Goal: Task Accomplishment & Management: Manage account settings

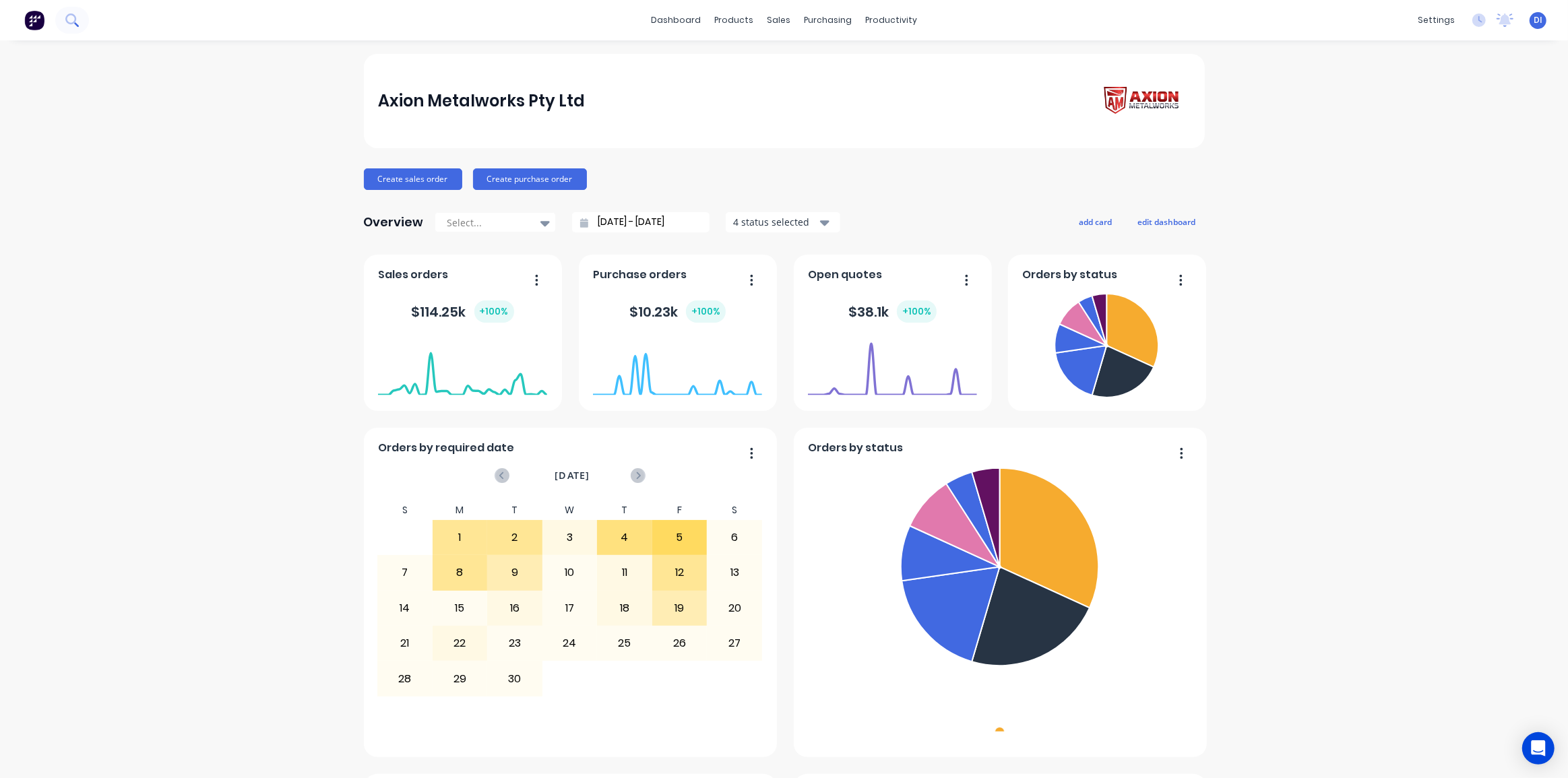
click at [70, 27] on button at bounding box center [71, 19] width 34 height 27
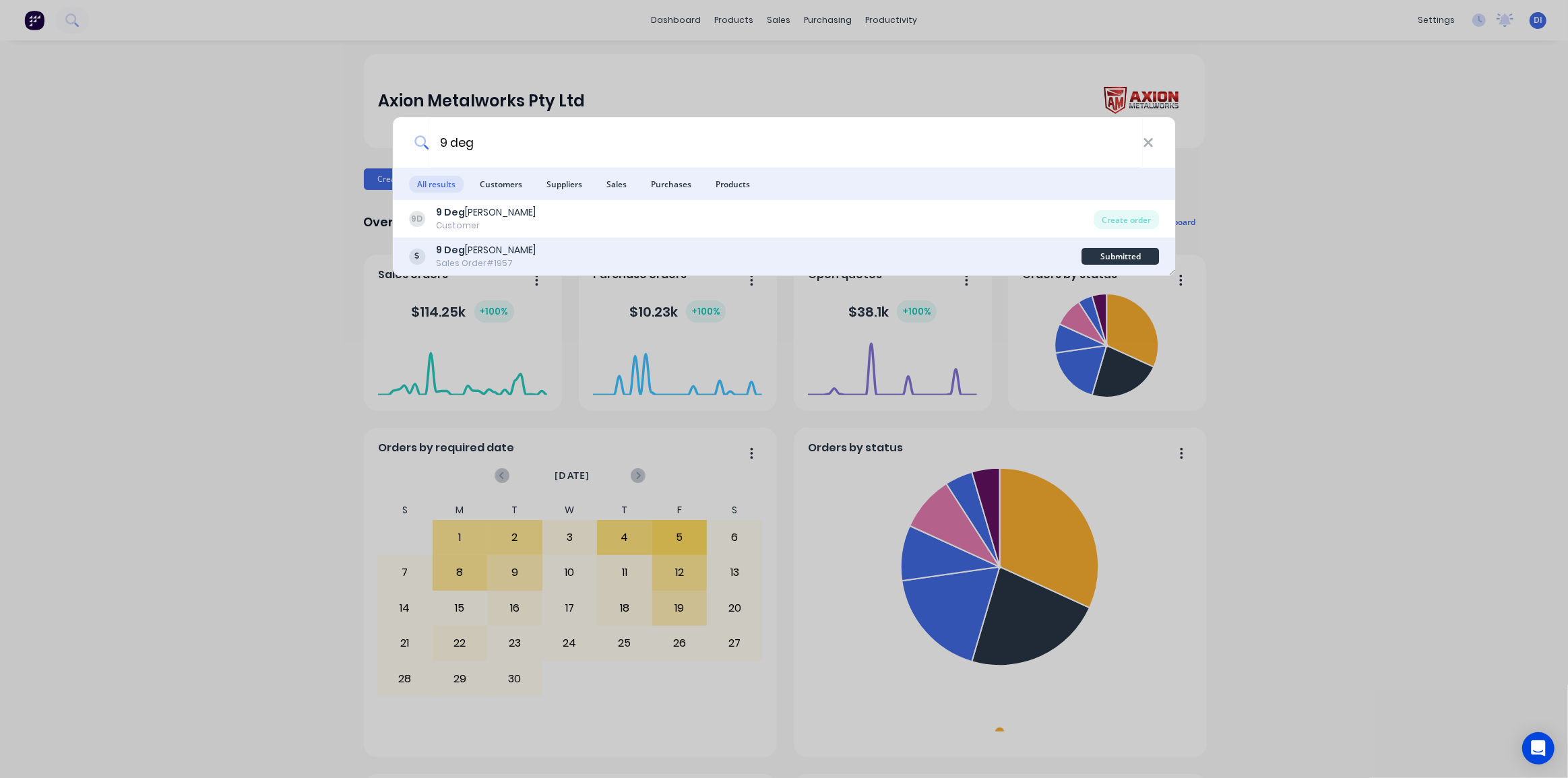
type input "9 deg"
click at [517, 250] on div "9 Deg rees Sales Order #1957" at bounding box center [745, 256] width 673 height 27
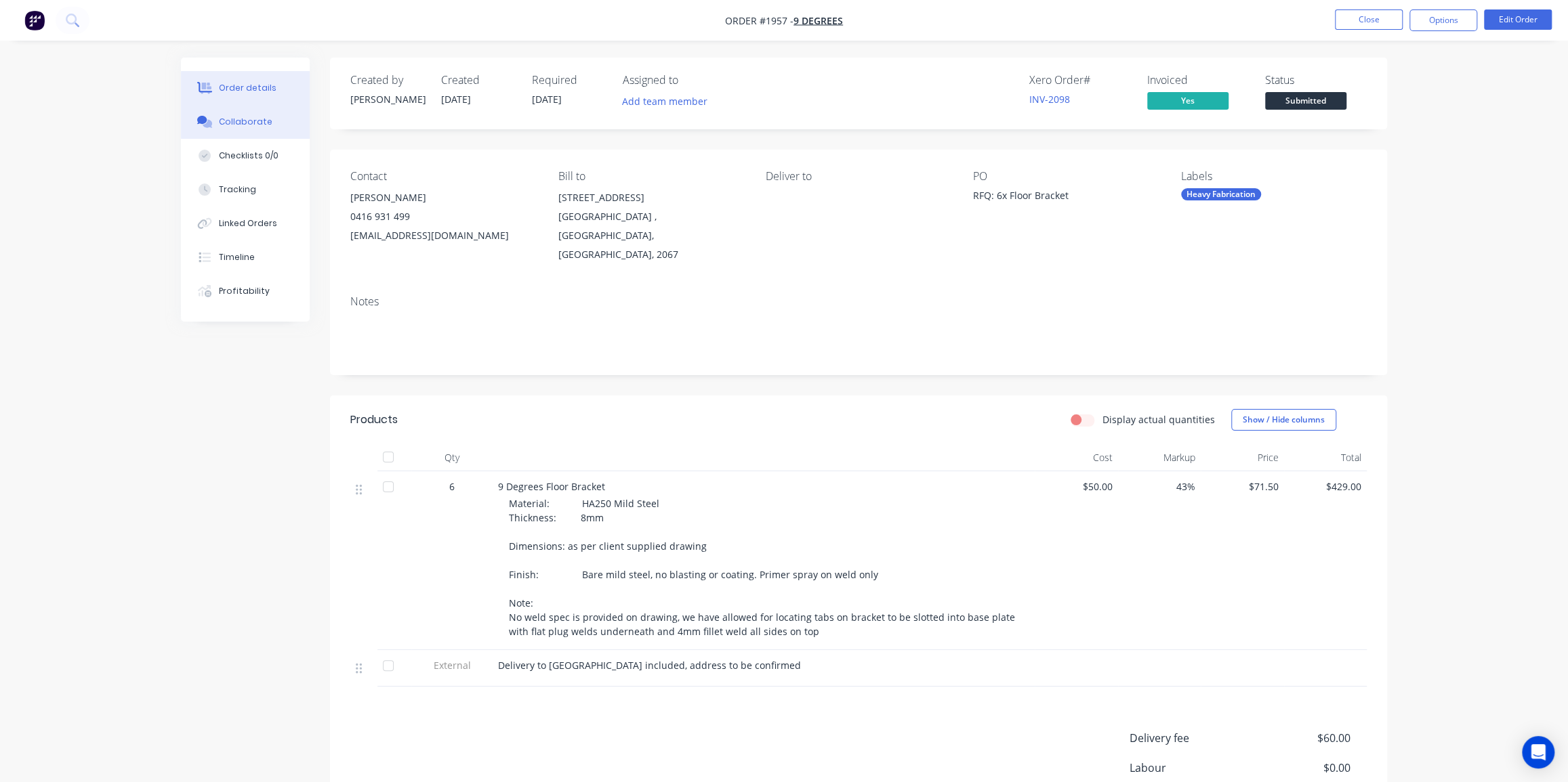
click at [219, 123] on div "Collaborate" at bounding box center [245, 121] width 53 height 12
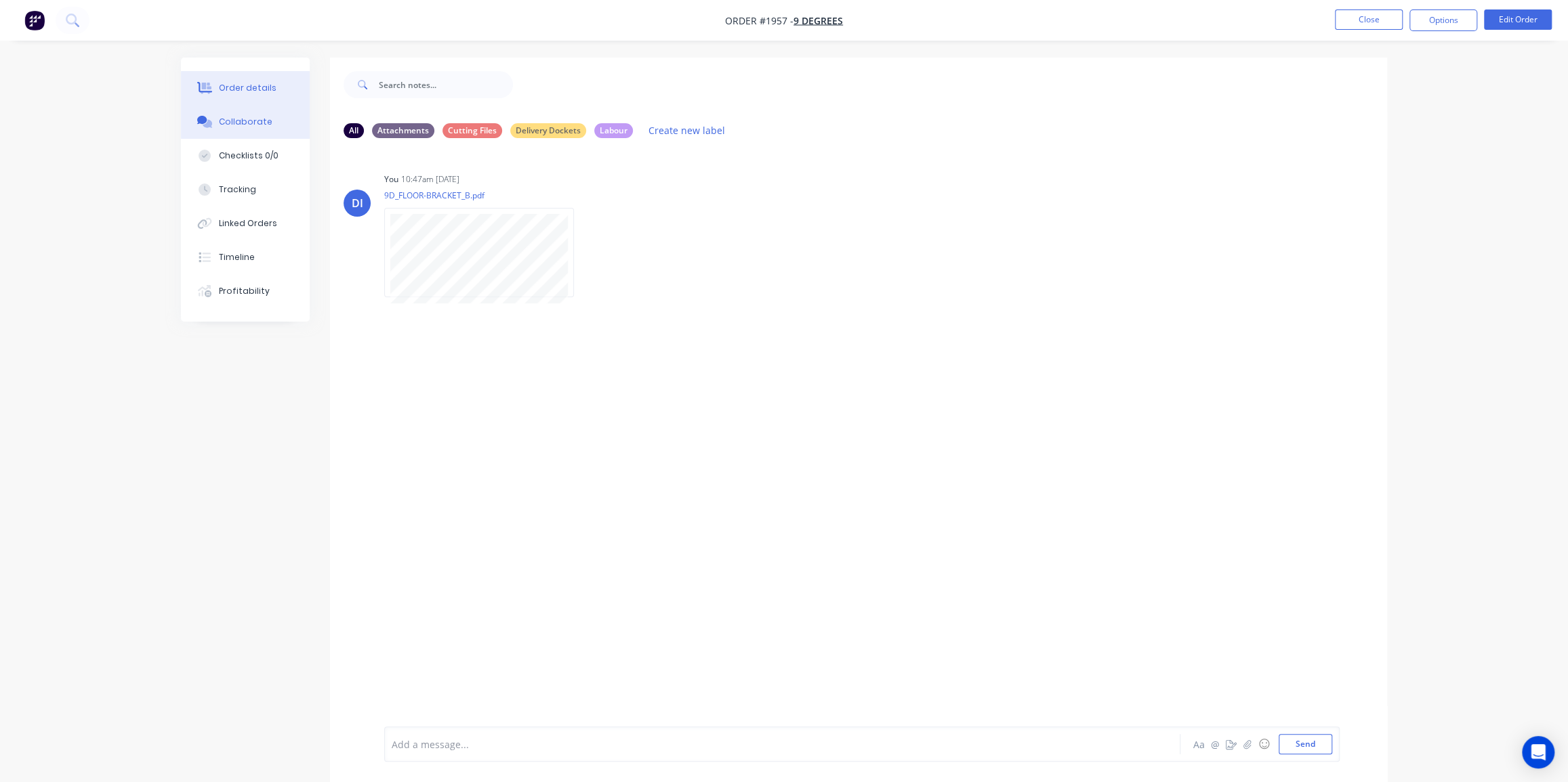
click at [228, 80] on button "Order details" at bounding box center [245, 87] width 129 height 34
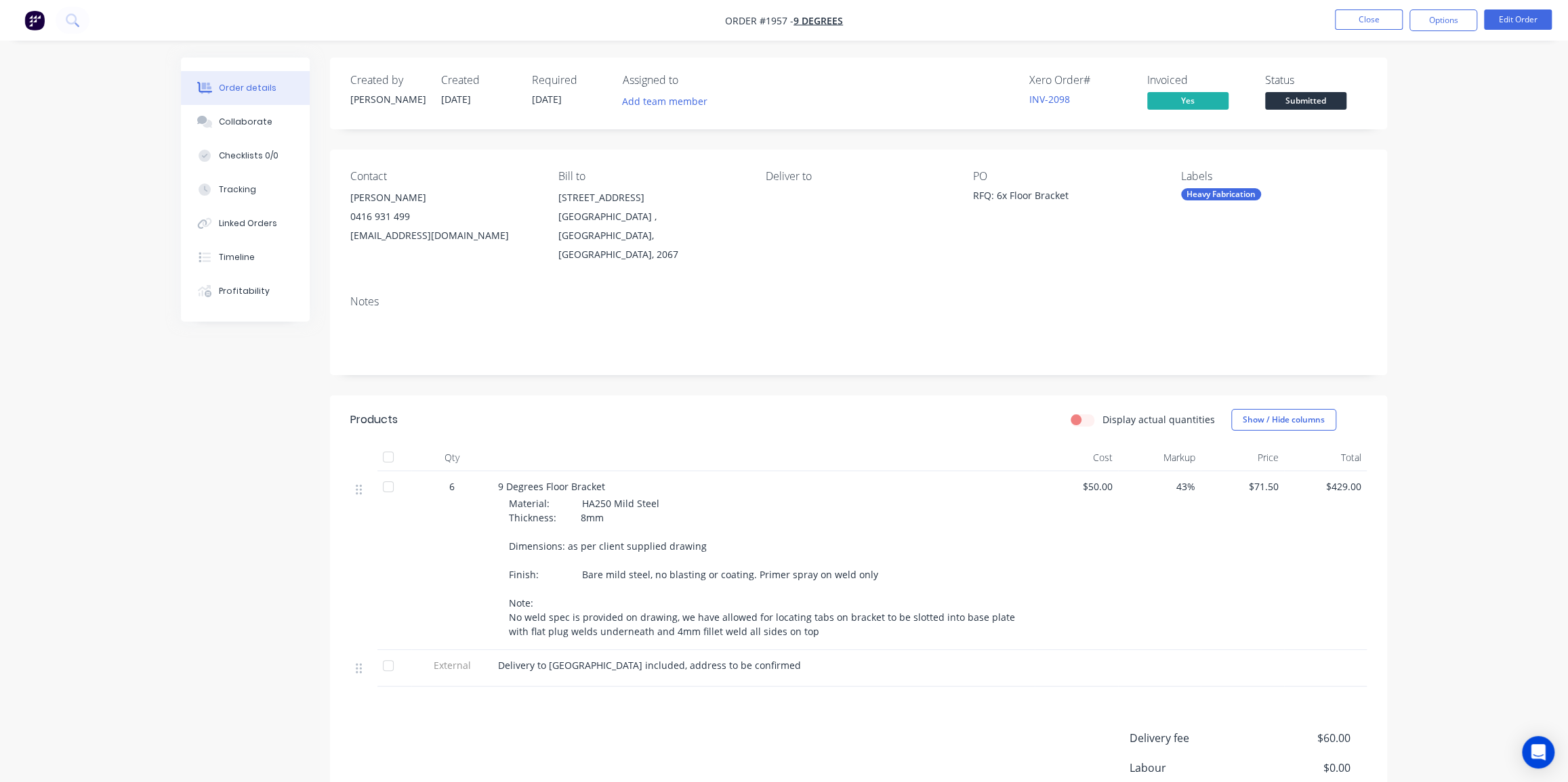
click at [1225, 19] on nav "Order #1957 - 9 Degrees Close Options Edit Order" at bounding box center [784, 20] width 1568 height 40
click at [32, 25] on img "button" at bounding box center [35, 20] width 20 height 20
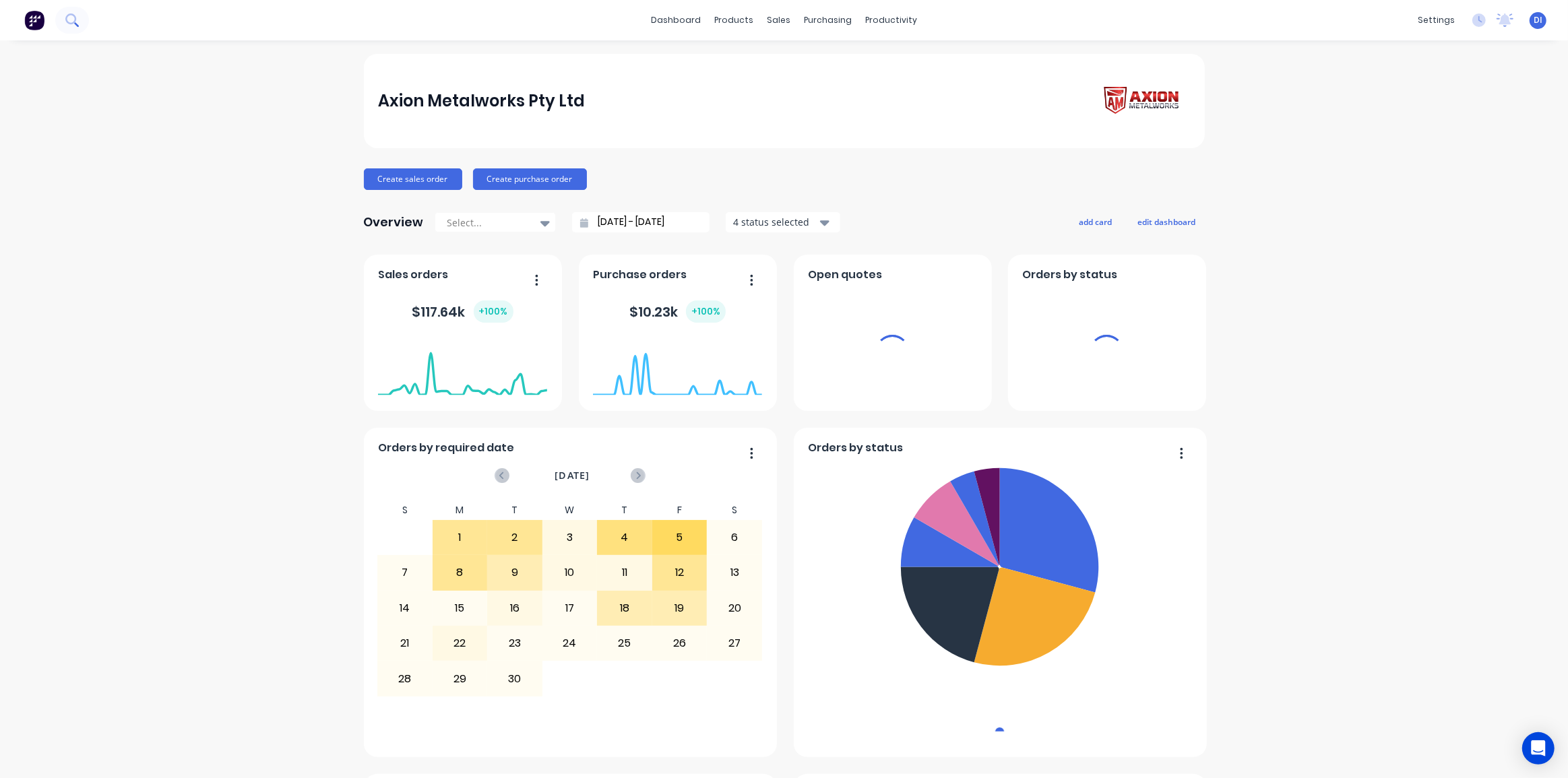
click at [67, 21] on icon at bounding box center [70, 19] width 11 height 11
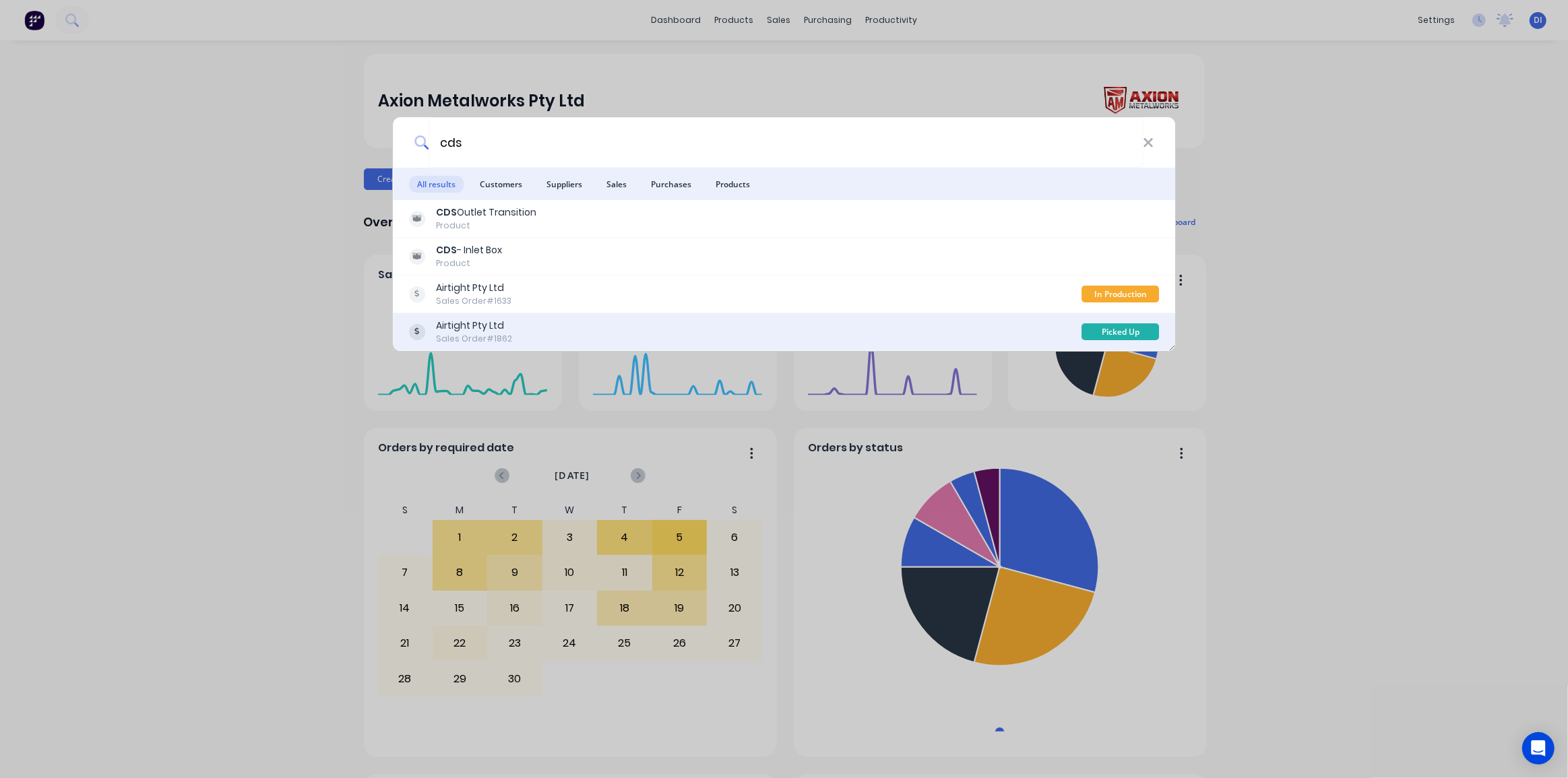
type input "cds"
click at [578, 320] on div "Airtight Pty Ltd Sales Order #1862" at bounding box center [745, 332] width 673 height 27
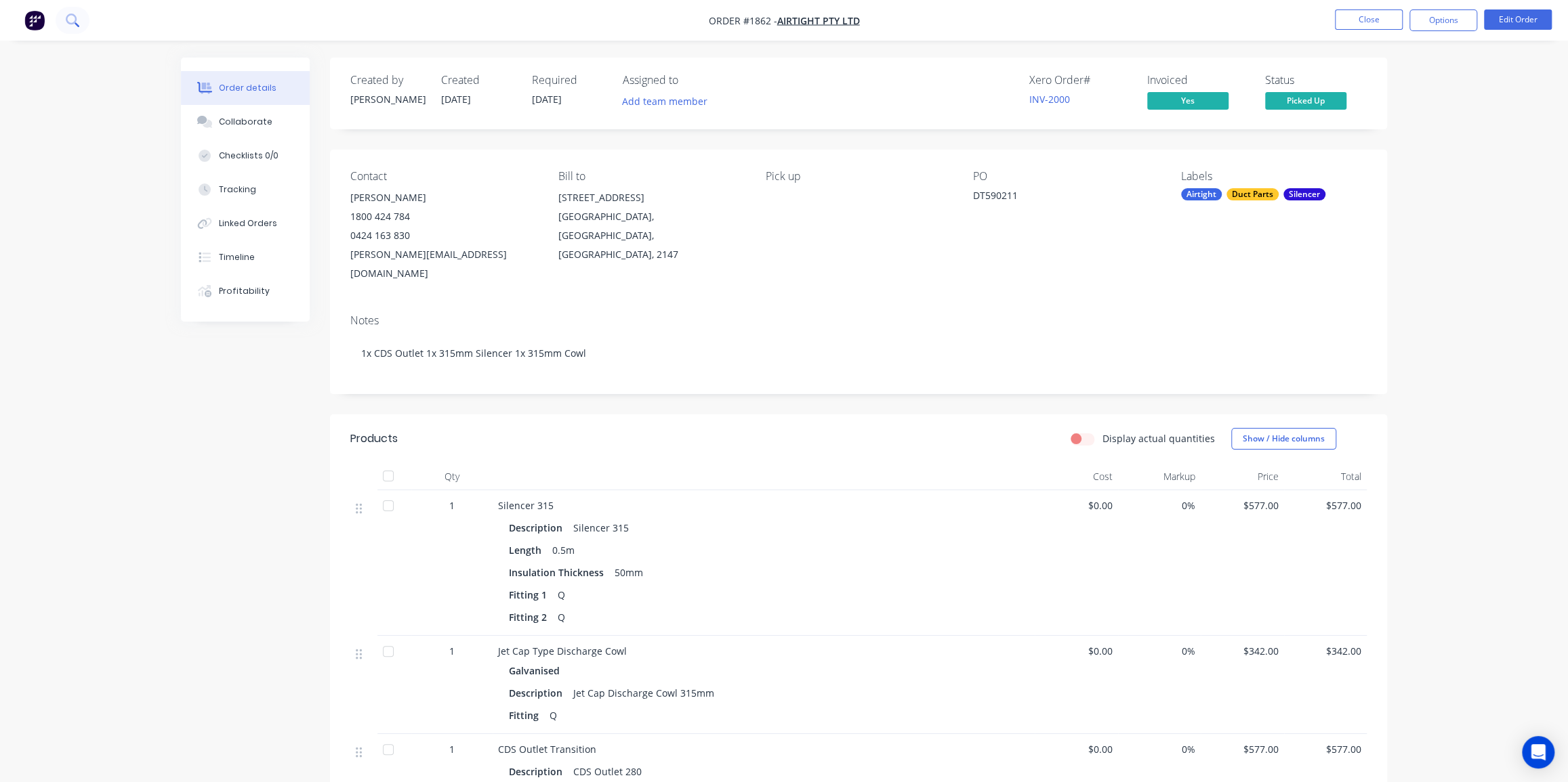
click at [75, 19] on icon at bounding box center [71, 19] width 11 height 11
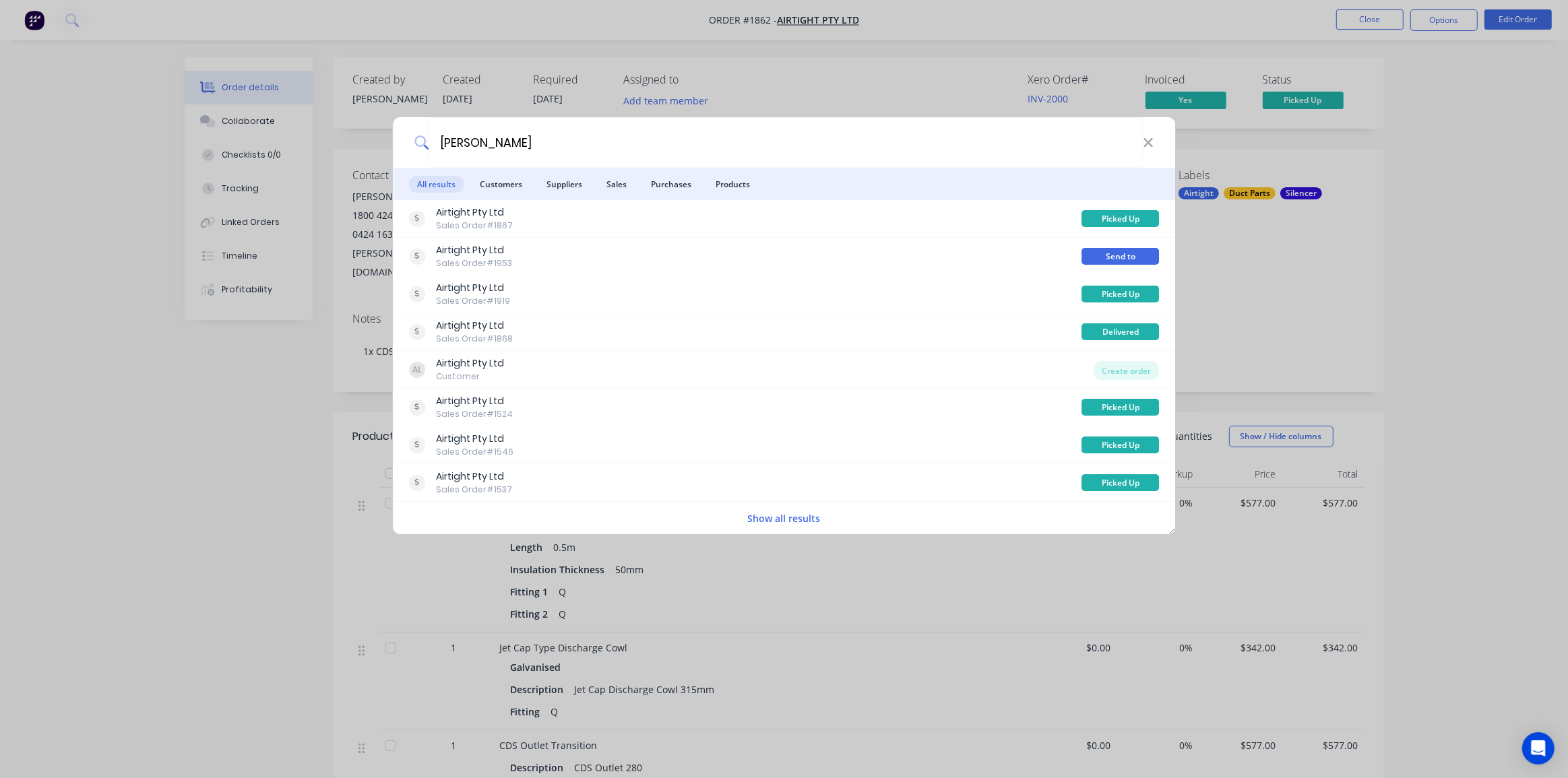
type input "rocco"
click at [792, 517] on button "Show all results" at bounding box center [784, 518] width 80 height 16
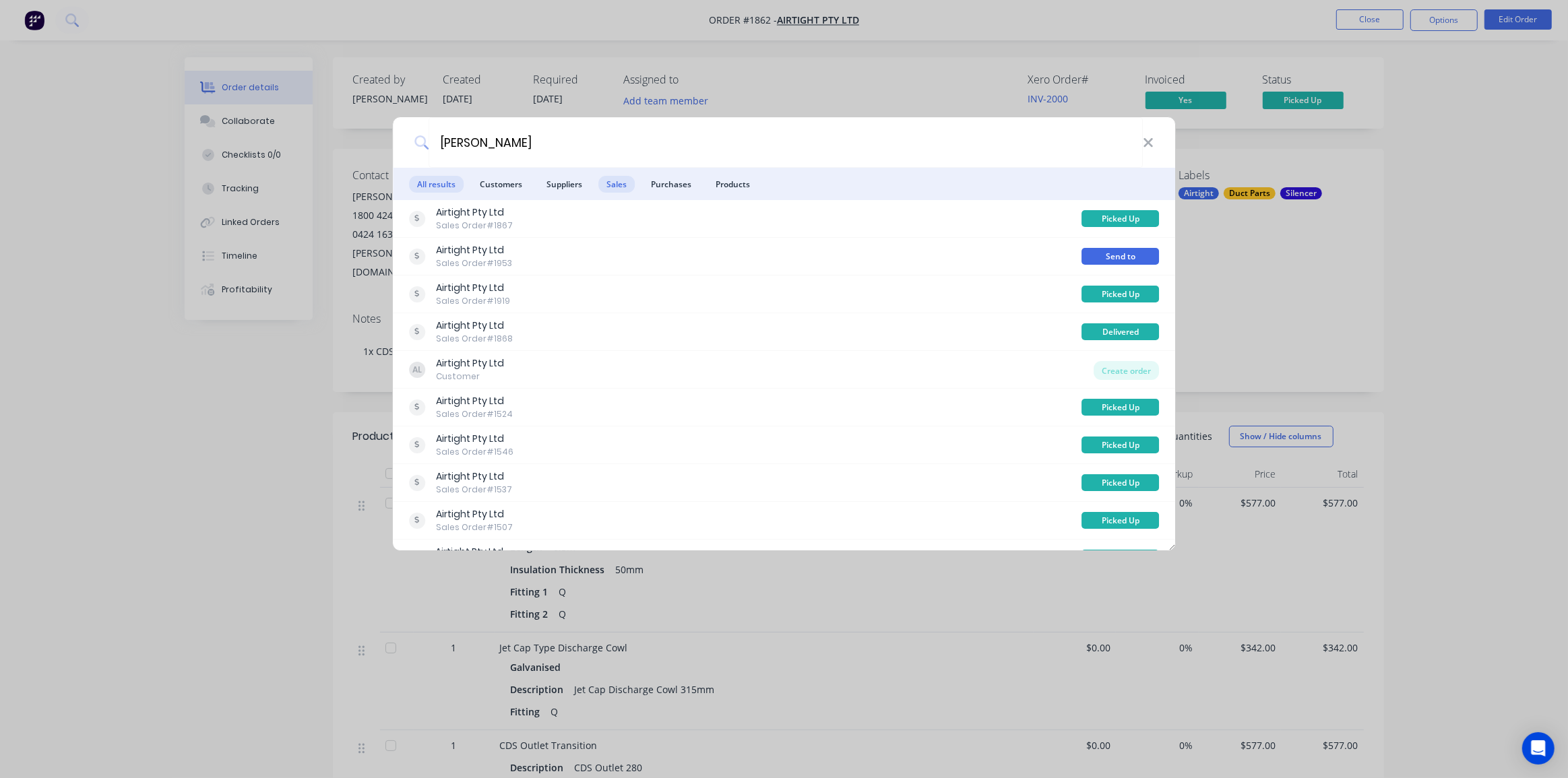
click at [614, 183] on span "Sales" at bounding box center [617, 184] width 37 height 16
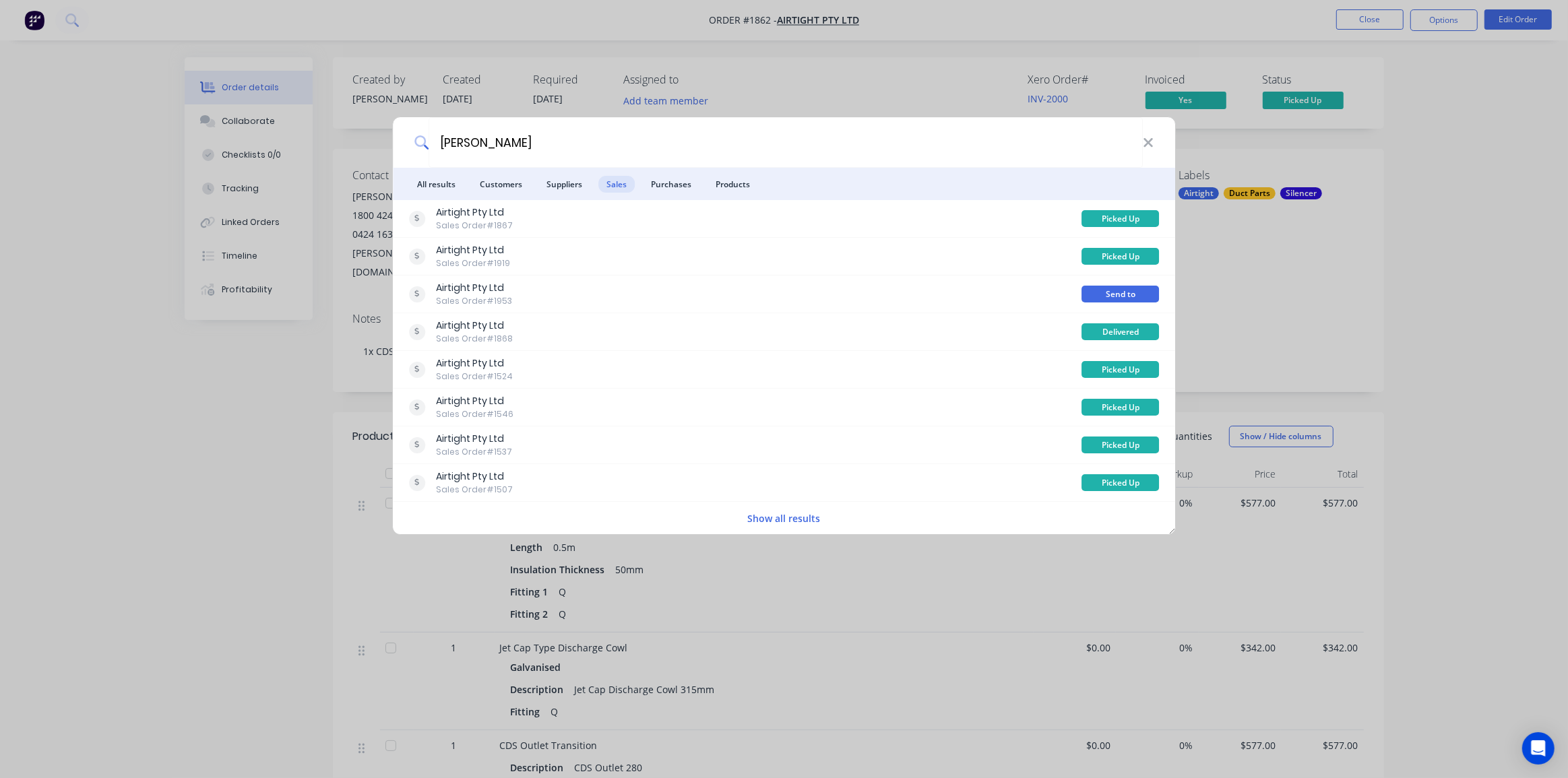
click at [785, 518] on button "Show all results" at bounding box center [784, 518] width 80 height 16
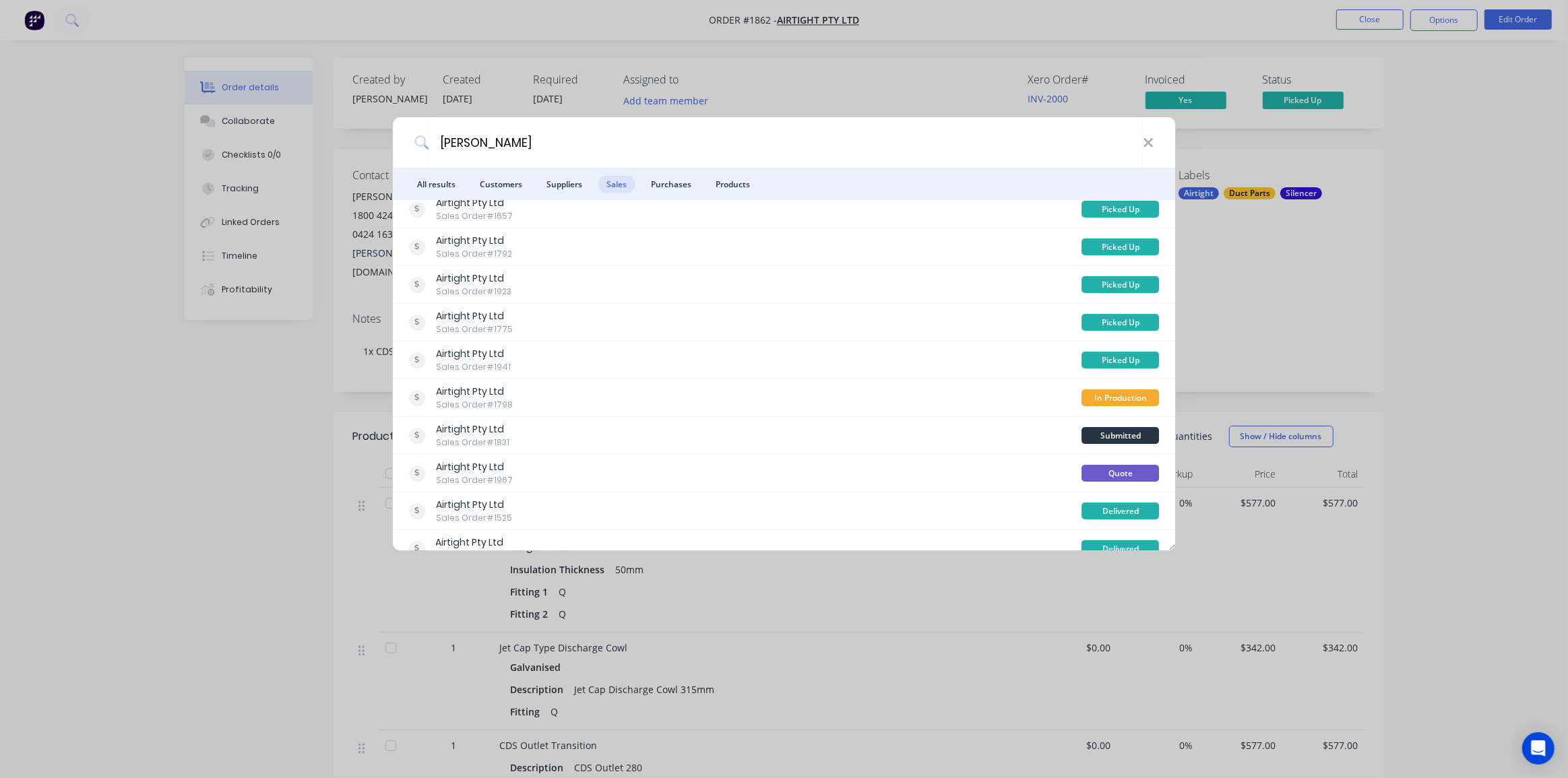
scroll to position [1611, 0]
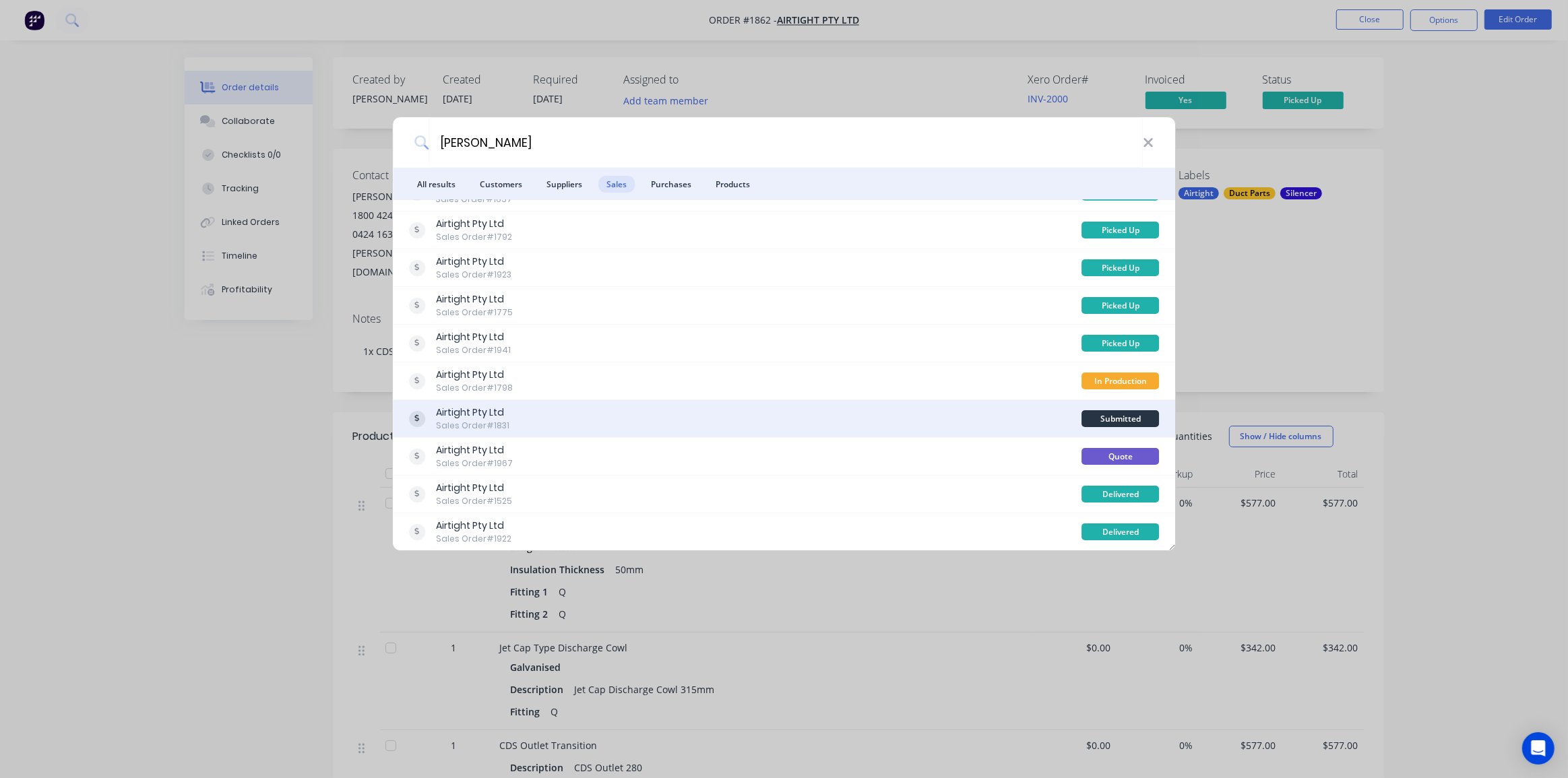
click at [755, 430] on div "Airtight Pty Ltd Sales Order #1831" at bounding box center [745, 419] width 673 height 27
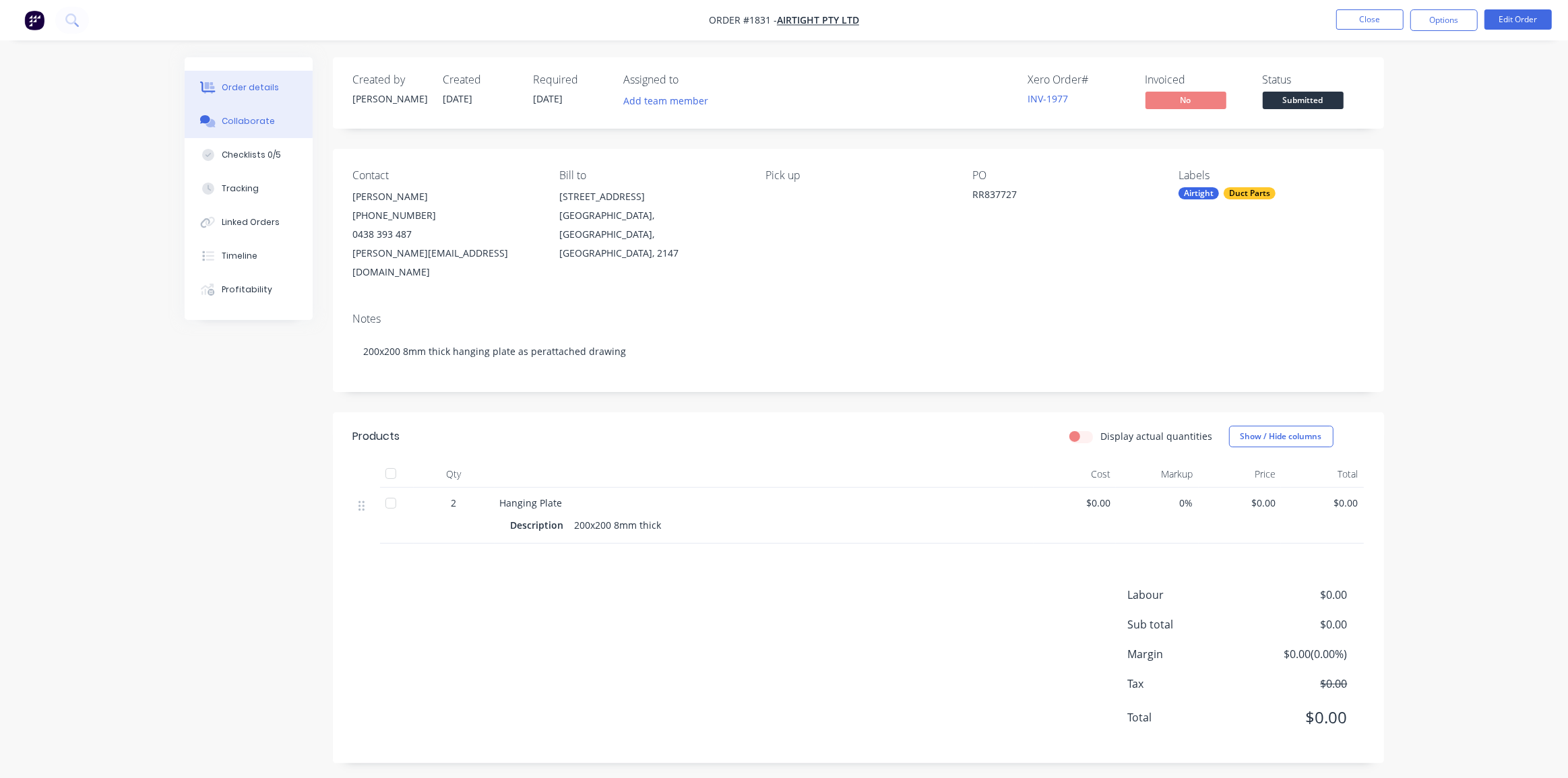
click at [240, 120] on div "Collaborate" at bounding box center [248, 121] width 53 height 12
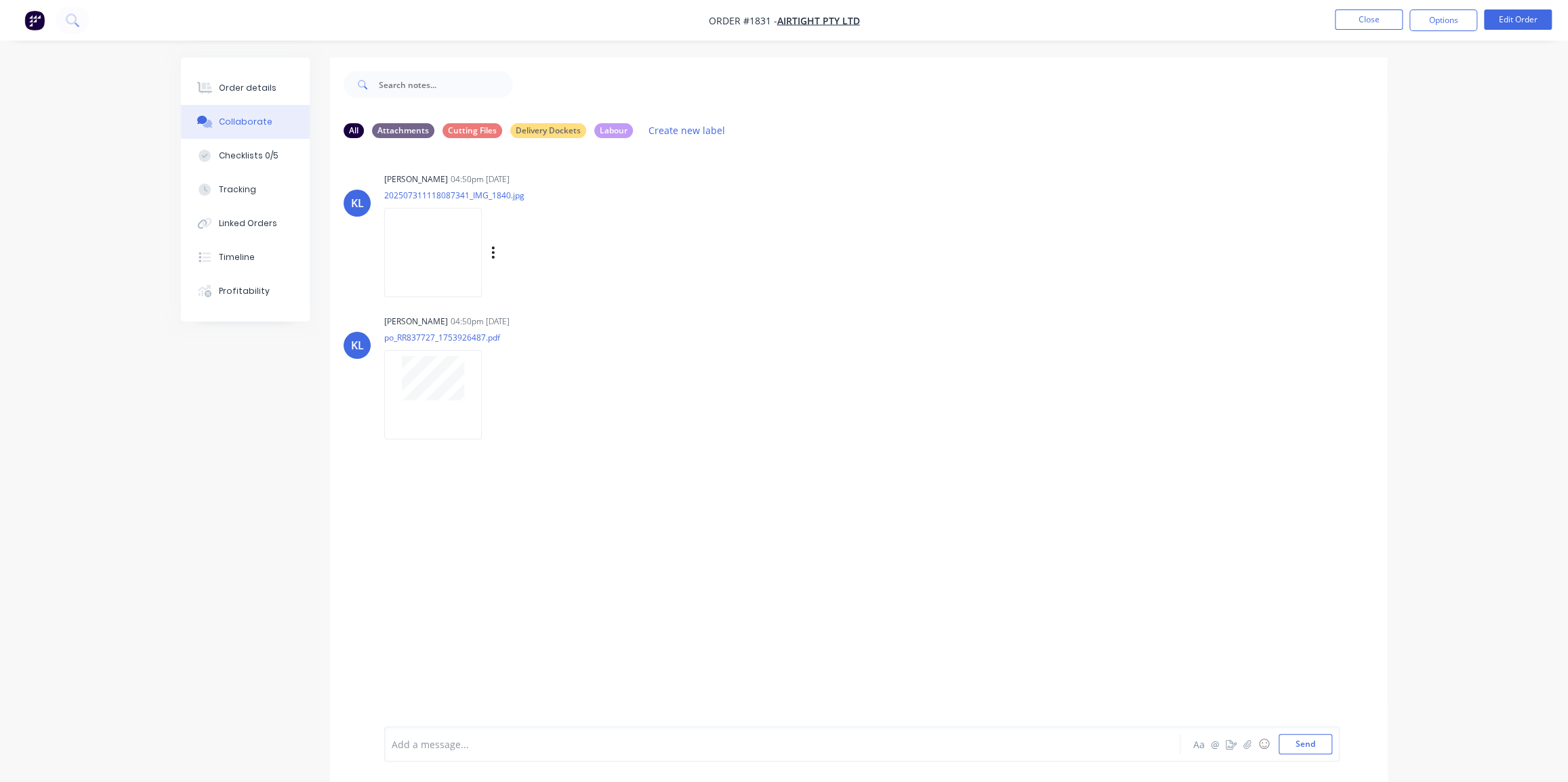
click at [423, 267] on img at bounding box center [433, 252] width 97 height 89
click at [215, 85] on button "Order details" at bounding box center [245, 87] width 129 height 34
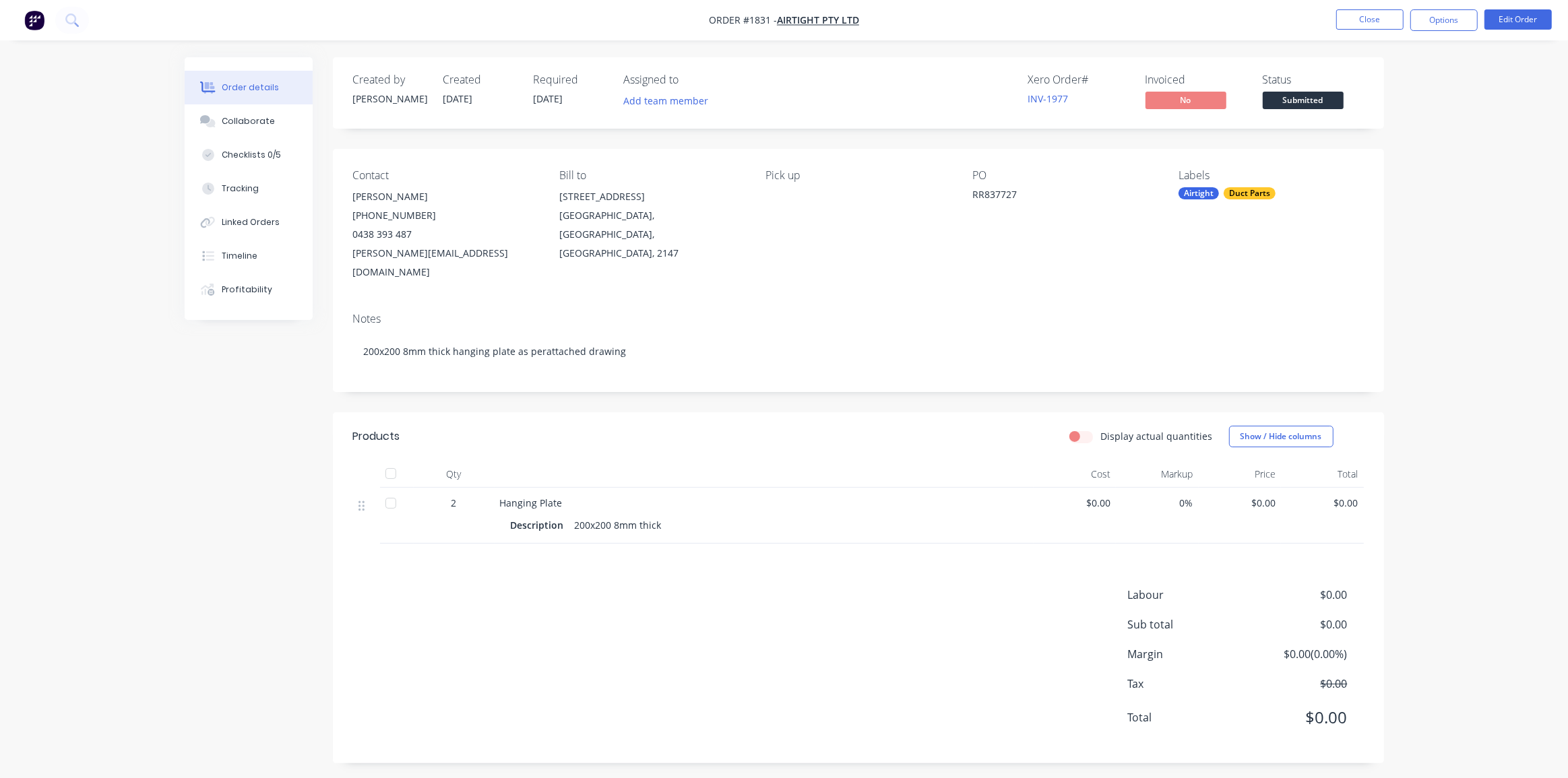
click at [1465, 345] on div "Order details Collaborate Checklists 0/5 Tracking Linked Orders Timeline Profit…" at bounding box center [784, 391] width 1568 height 783
click at [690, 596] on div "Labour $0.00 Sub total $0.00 Margin $0.00 ( 0.00 %) Tax $0.00 Total $0.00" at bounding box center [859, 665] width 1011 height 156
click at [646, 560] on div "Products Display actual quantities Show / Hide columns Qty Cost Markup Price To…" at bounding box center [859, 588] width 1051 height 351
click at [1508, 16] on button "Edit Order" at bounding box center [1519, 19] width 68 height 20
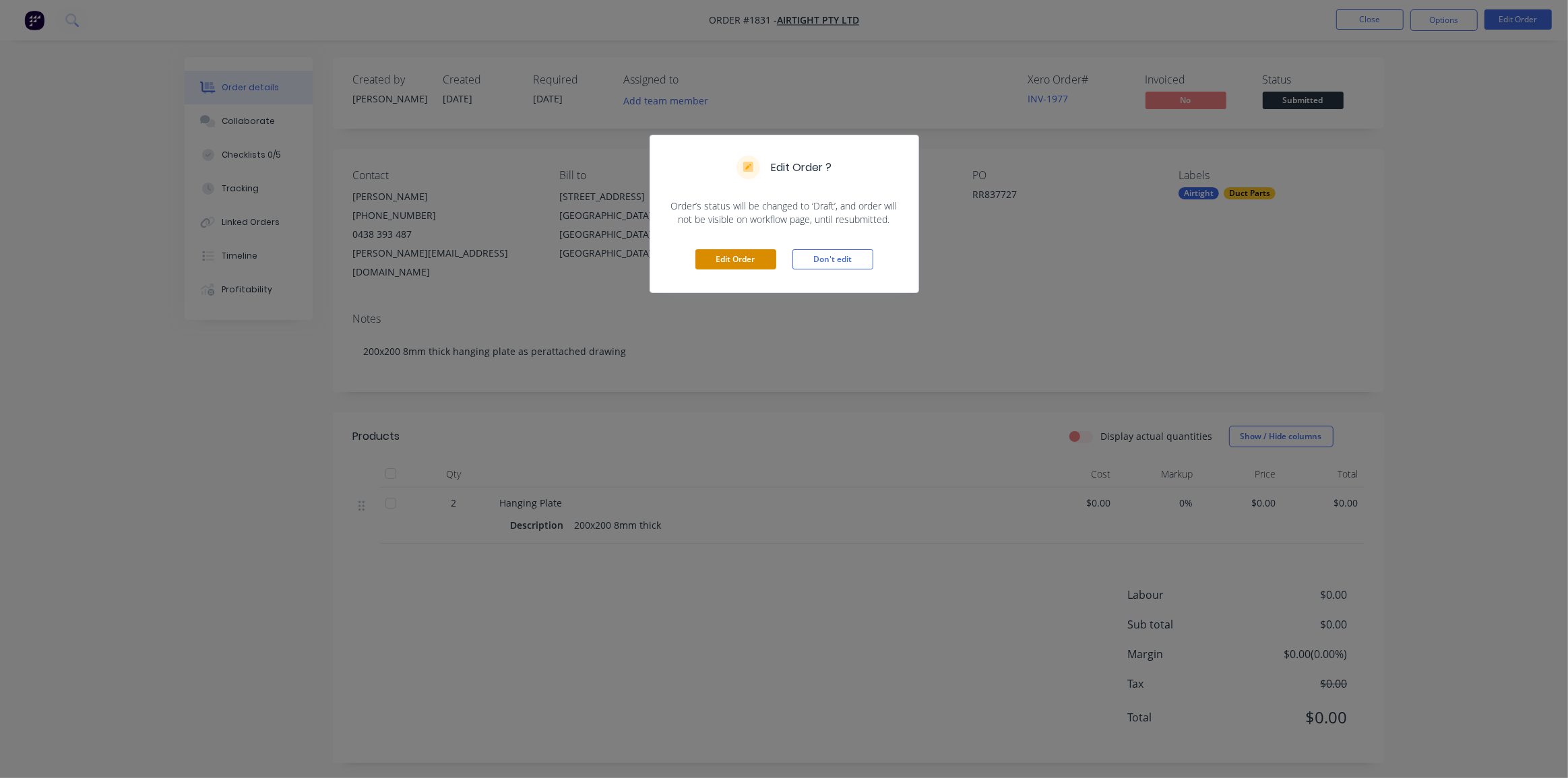
click at [746, 260] on button "Edit Order" at bounding box center [736, 260] width 80 height 20
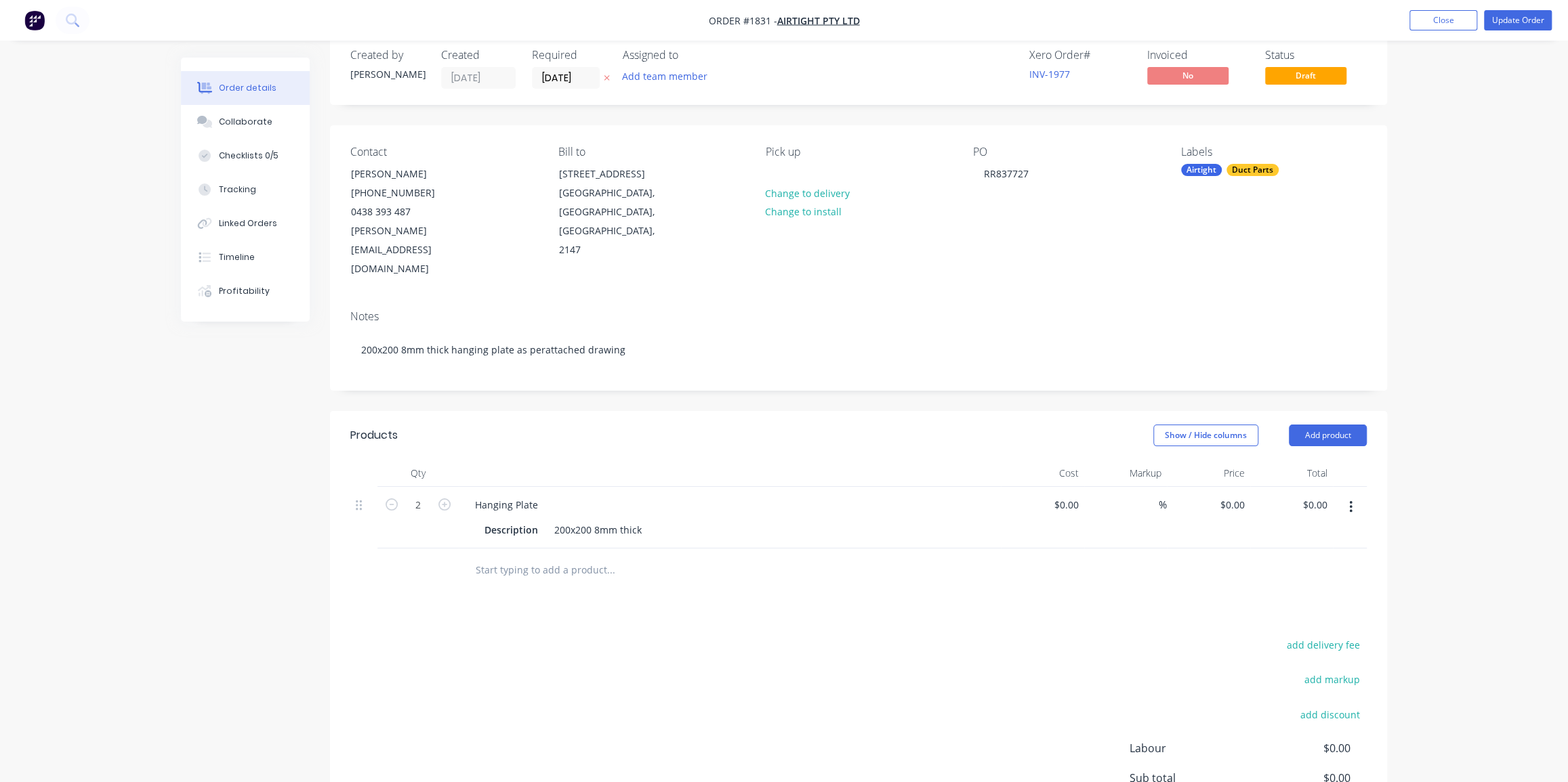
scroll to position [61, 0]
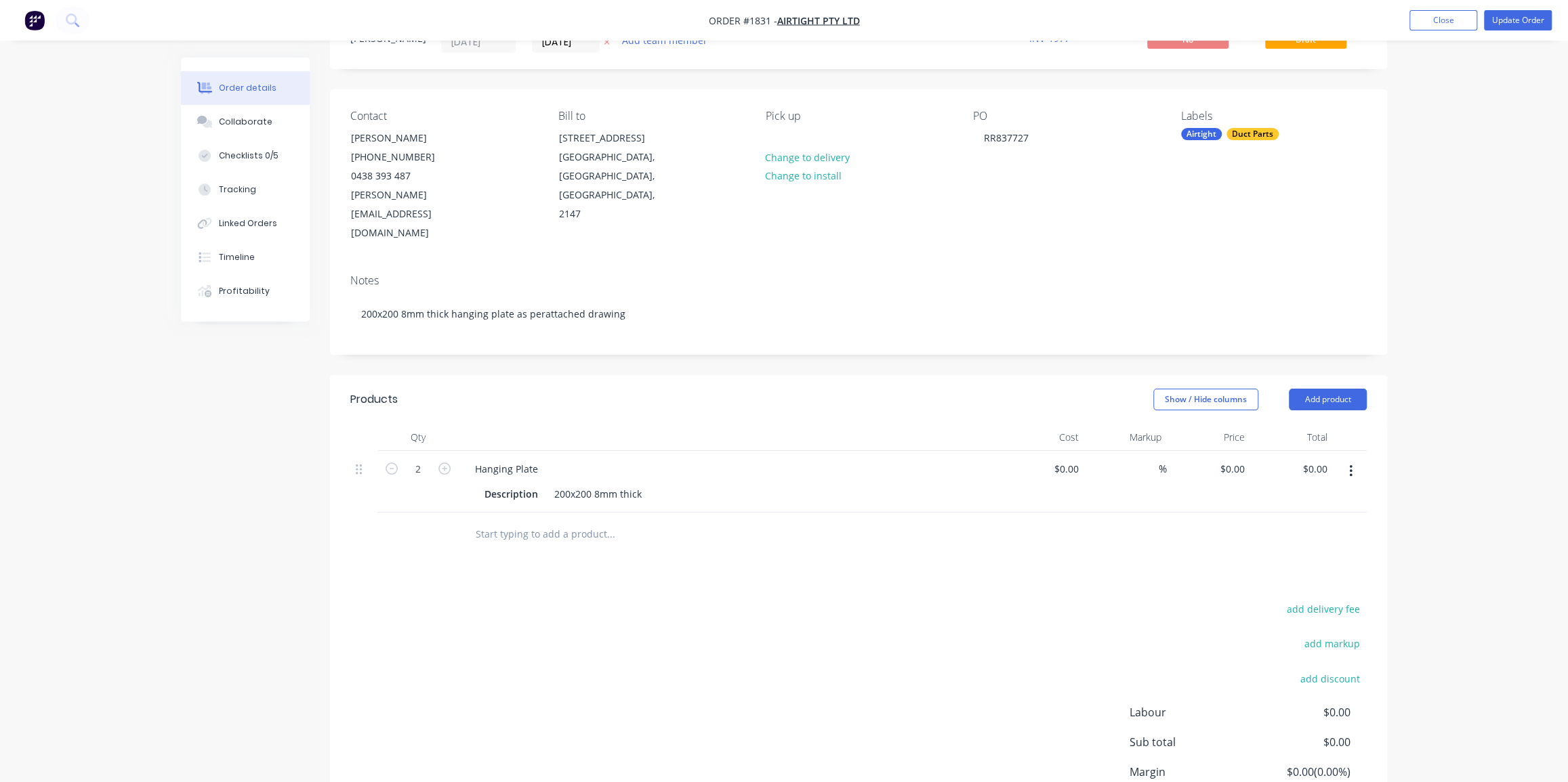
click at [547, 521] on input "text" at bounding box center [610, 534] width 271 height 27
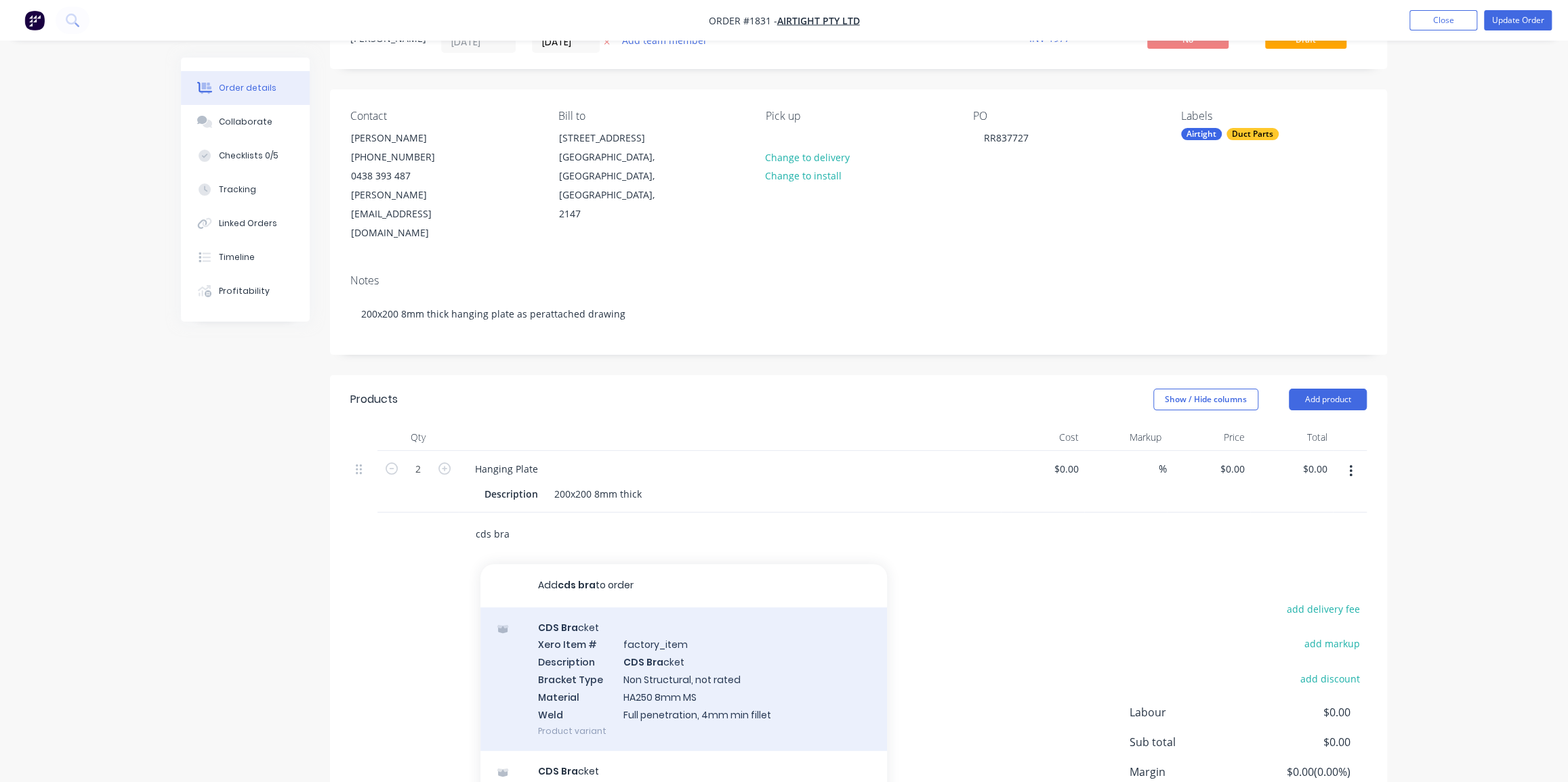
type input "cds bra"
click at [664, 628] on div "CDS Bra cket Xero Item # factory_item Description CDS Bra cket Bracket Type Non…" at bounding box center [684, 679] width 406 height 144
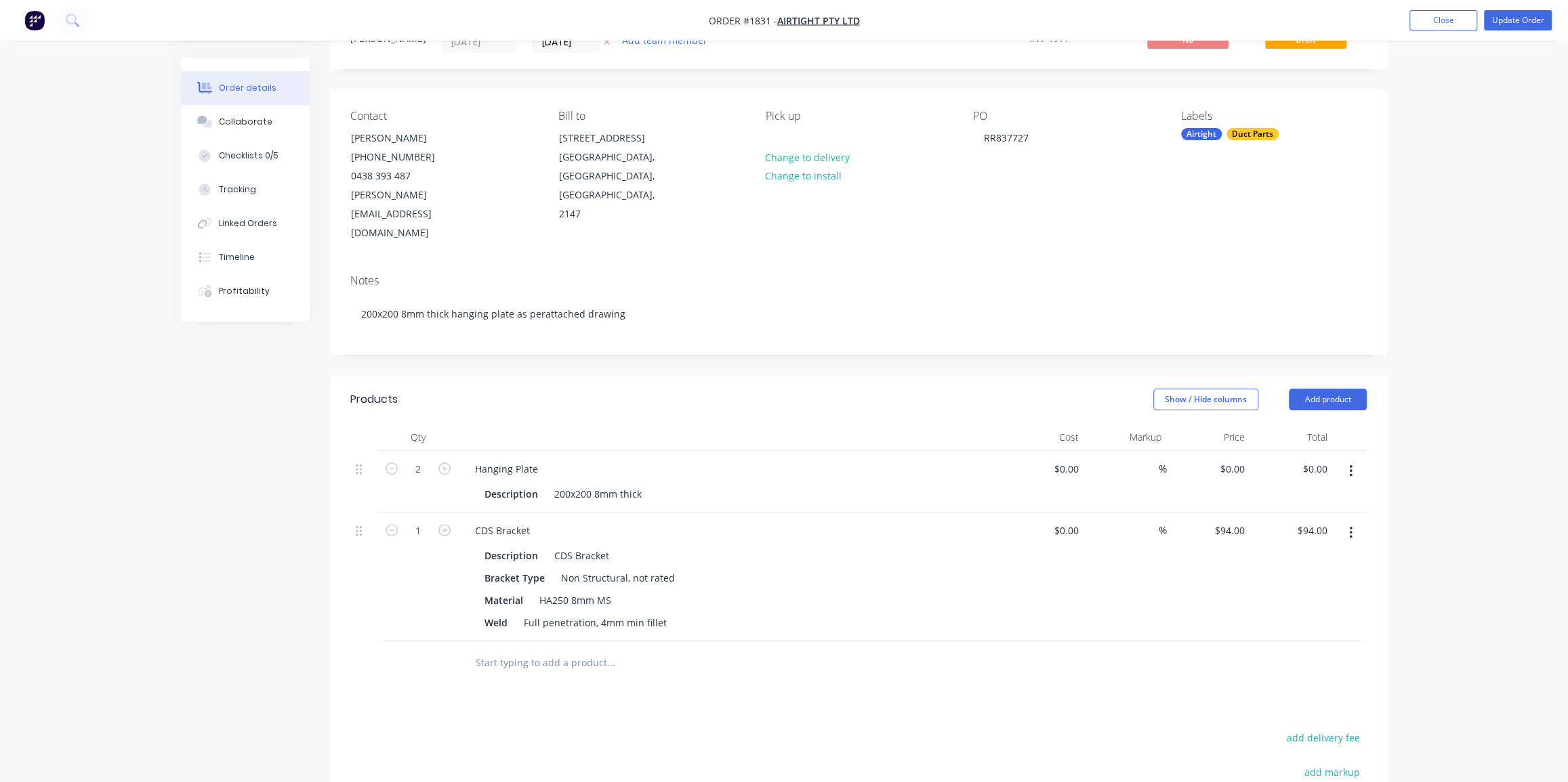
click at [1415, 456] on div "Order details Collaborate Checklists 0/5 Tracking Linked Orders Timeline Profit…" at bounding box center [784, 485] width 1568 height 1092
click at [1349, 464] on icon "button" at bounding box center [1351, 471] width 4 height 15
click at [1299, 578] on div "Delete" at bounding box center [1302, 587] width 105 height 19
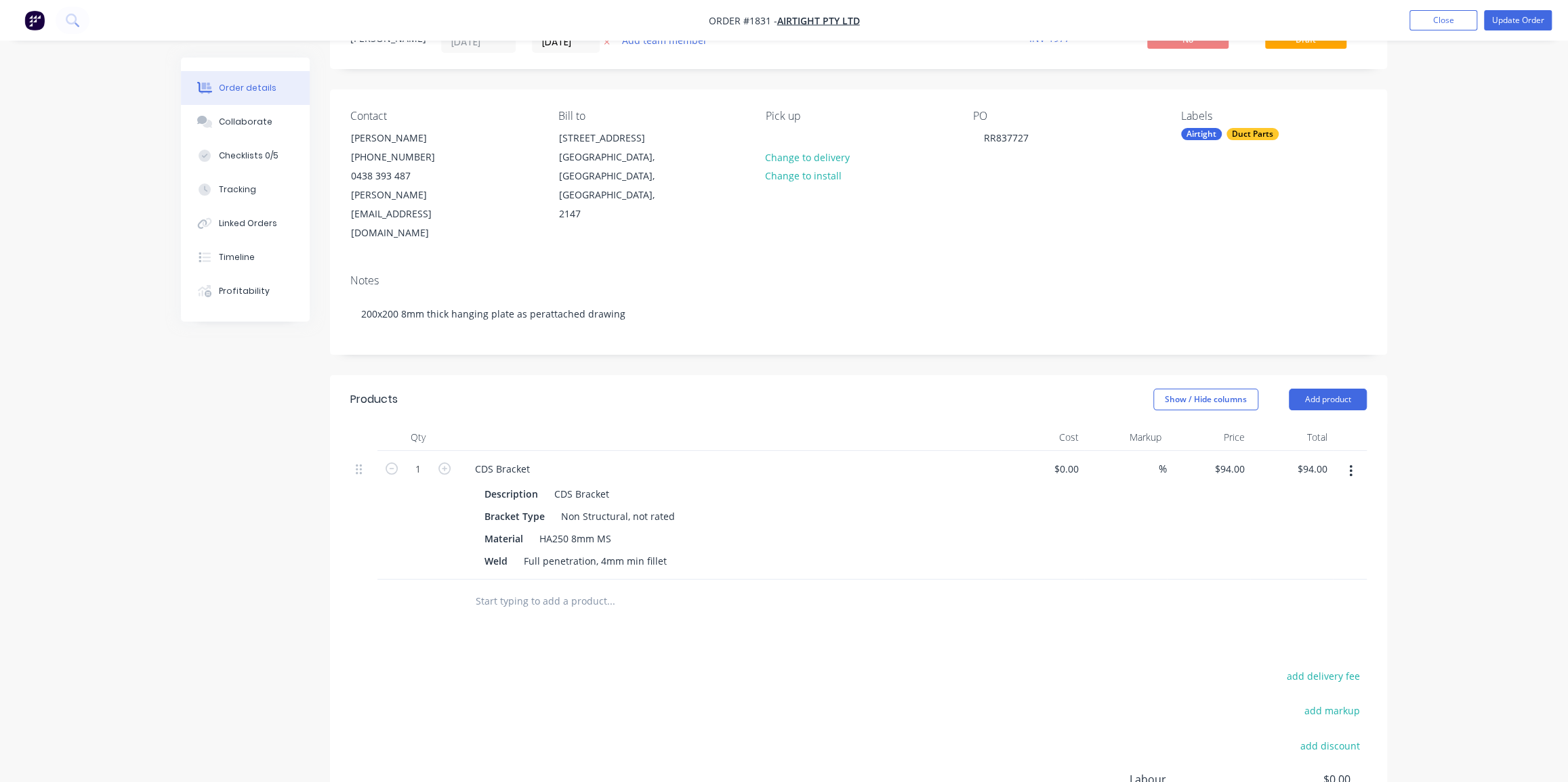
click at [1423, 347] on div "Order details Collaborate Checklists 0/5 Tracking Linked Orders Timeline Profit…" at bounding box center [784, 454] width 1568 height 1030
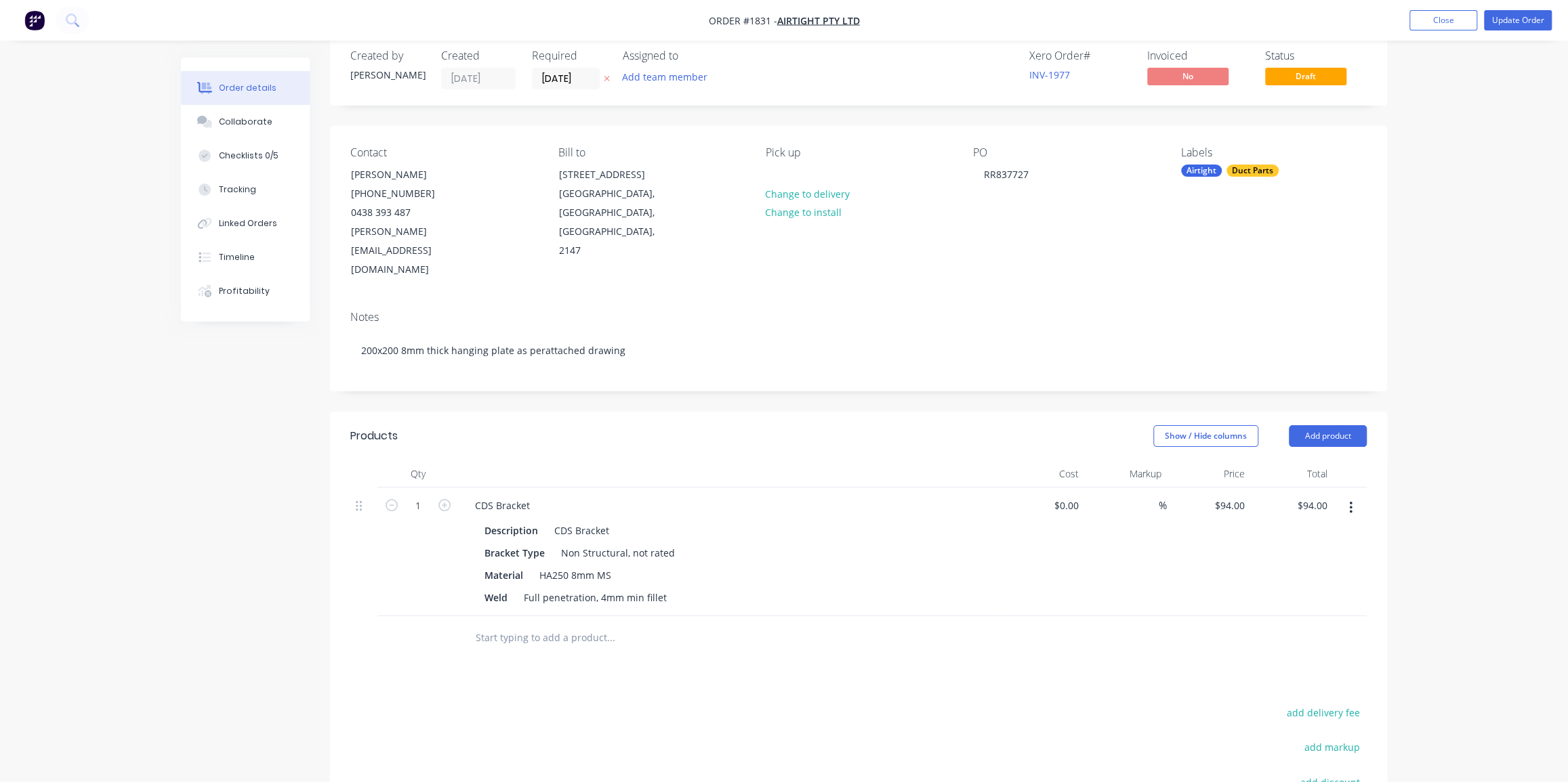
scroll to position [0, 0]
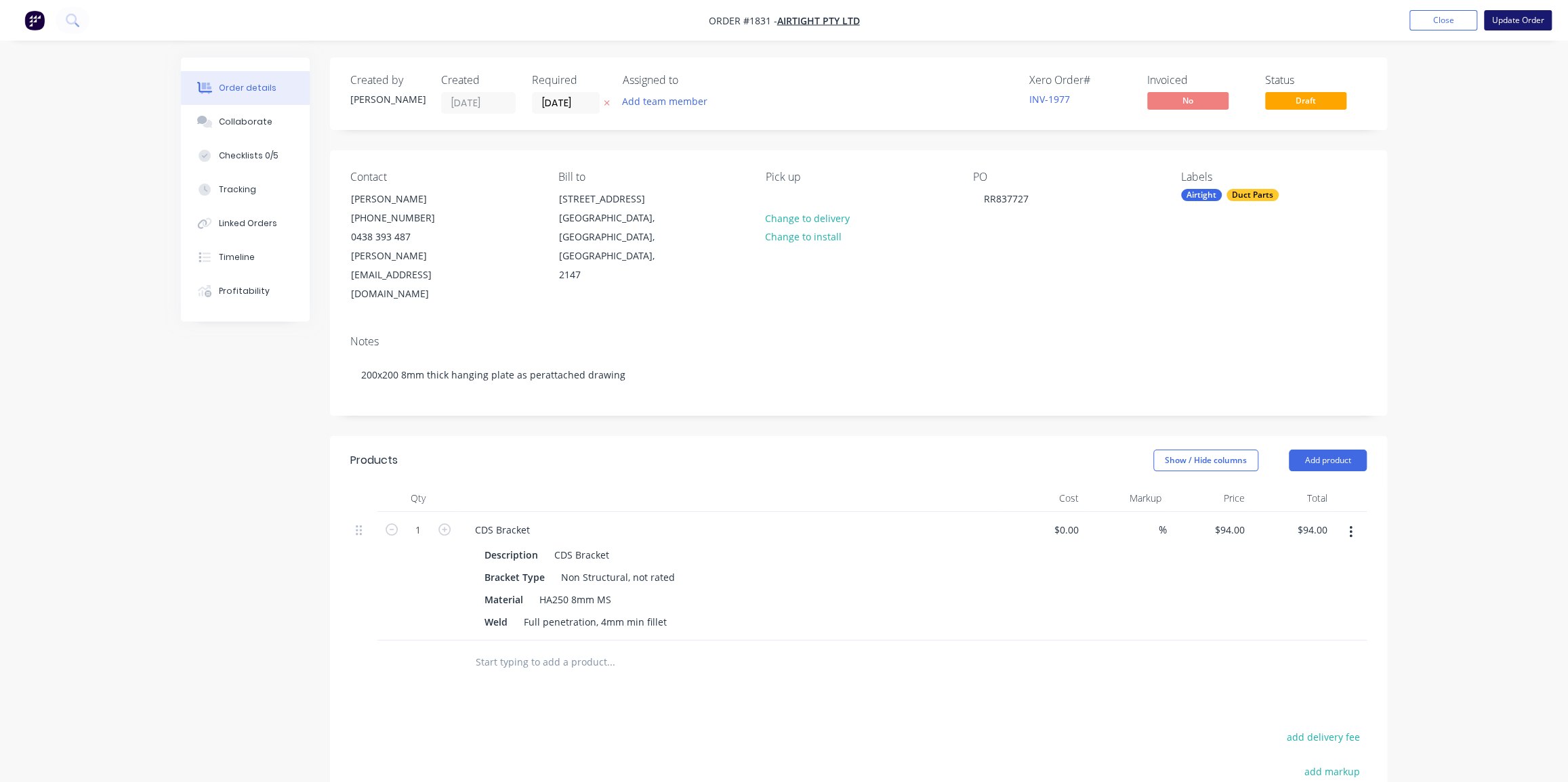
drag, startPoint x: 1521, startPoint y: 22, endPoint x: 1517, endPoint y: 14, distance: 8.9
click at [1517, 15] on button "Update Order" at bounding box center [1517, 20] width 68 height 20
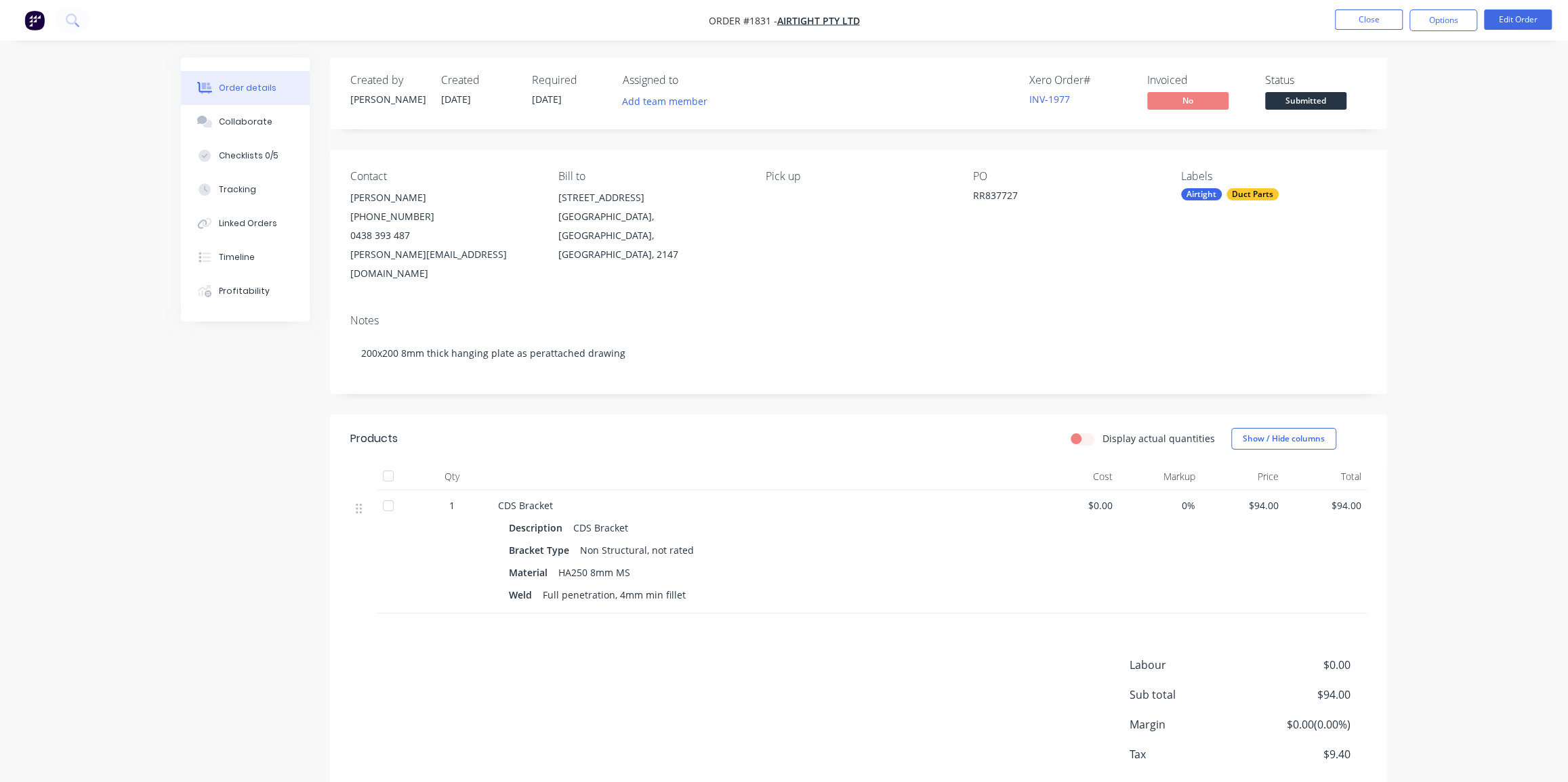
click at [1439, 301] on div "Order details Collaborate Checklists 0/5 Tracking Linked Orders Timeline Profit…" at bounding box center [784, 427] width 1568 height 855
click at [1377, 220] on div "Contact [PERSON_NAME] [PHONE_NUMBER] [EMAIL_ADDRESS][DOMAIN_NAME] Bill to [STRE…" at bounding box center [858, 226] width 1057 height 153
click at [1414, 201] on div "Order details Collaborate Checklists 0/5 Tracking Linked Orders Timeline Profit…" at bounding box center [784, 427] width 1568 height 855
click at [1407, 281] on div "Order details Collaborate Checklists 0/5 Tracking Linked Orders Timeline Profit…" at bounding box center [784, 427] width 1568 height 855
click at [1467, 239] on div "Order details Collaborate Checklists 0/5 Tracking Linked Orders Timeline Profit…" at bounding box center [784, 427] width 1568 height 855
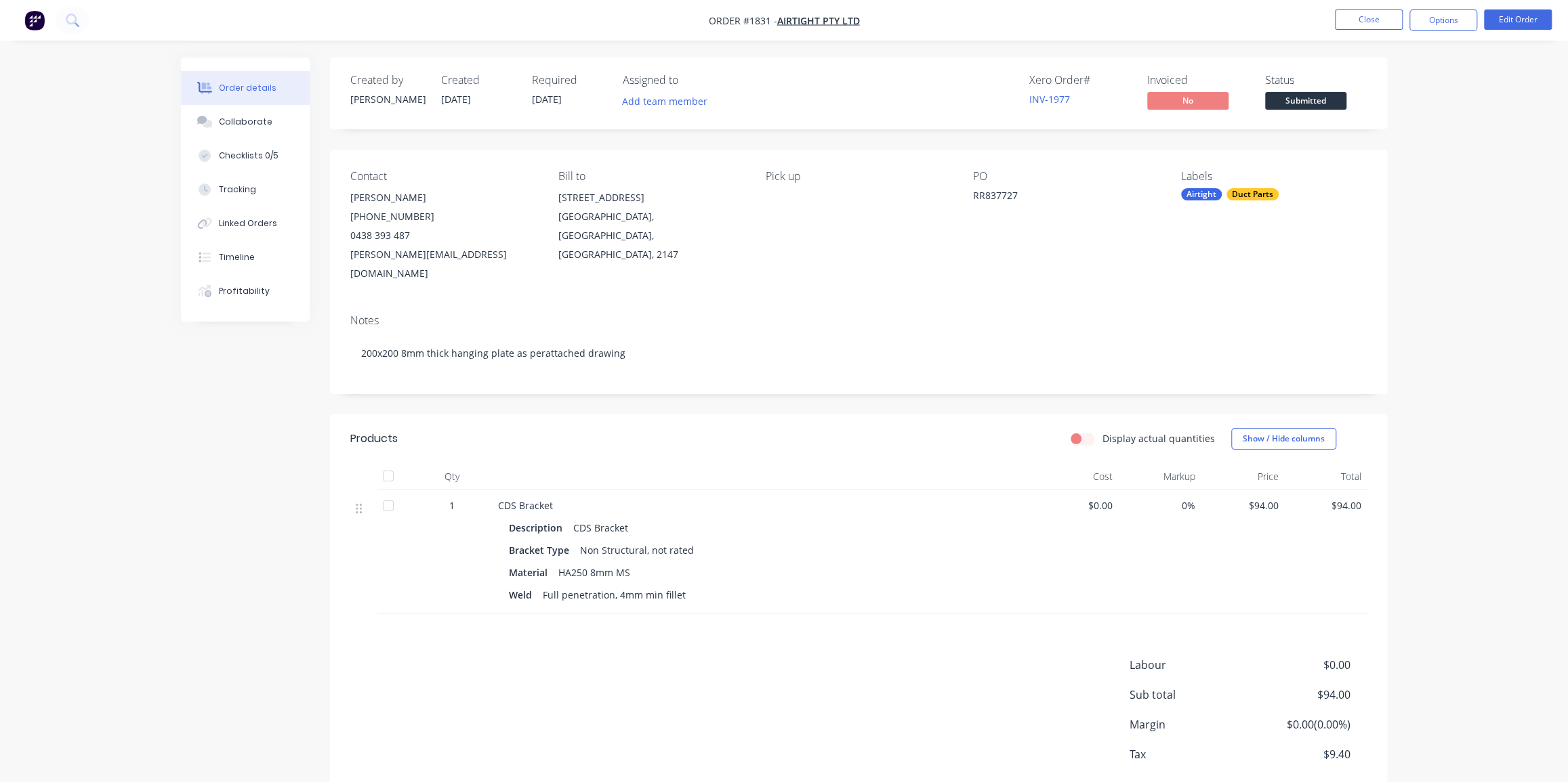
click at [1449, 154] on div "Order details Collaborate Checklists 0/5 Tracking Linked Orders Timeline Profit…" at bounding box center [784, 427] width 1568 height 855
click at [1443, 22] on button "Options" at bounding box center [1443, 20] width 68 height 22
click at [1380, 156] on div "Work Order" at bounding box center [1403, 163] width 125 height 19
click at [1375, 134] on div "Without pricing" at bounding box center [1403, 136] width 125 height 19
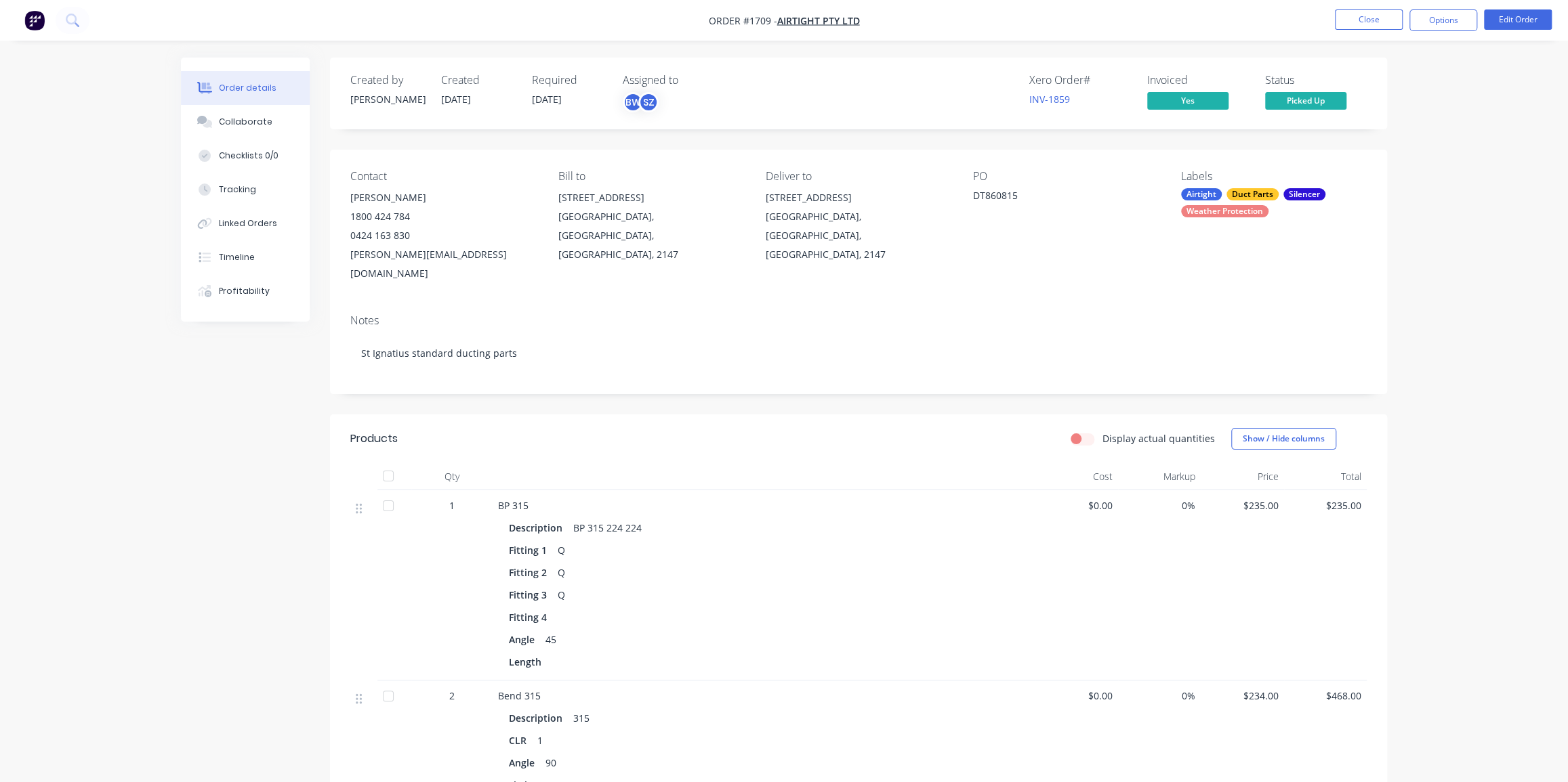
click at [32, 20] on img "button" at bounding box center [35, 20] width 20 height 20
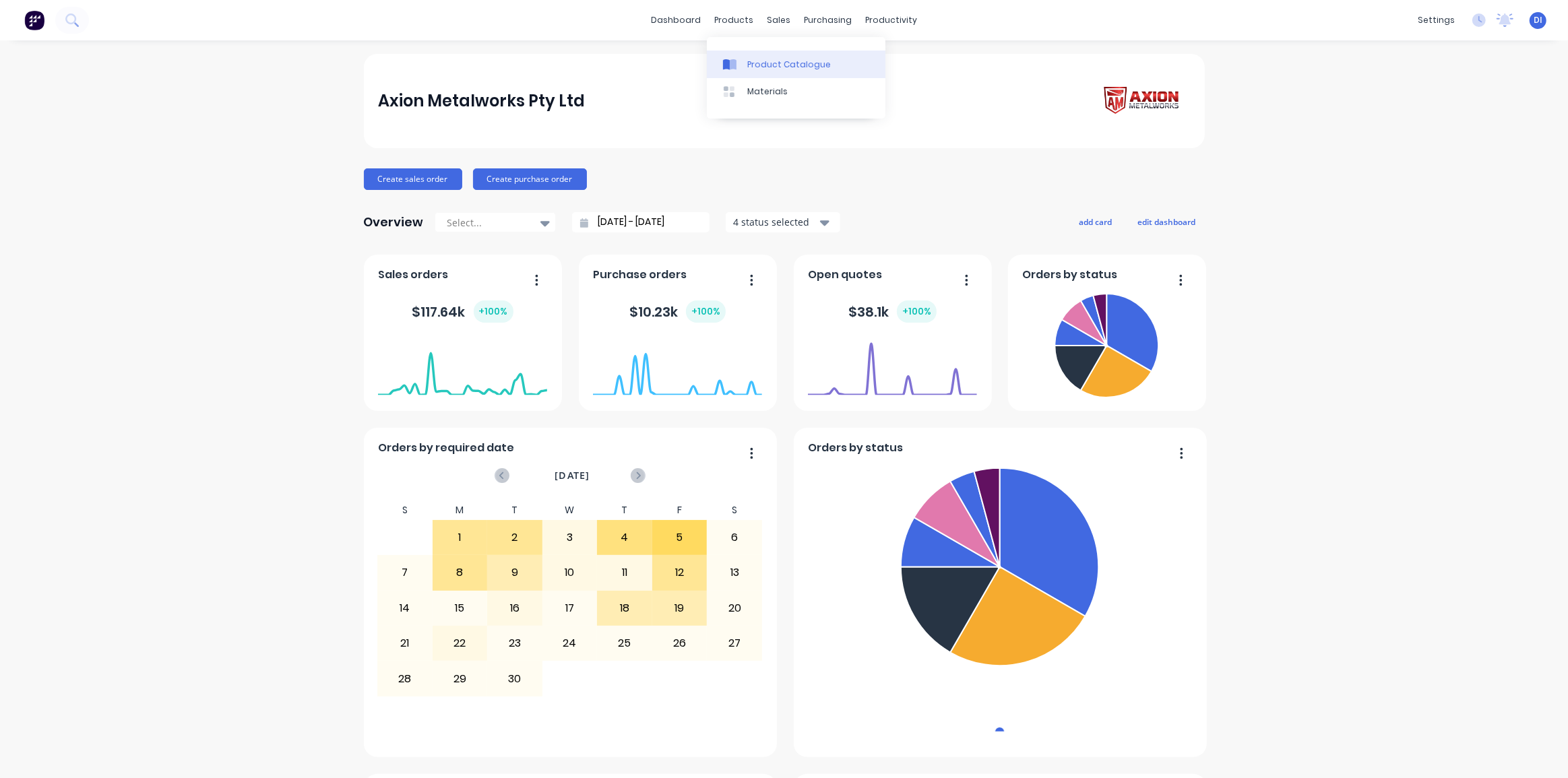
click at [764, 59] on div "Product Catalogue" at bounding box center [788, 64] width 83 height 12
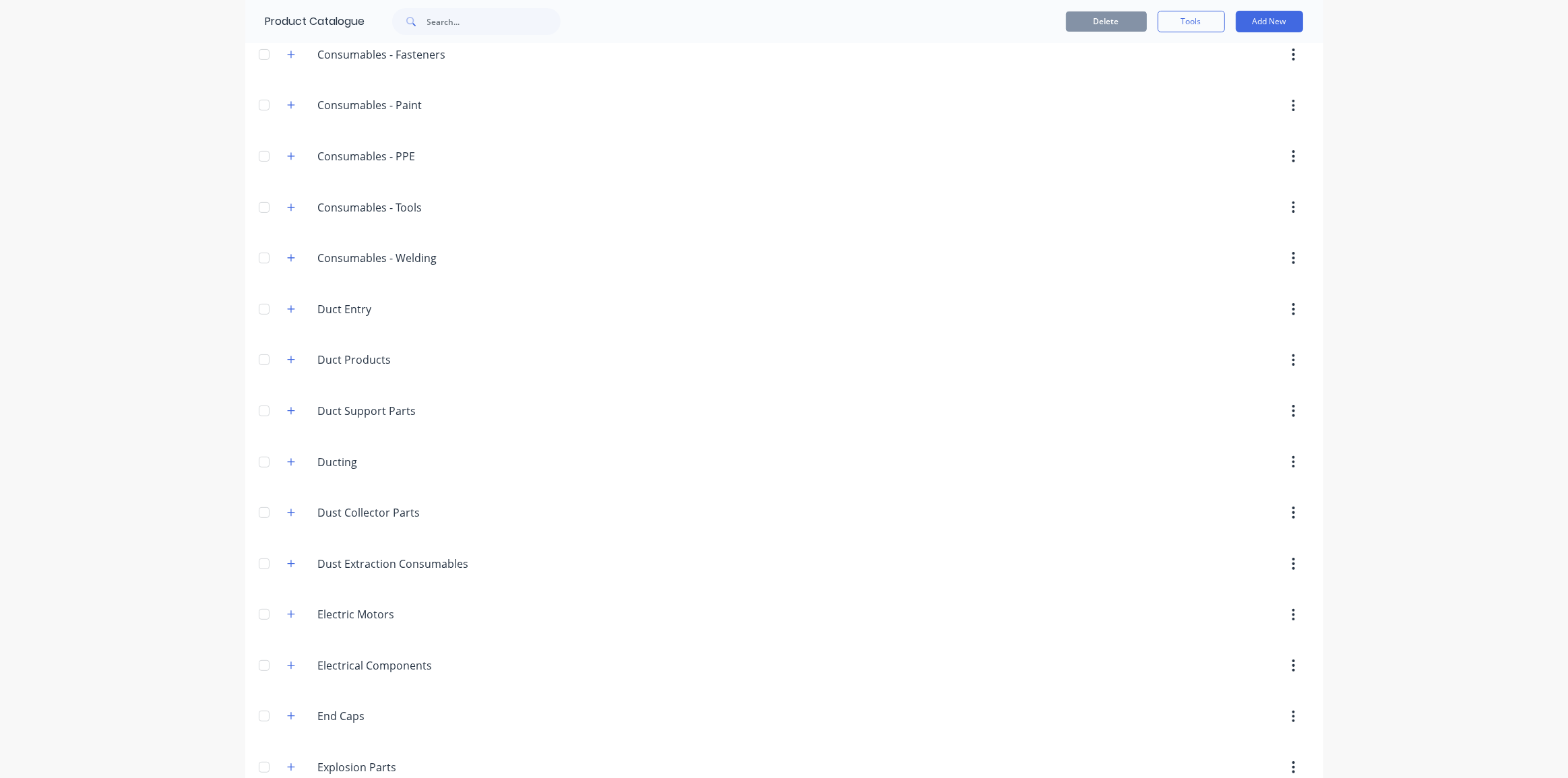
scroll to position [368, 0]
click at [287, 508] on icon "button" at bounding box center [291, 512] width 8 height 9
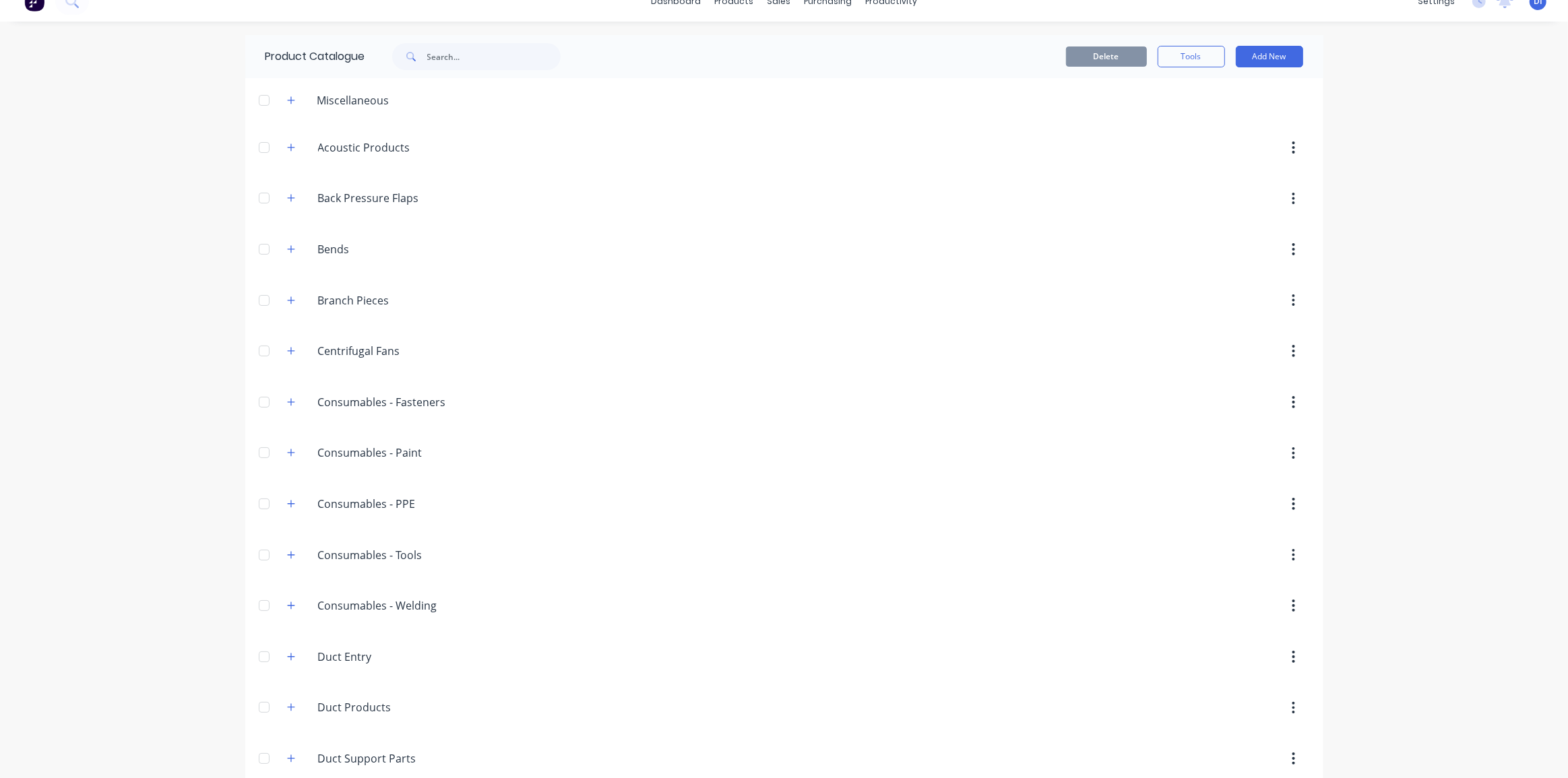
scroll to position [0, 0]
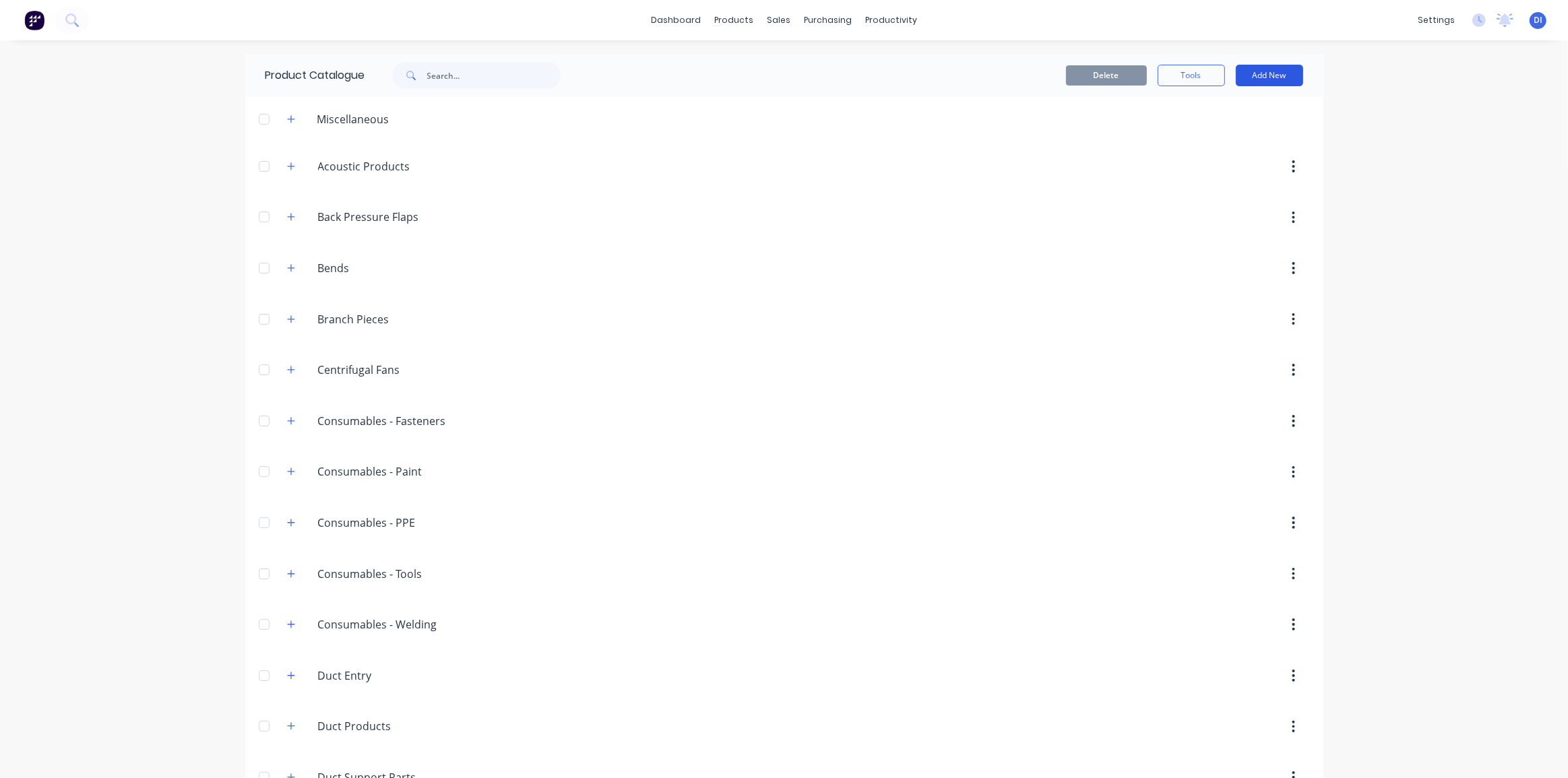
click at [1257, 77] on button "Add New" at bounding box center [1270, 76] width 68 height 22
drag, startPoint x: 1215, startPoint y: 113, endPoint x: 1212, endPoint y: 135, distance: 22.2
click at [1212, 135] on div "Category Product Product Kit" at bounding box center [1239, 137] width 128 height 88
click at [1212, 135] on div "Product" at bounding box center [1240, 136] width 104 height 19
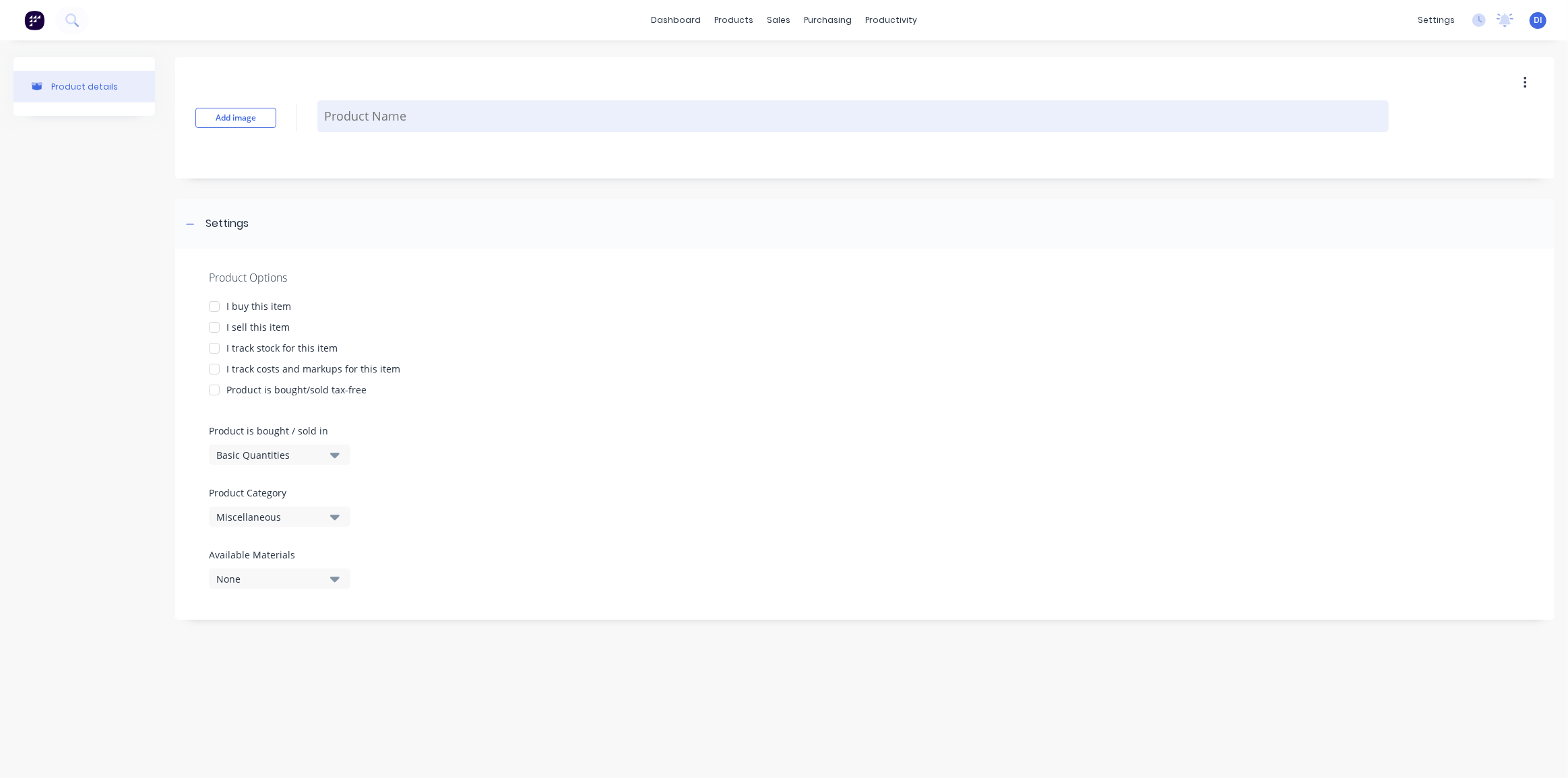
click at [365, 117] on textarea at bounding box center [853, 116] width 1072 height 32
type textarea "x"
type textarea "C"
type textarea "x"
type textarea "CB"
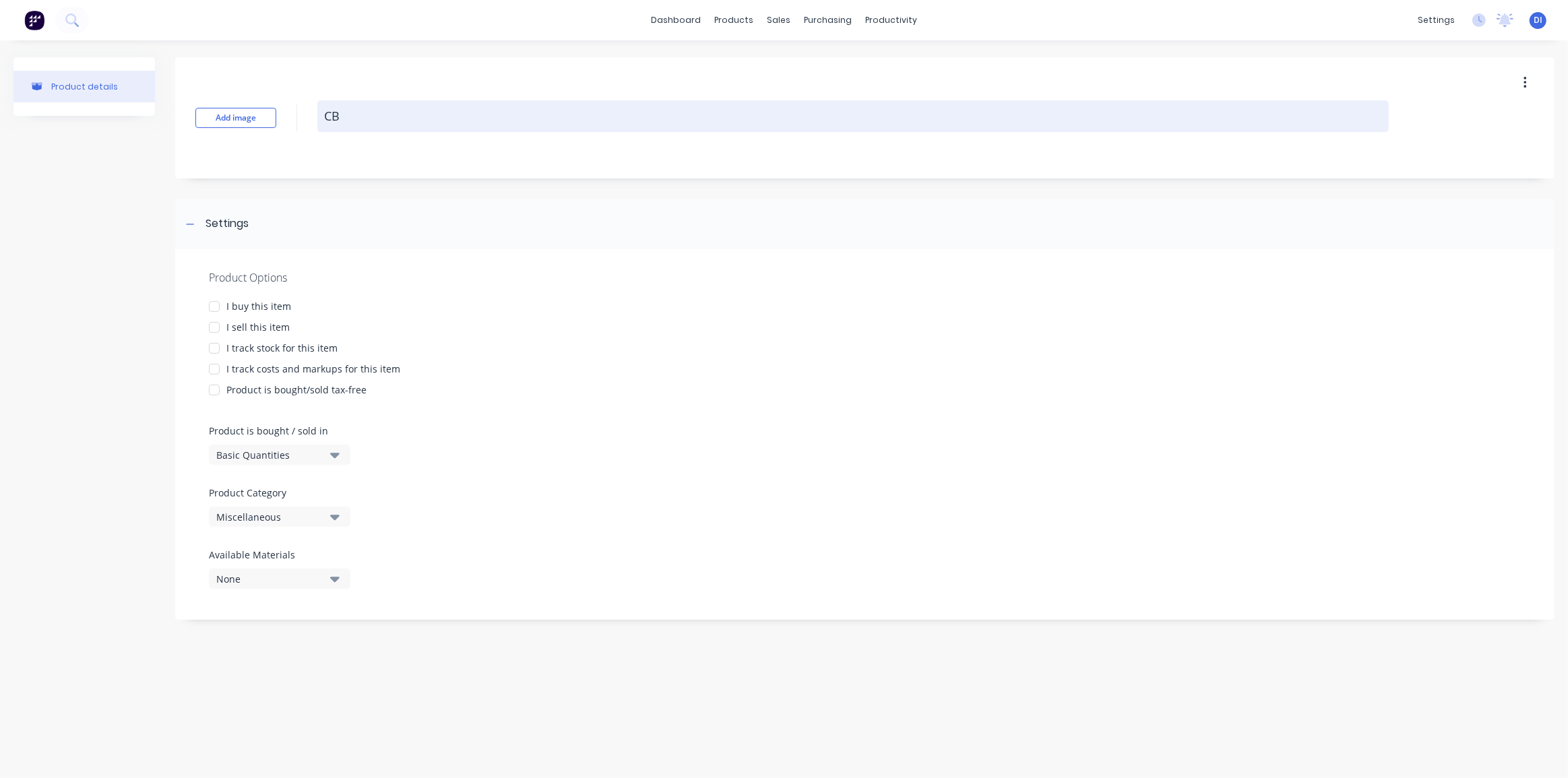
type textarea "x"
type textarea "CBD"
type textarea "x"
type textarea "CBDS"
type textarea "x"
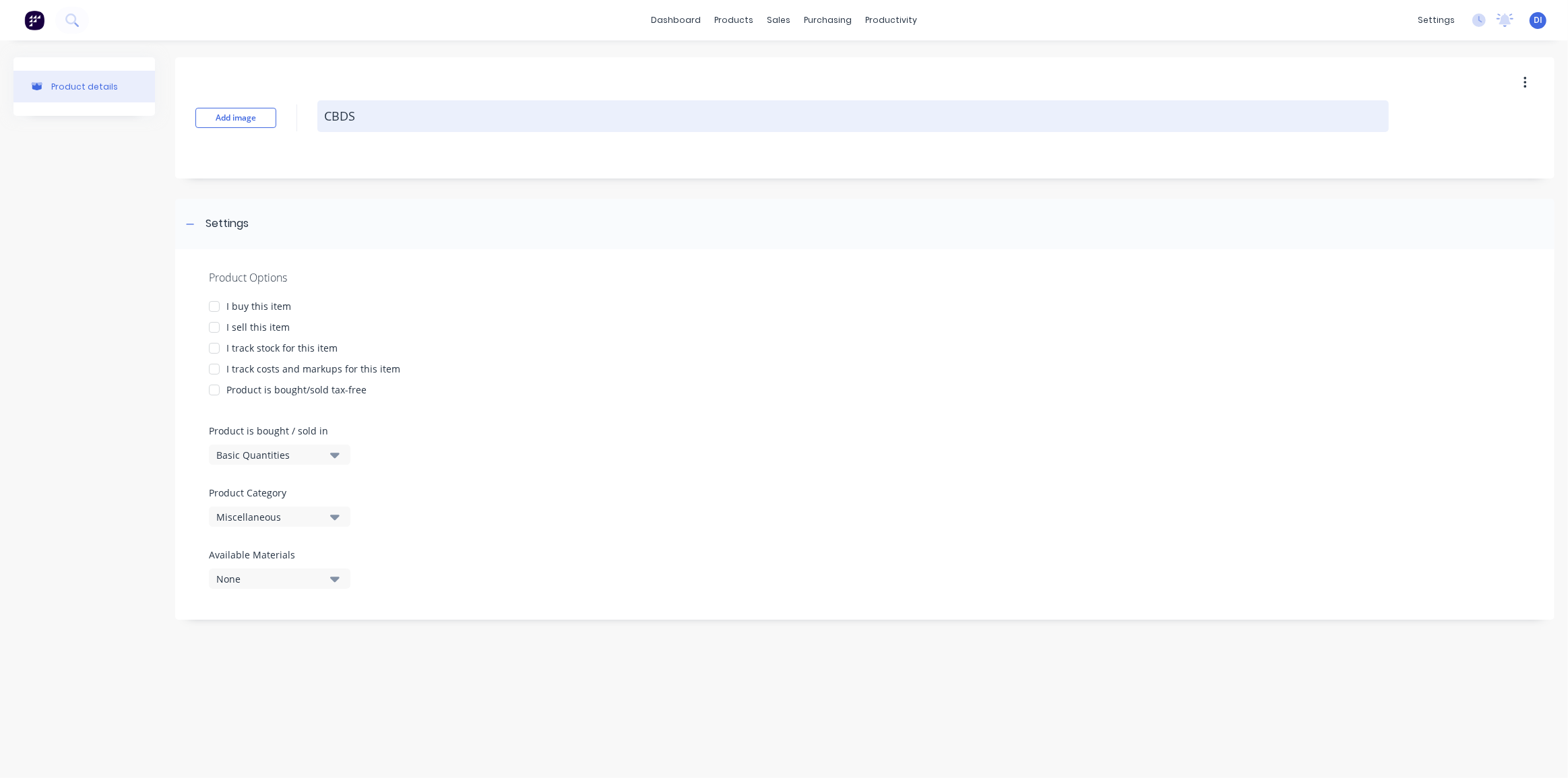
type textarea "CBDS"
type textarea "x"
type textarea "CBDS"
type textarea "x"
type textarea "CBD"
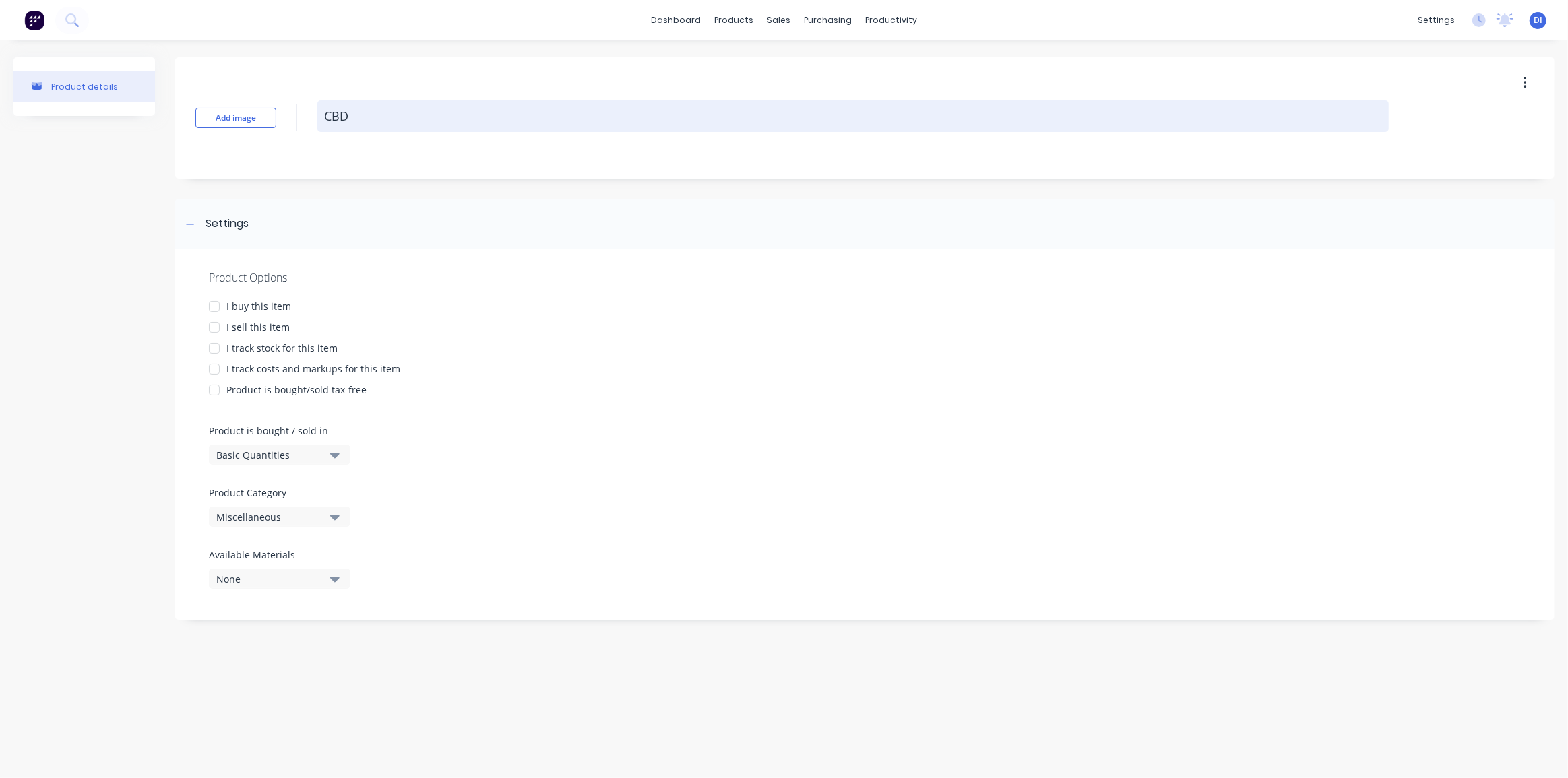
type textarea "x"
type textarea "CB"
type textarea "x"
type textarea "C"
type textarea "x"
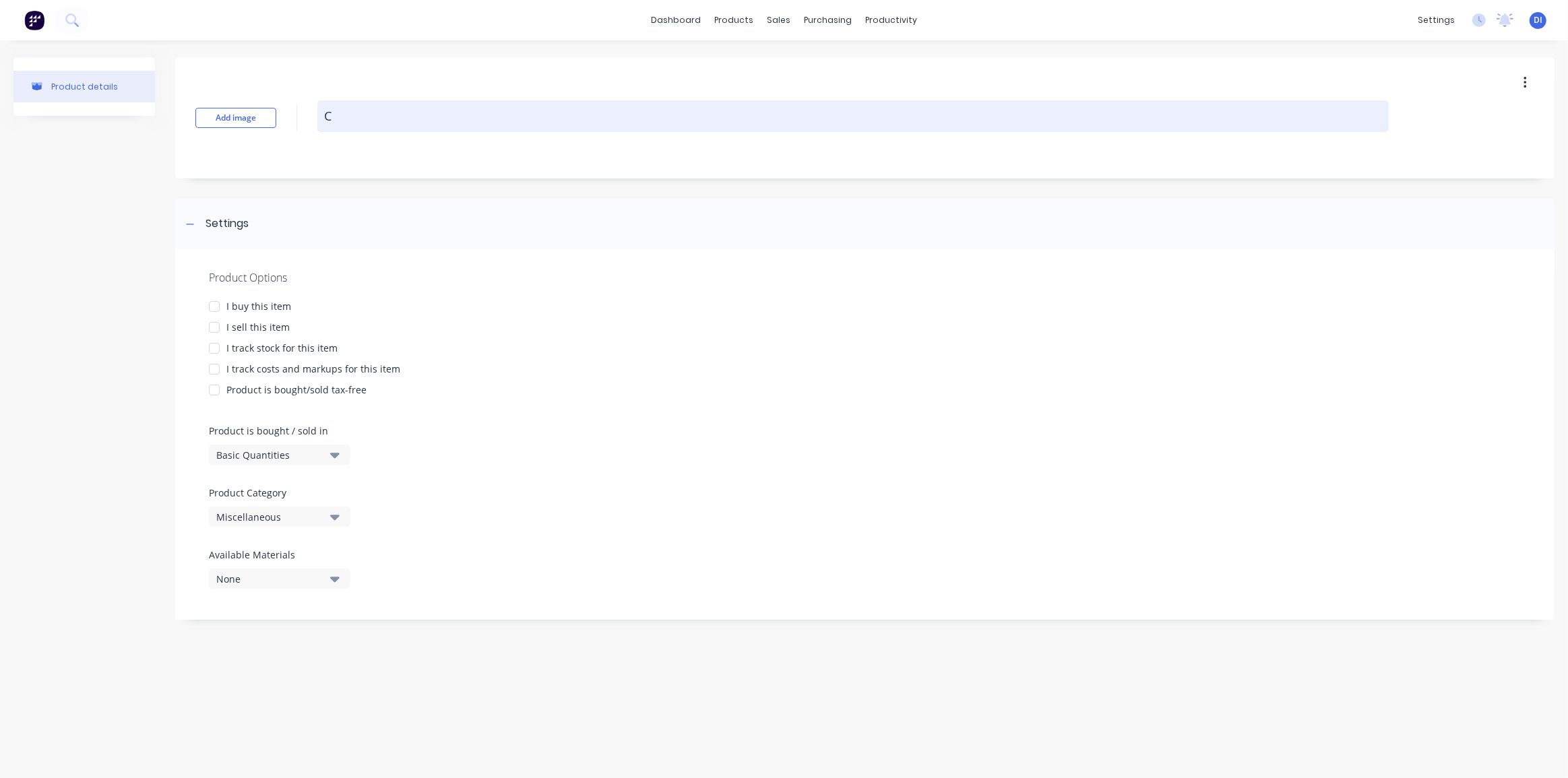
type textarea "CD"
type textarea "x"
type textarea "CDS"
type textarea "x"
type textarea "CDS"
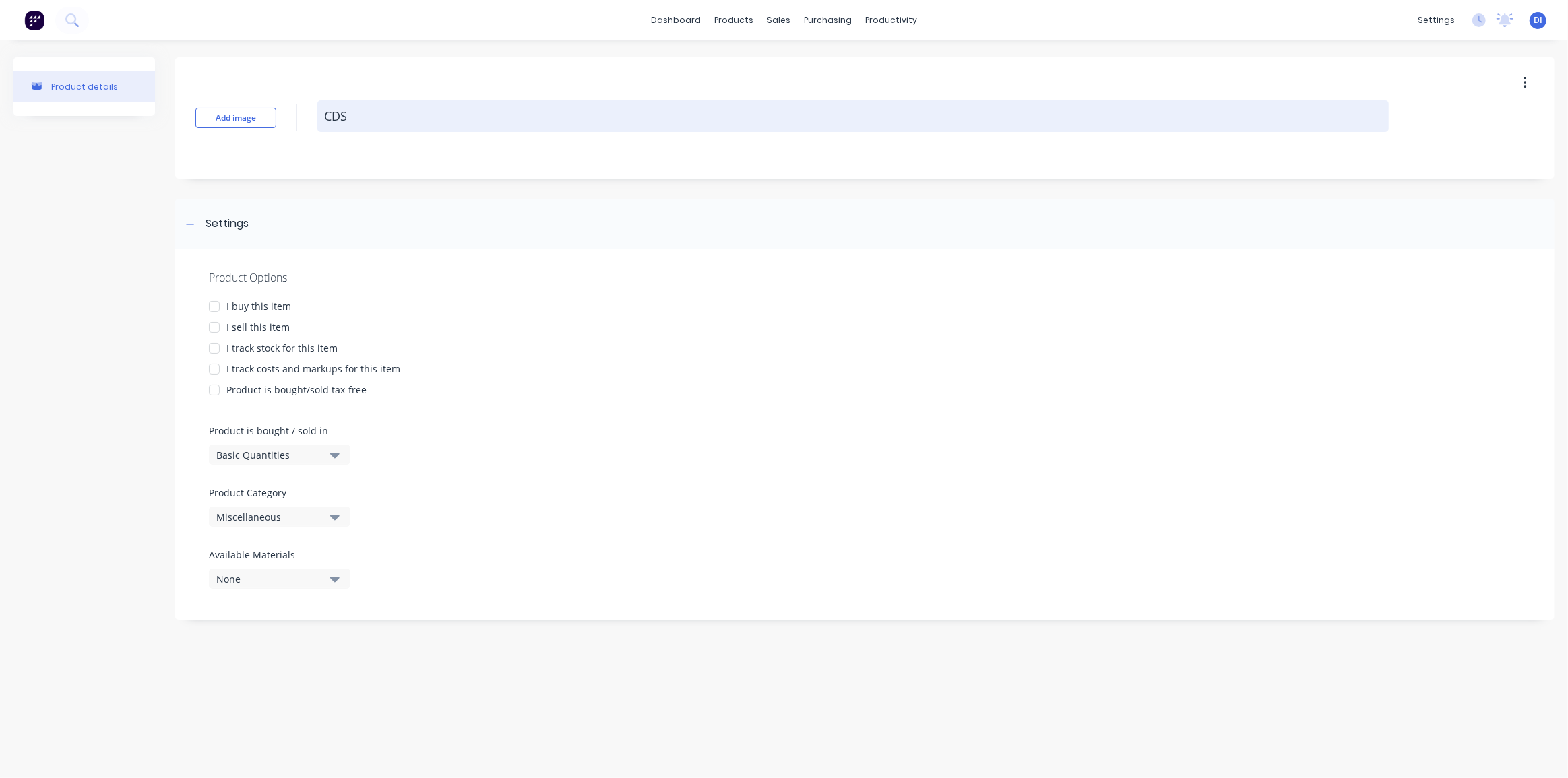
type textarea "x"
type textarea "CDS B"
type textarea "x"
type textarea "CDS Br"
type textarea "x"
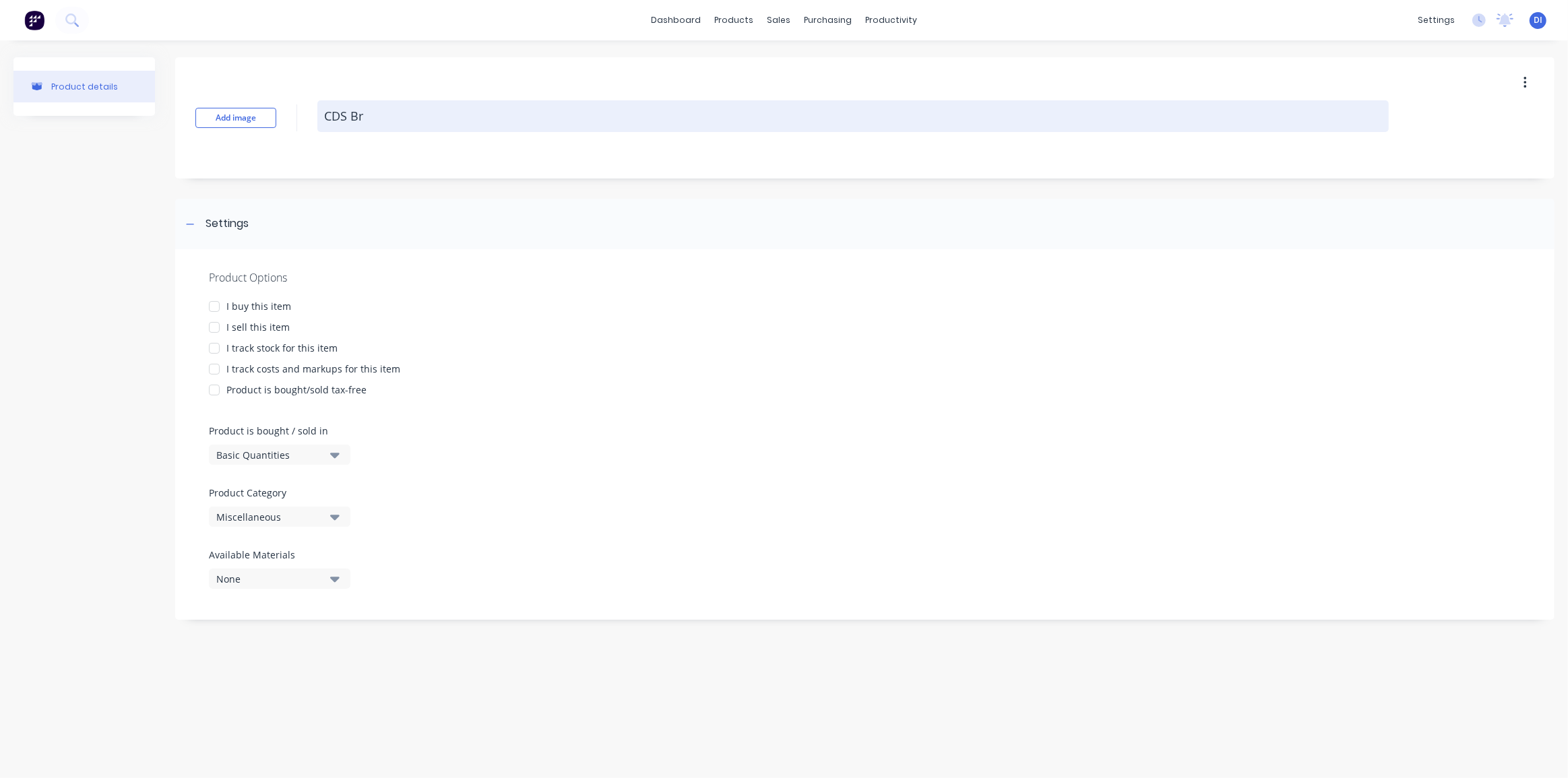
type textarea "CDS Bra"
type textarea "x"
type textarea "CDS Brac"
type textarea "x"
type textarea "CDS Brack"
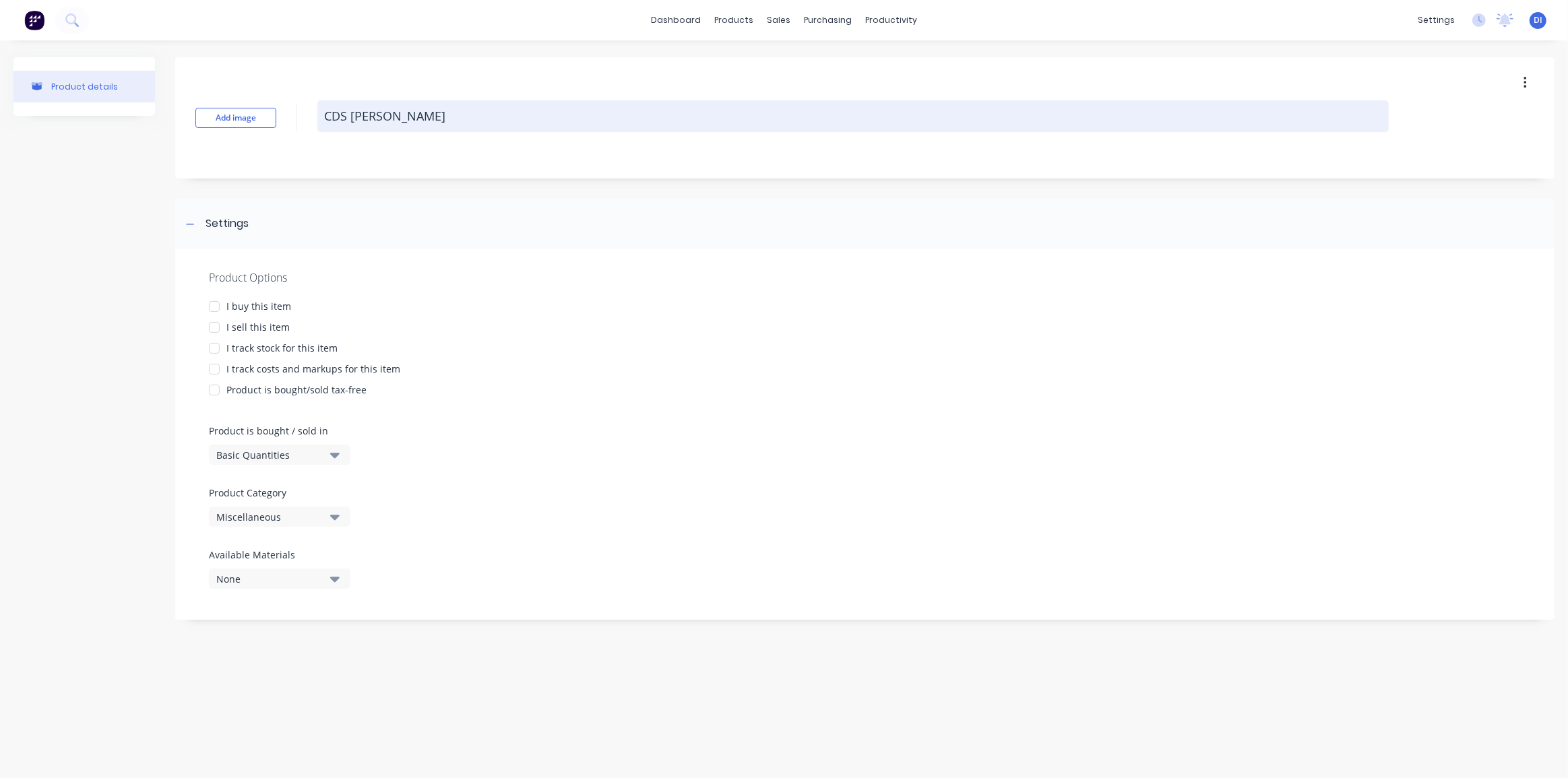
type textarea "x"
type textarea "CDS Bracke"
type textarea "x"
type textarea "CDS Bracket"
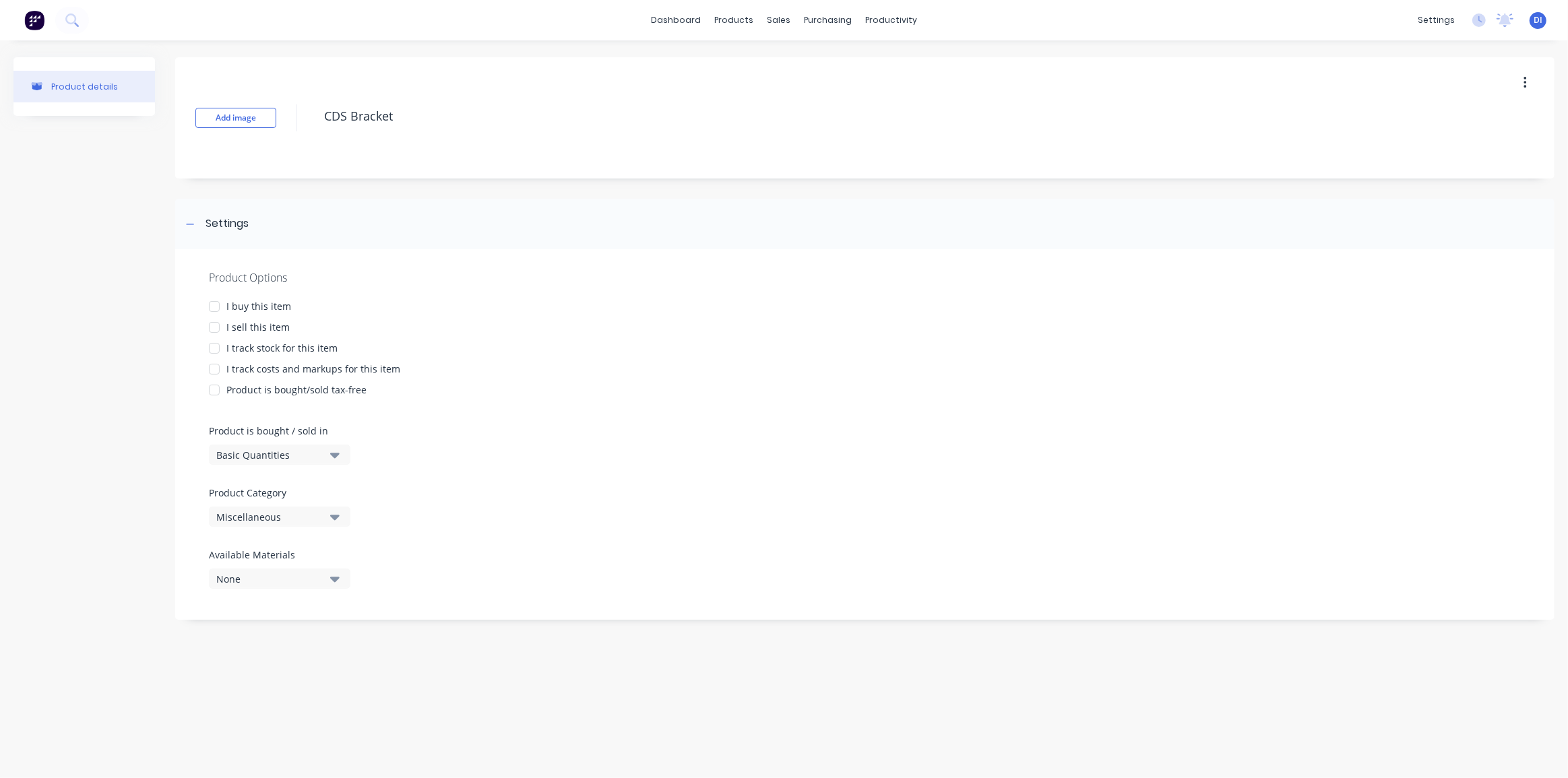
click at [211, 324] on div at bounding box center [214, 326] width 27 height 27
type textarea "x"
type textarea "CDS Bracket"
type textarea "x"
type textarea "CDS Bracket"
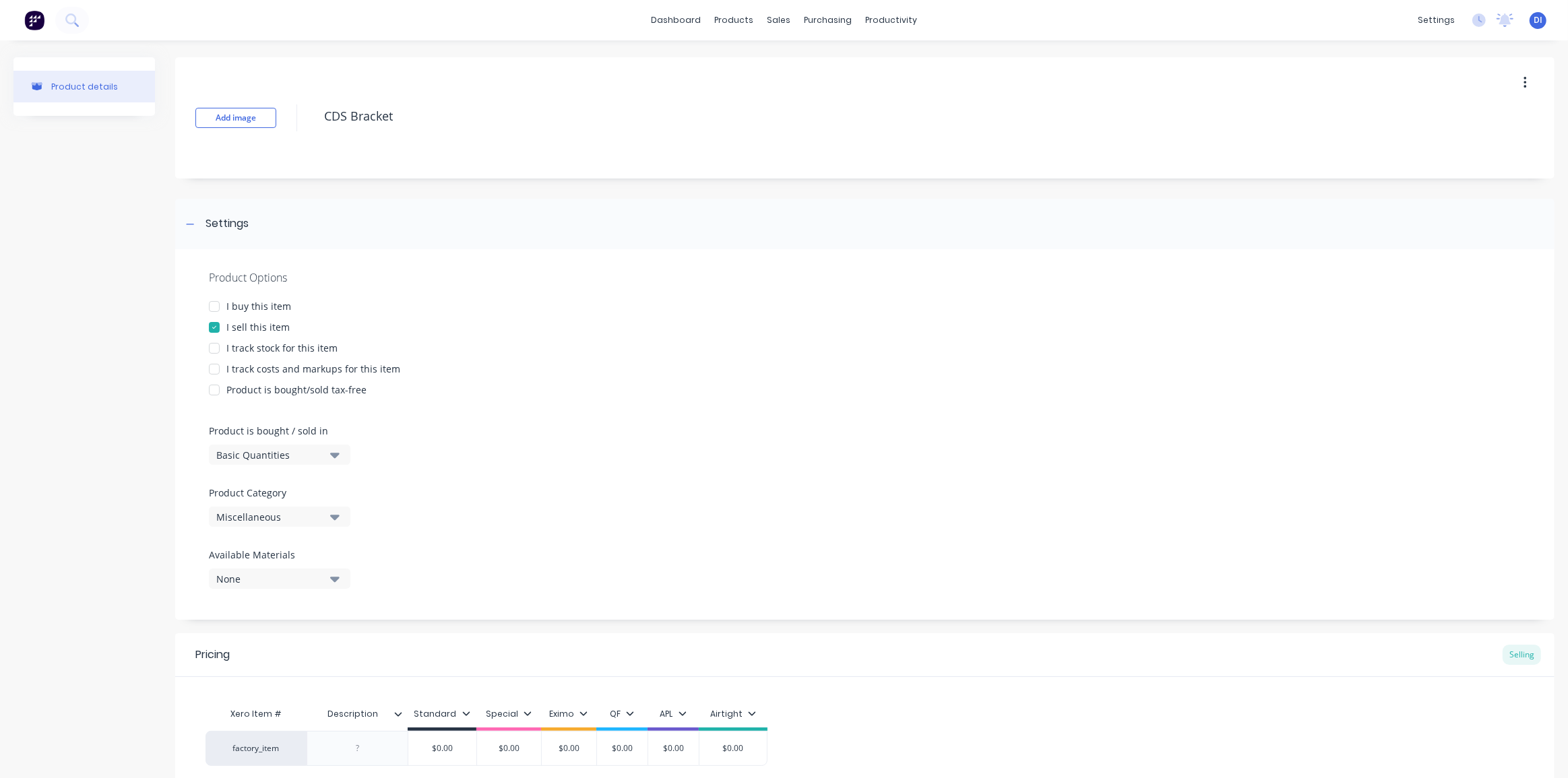
click at [270, 517] on div "Miscellaneous" at bounding box center [271, 517] width 108 height 14
click at [267, 560] on Category "text" at bounding box center [319, 557] width 143 height 27
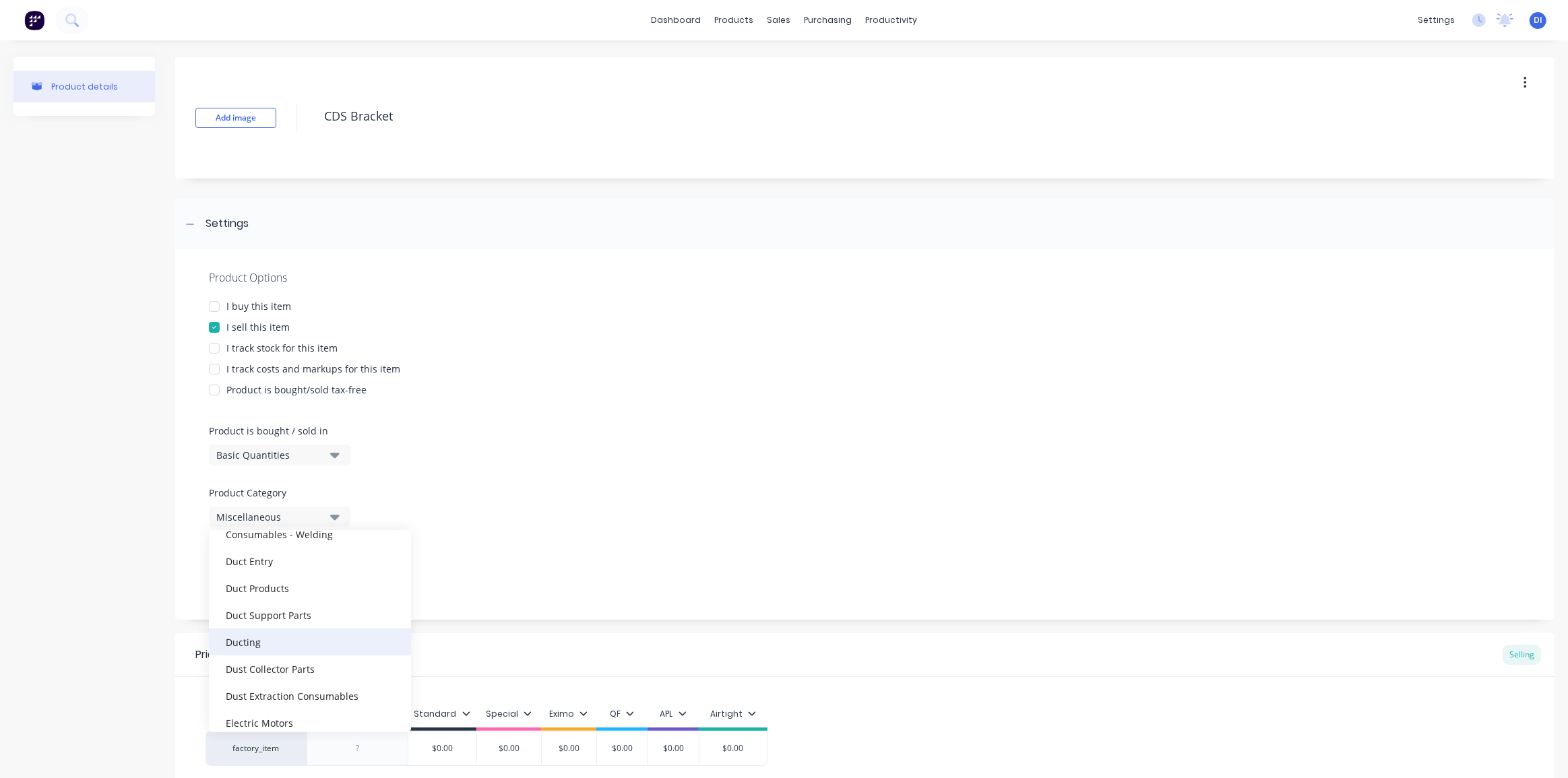
scroll to position [306, 0]
click at [273, 664] on div "Dust Collector Parts" at bounding box center [309, 662] width 202 height 27
type textarea "x"
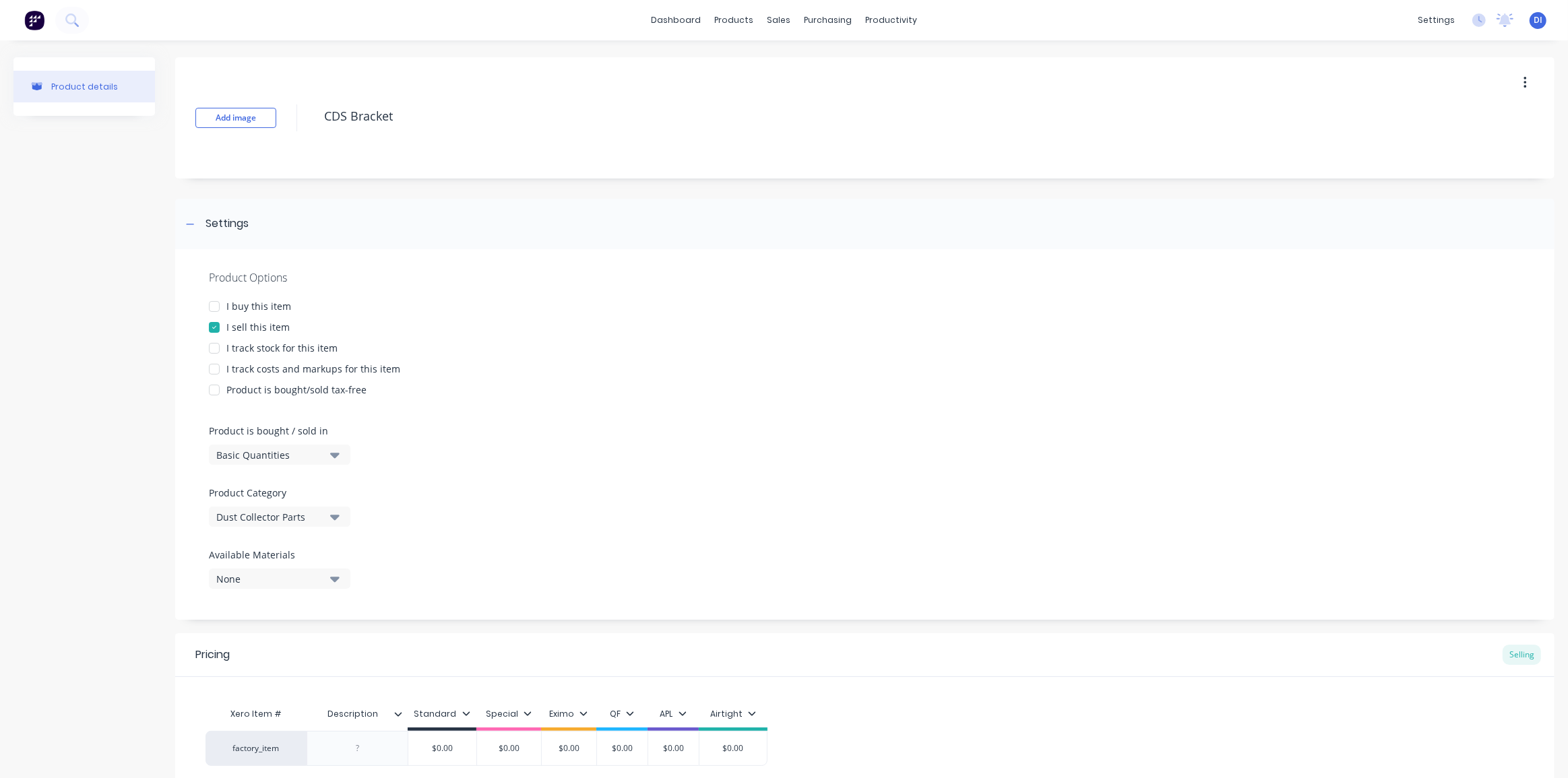
click at [104, 531] on div "Product details" at bounding box center [84, 470] width 142 height 826
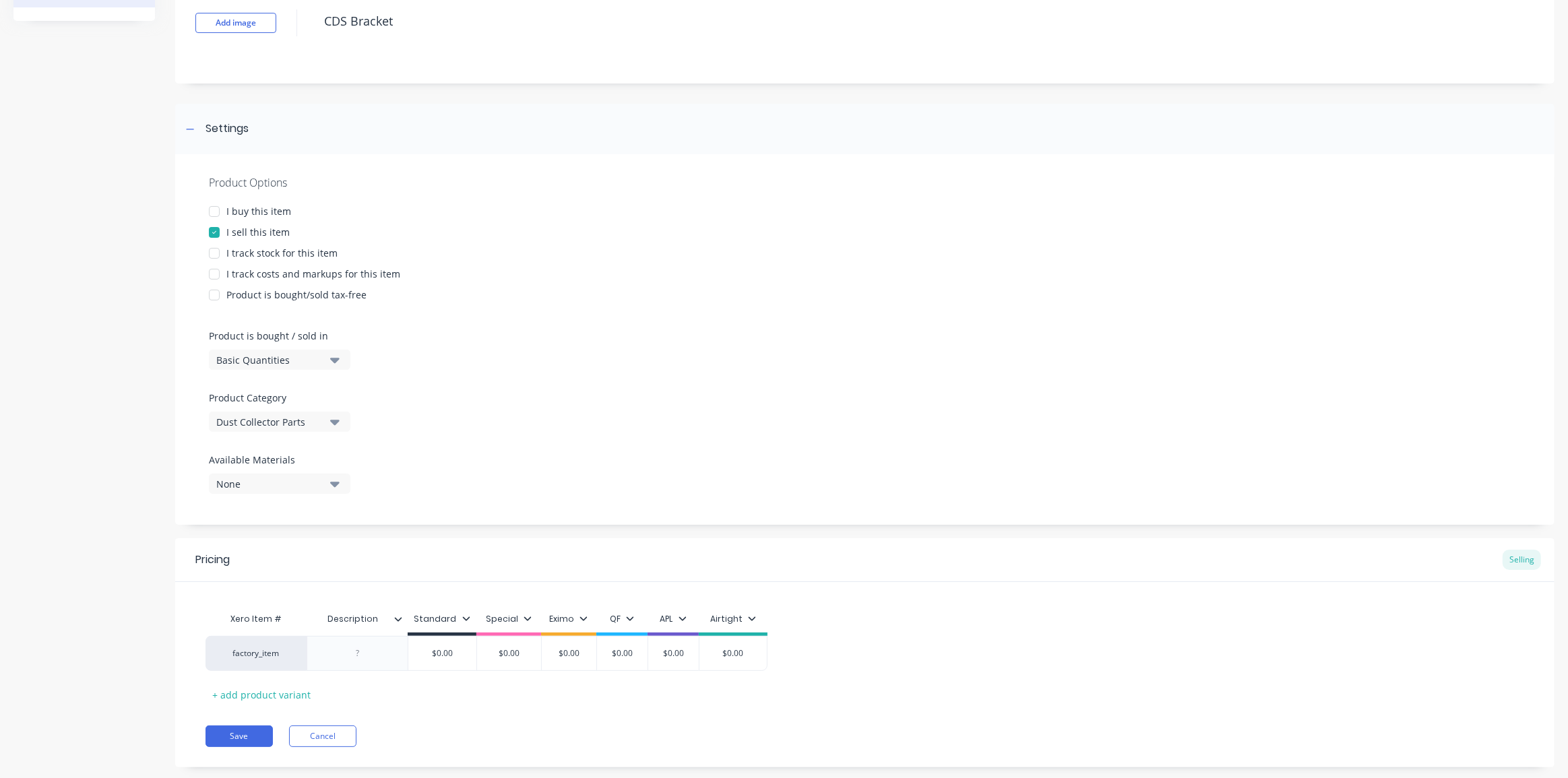
scroll to position [59, 0]
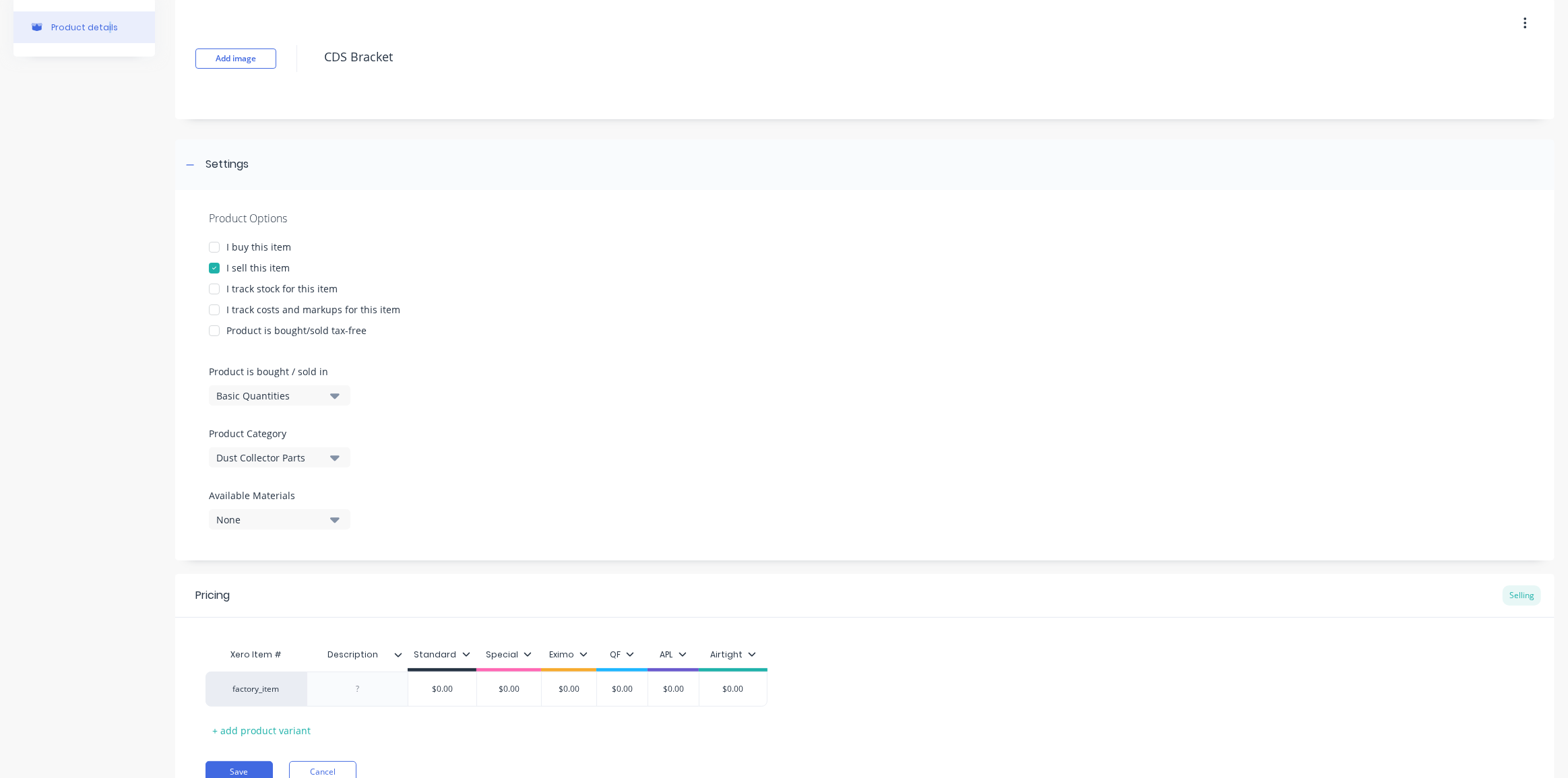
click at [260, 514] on div "None" at bounding box center [271, 519] width 108 height 14
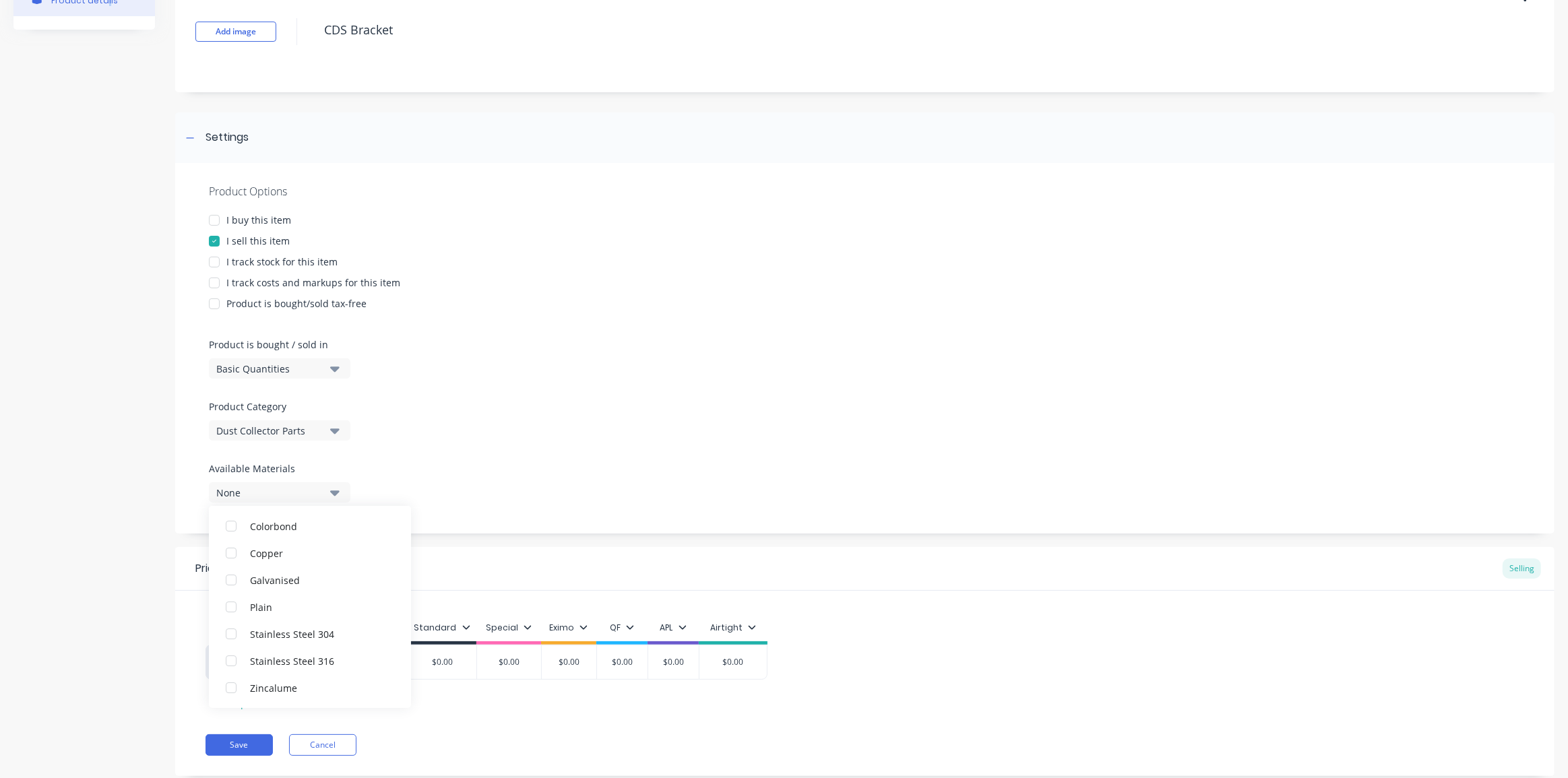
scroll to position [121, 0]
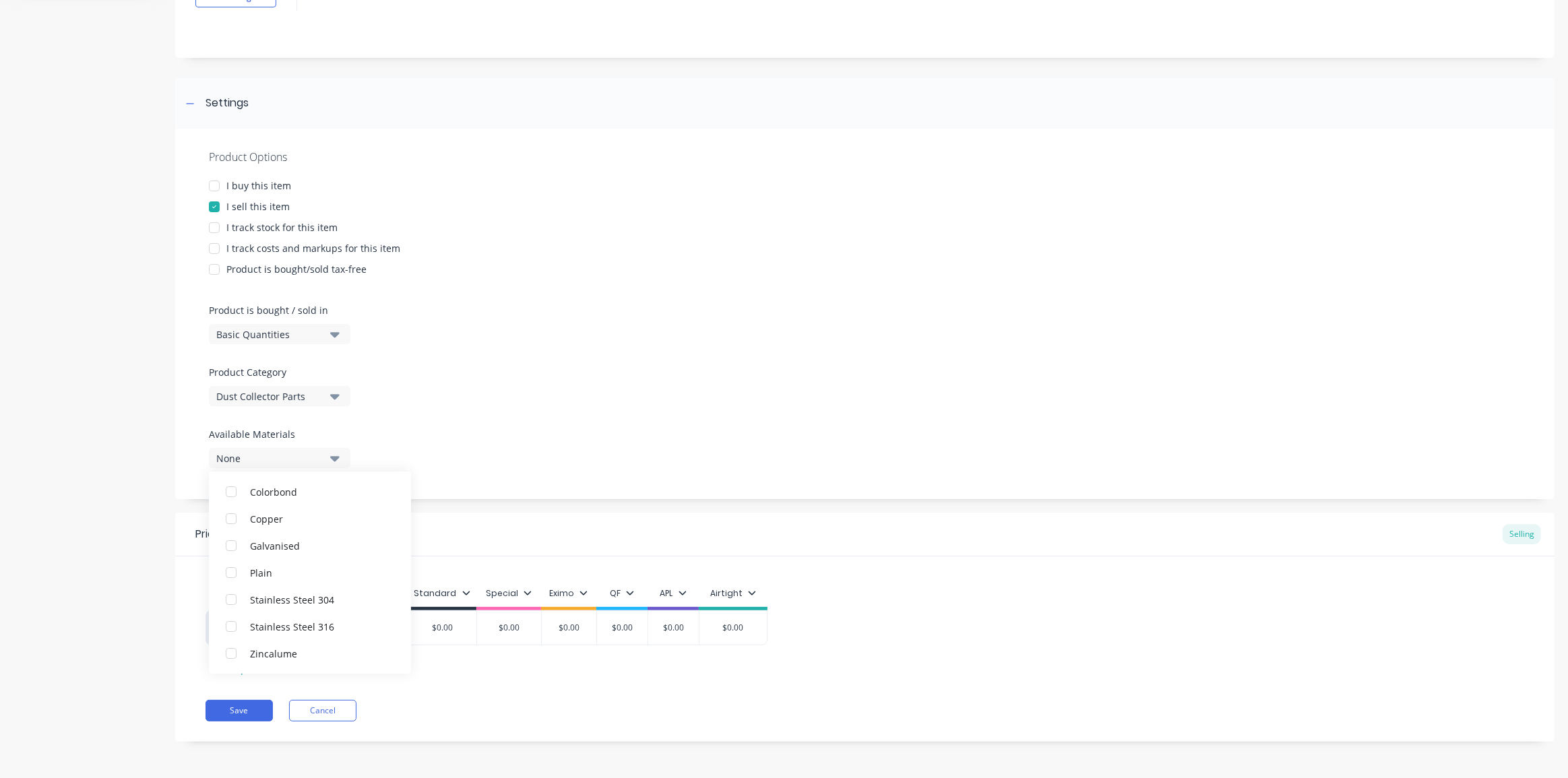
click at [114, 526] on div "Product details" at bounding box center [84, 349] width 142 height 826
type input "Description"
click at [357, 591] on input "Description" at bounding box center [353, 593] width 93 height 12
click at [368, 642] on div at bounding box center [357, 628] width 101 height 35
type textarea "x"
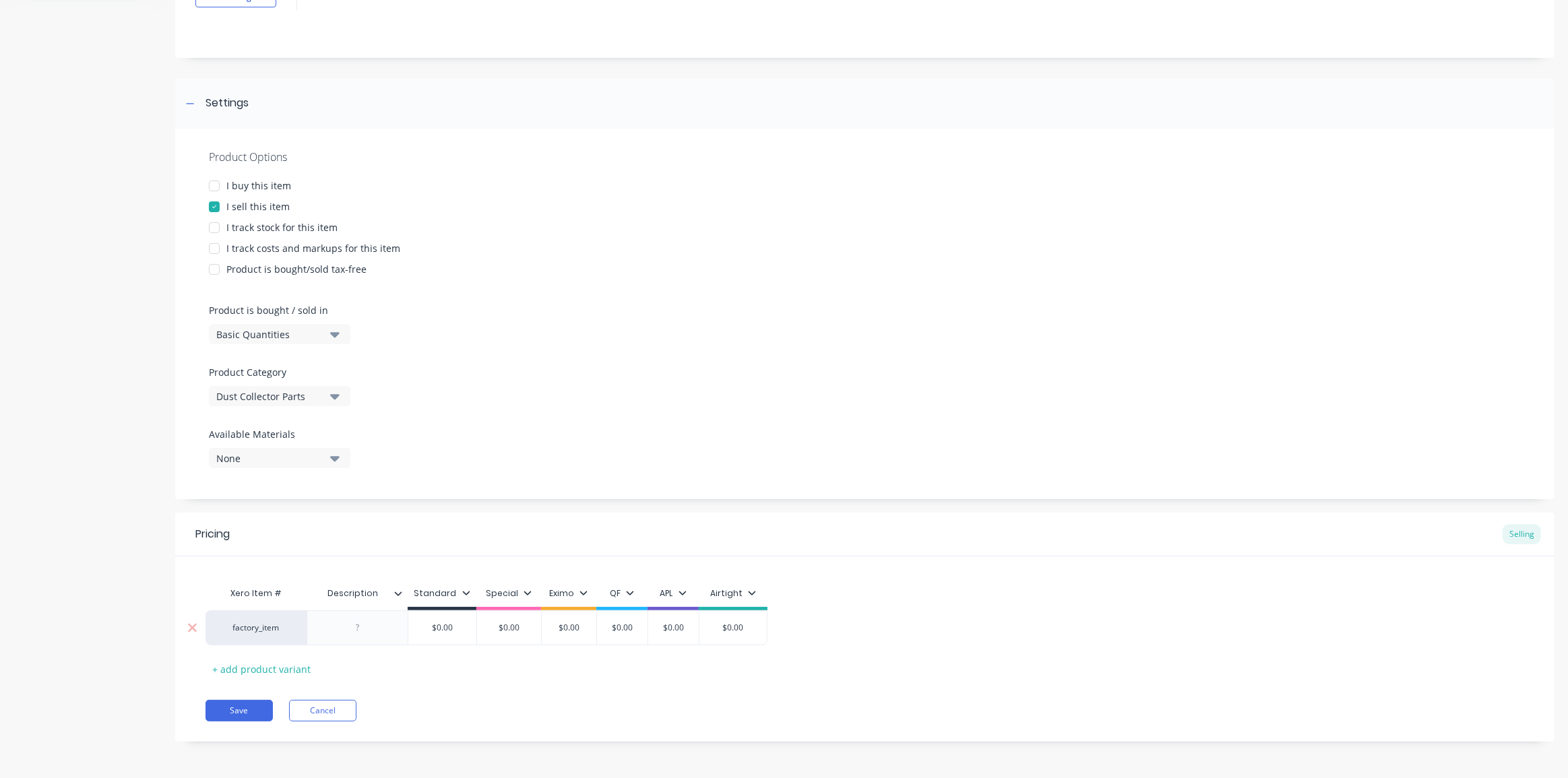
click at [365, 631] on div at bounding box center [358, 627] width 68 height 17
click at [404, 703] on div "Save Cancel" at bounding box center [880, 711] width 1349 height 22
click at [399, 592] on icon at bounding box center [398, 593] width 8 height 8
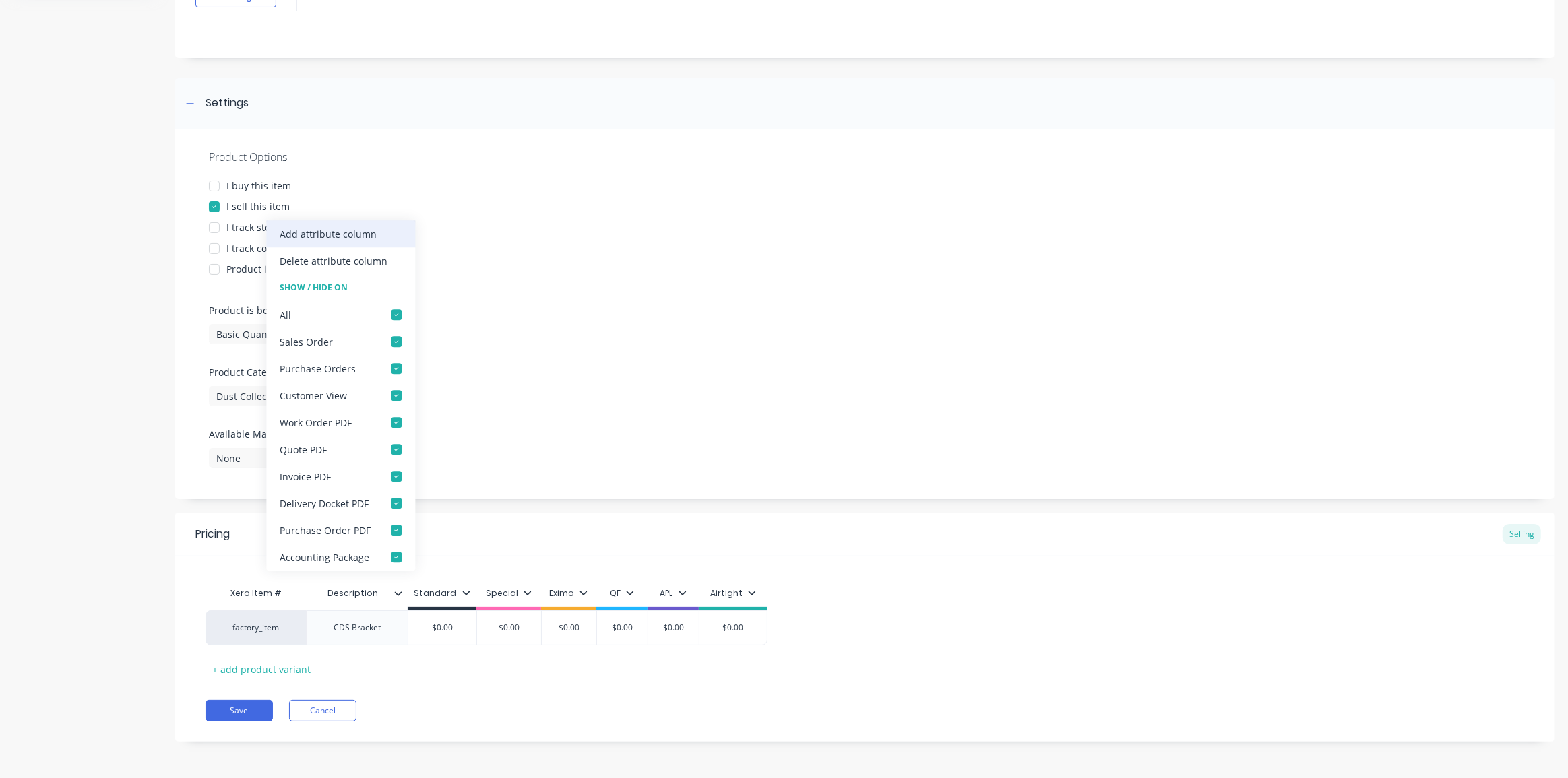
click at [326, 231] on div "Add attribute column" at bounding box center [328, 233] width 97 height 14
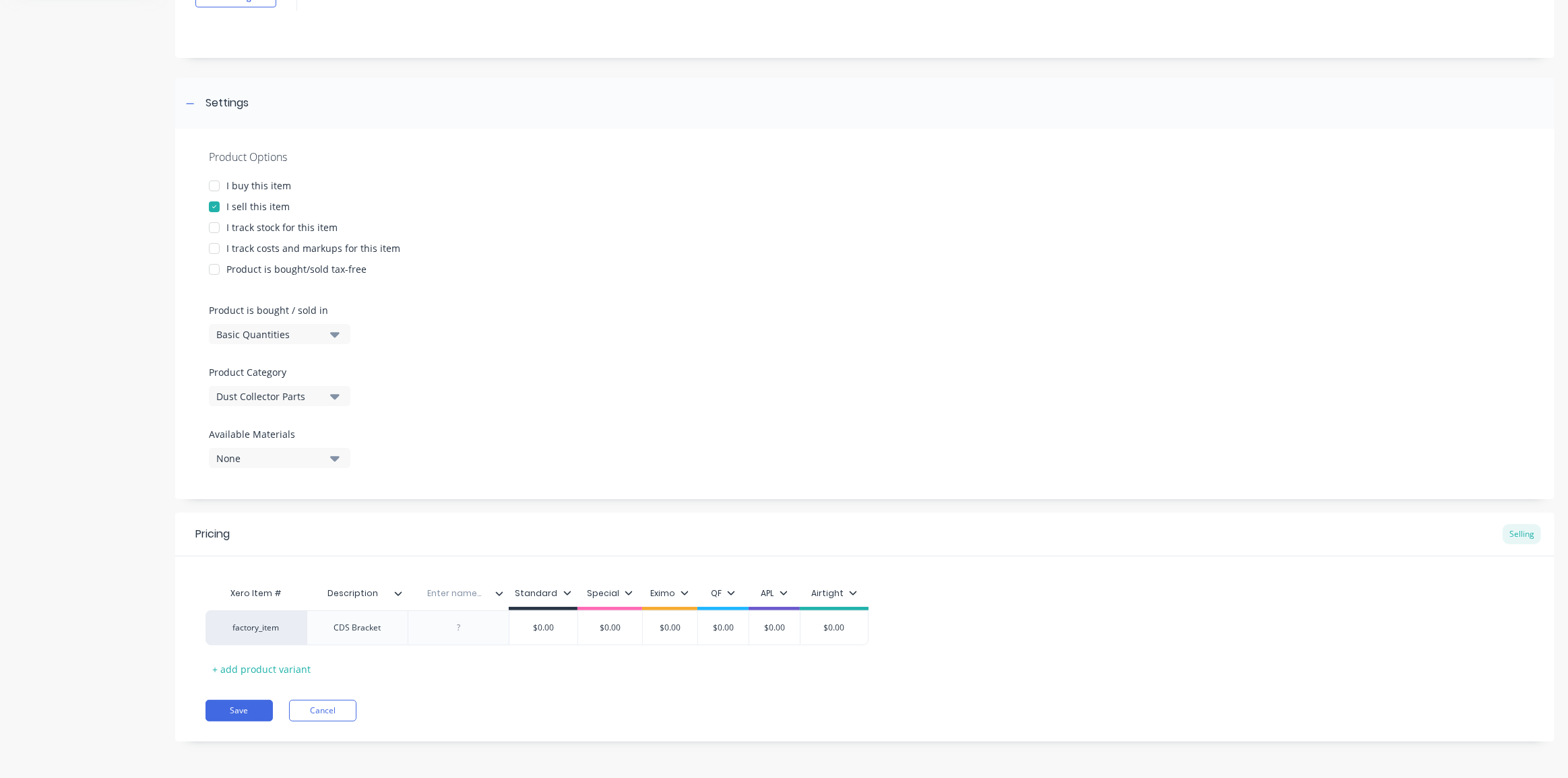
click at [500, 593] on icon at bounding box center [499, 593] width 7 height 4
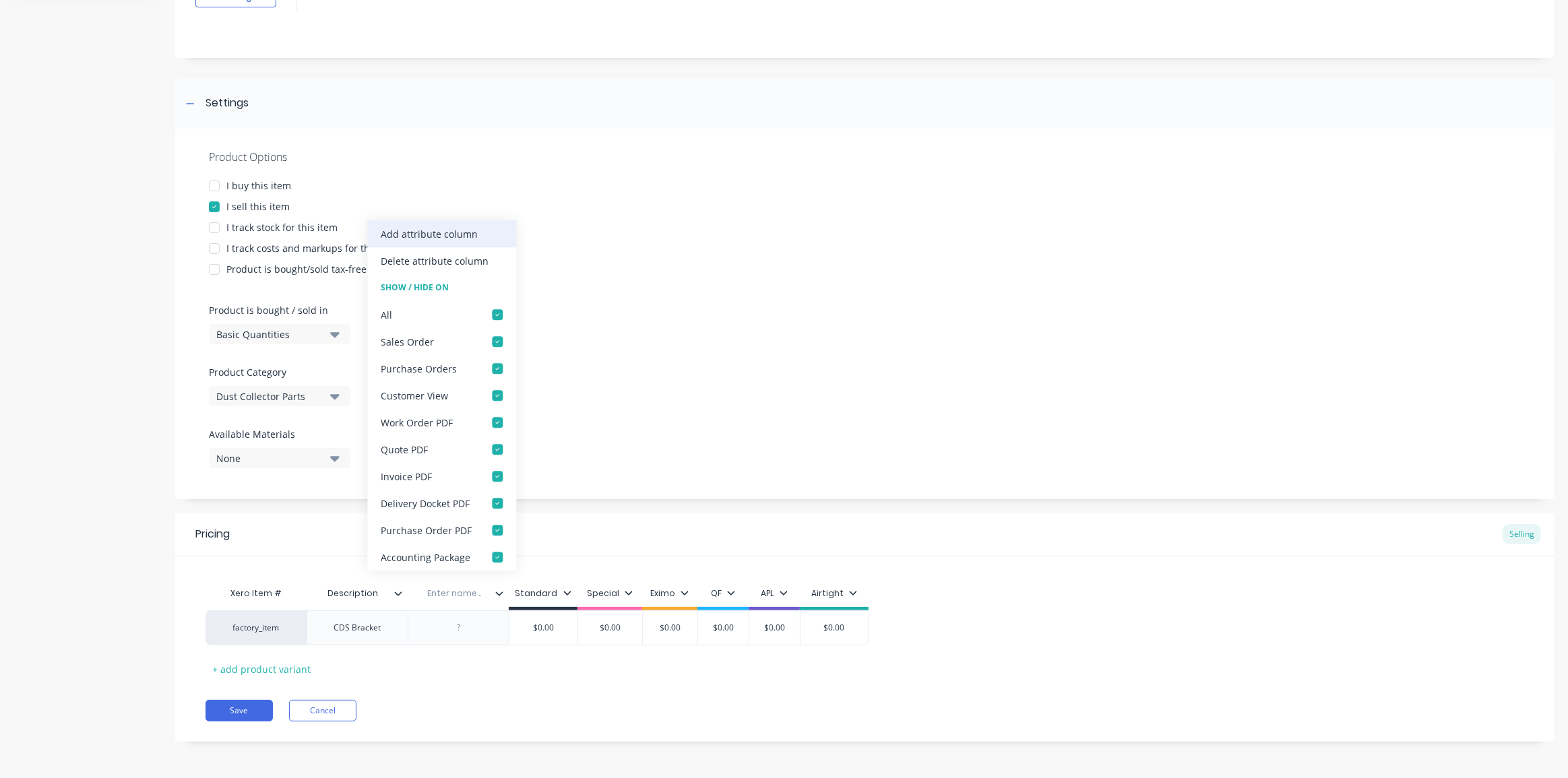
click at [447, 247] on div "Add attribute column" at bounding box center [442, 233] width 149 height 27
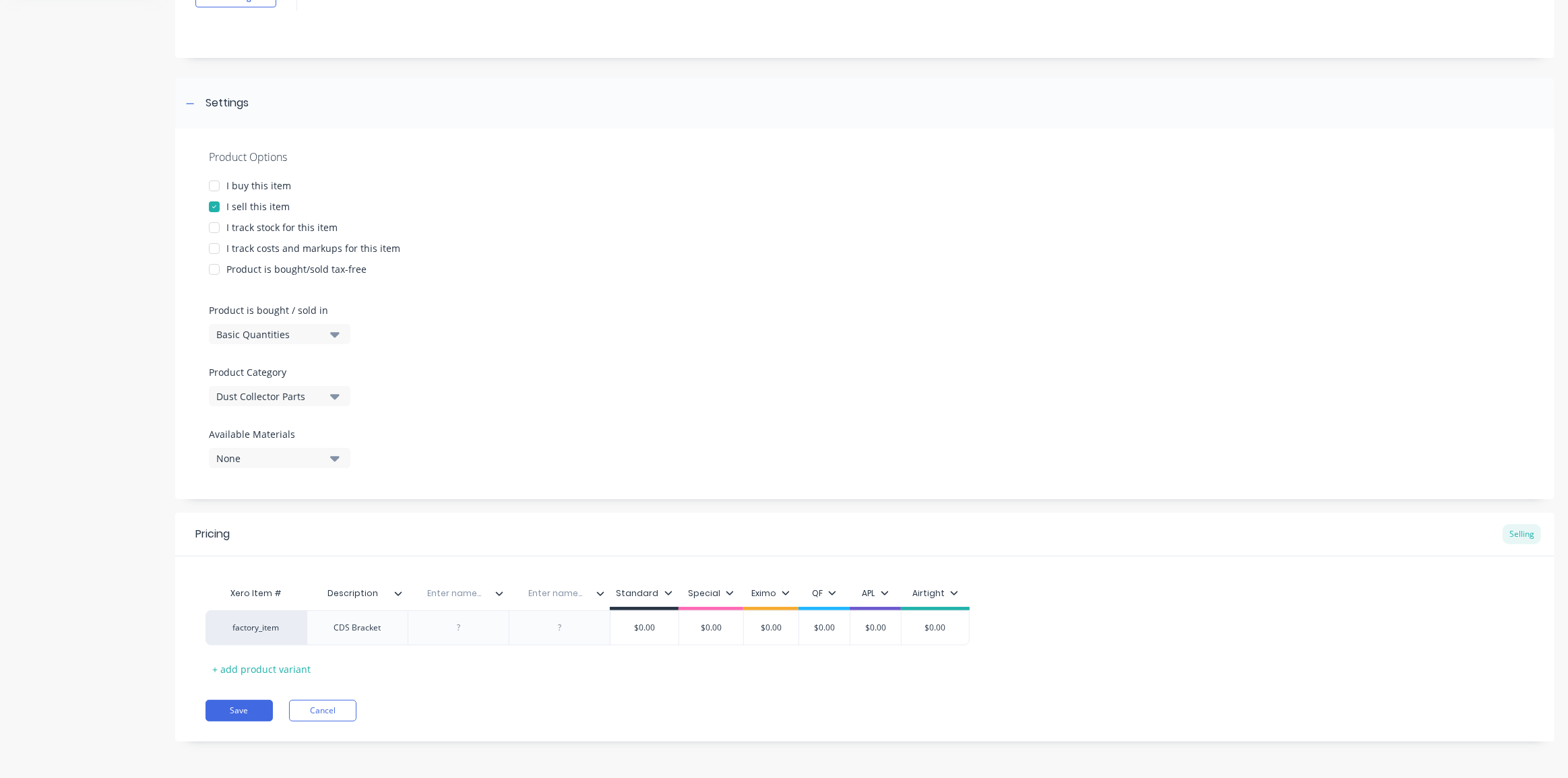
click at [601, 592] on icon at bounding box center [600, 593] width 8 height 8
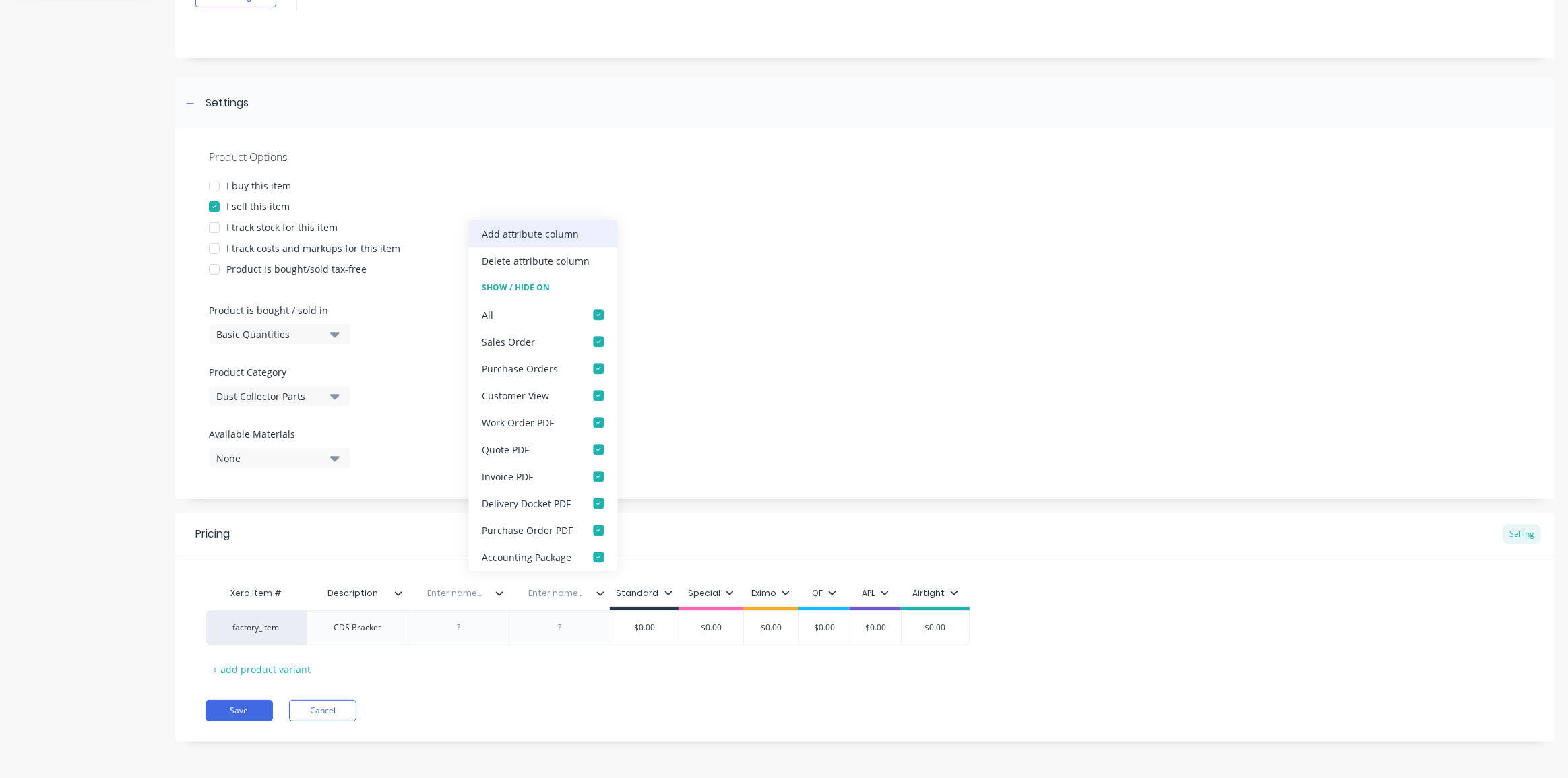
click at [531, 240] on div "Add attribute column" at bounding box center [530, 233] width 97 height 14
type textarea "x"
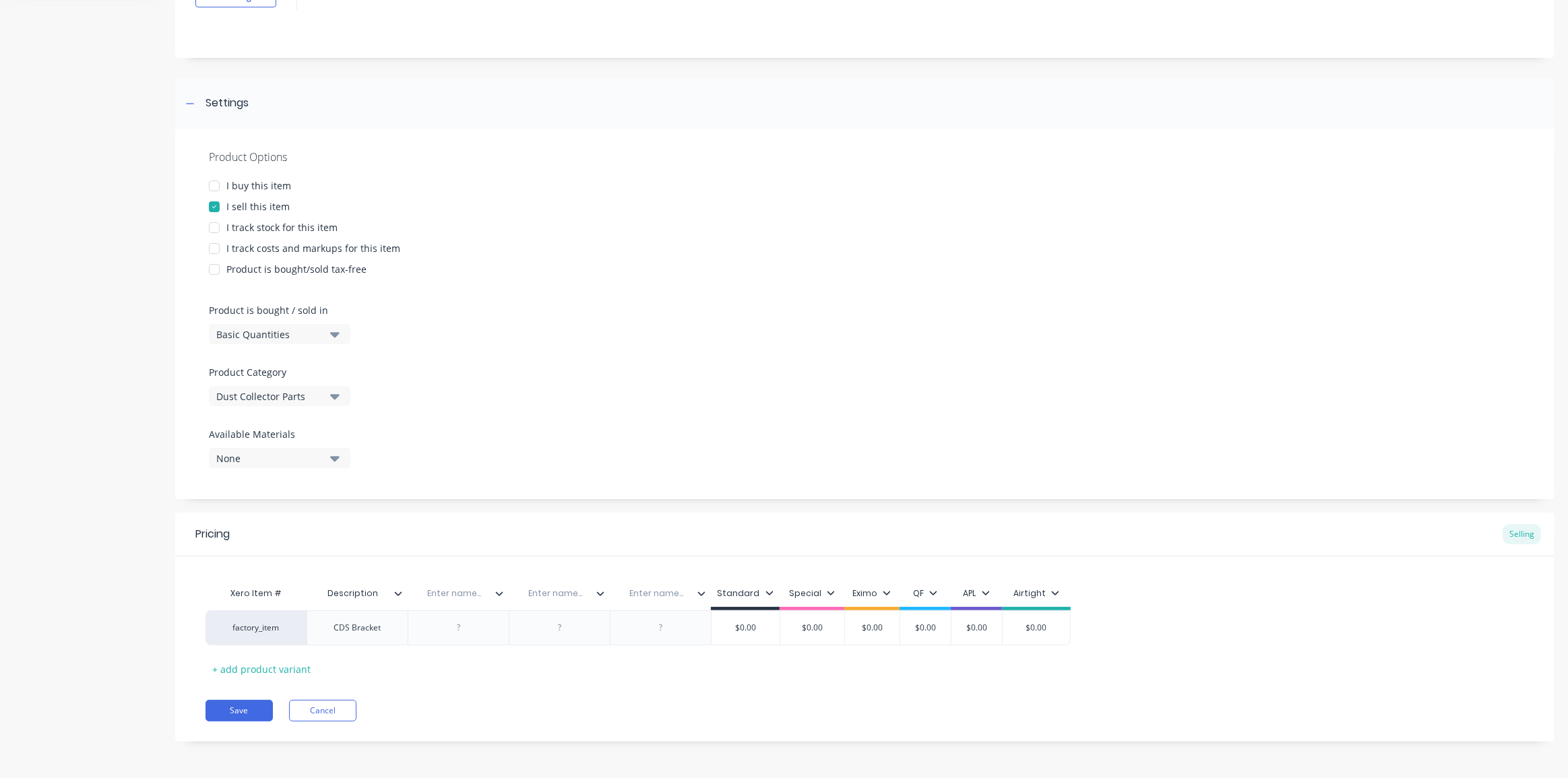
click at [445, 601] on div "Enter name..." at bounding box center [454, 593] width 93 height 34
click at [450, 599] on div "Enter name..." at bounding box center [454, 593] width 93 height 34
type input "Bracket Type"
type textarea "x"
click at [458, 624] on div at bounding box center [459, 627] width 68 height 17
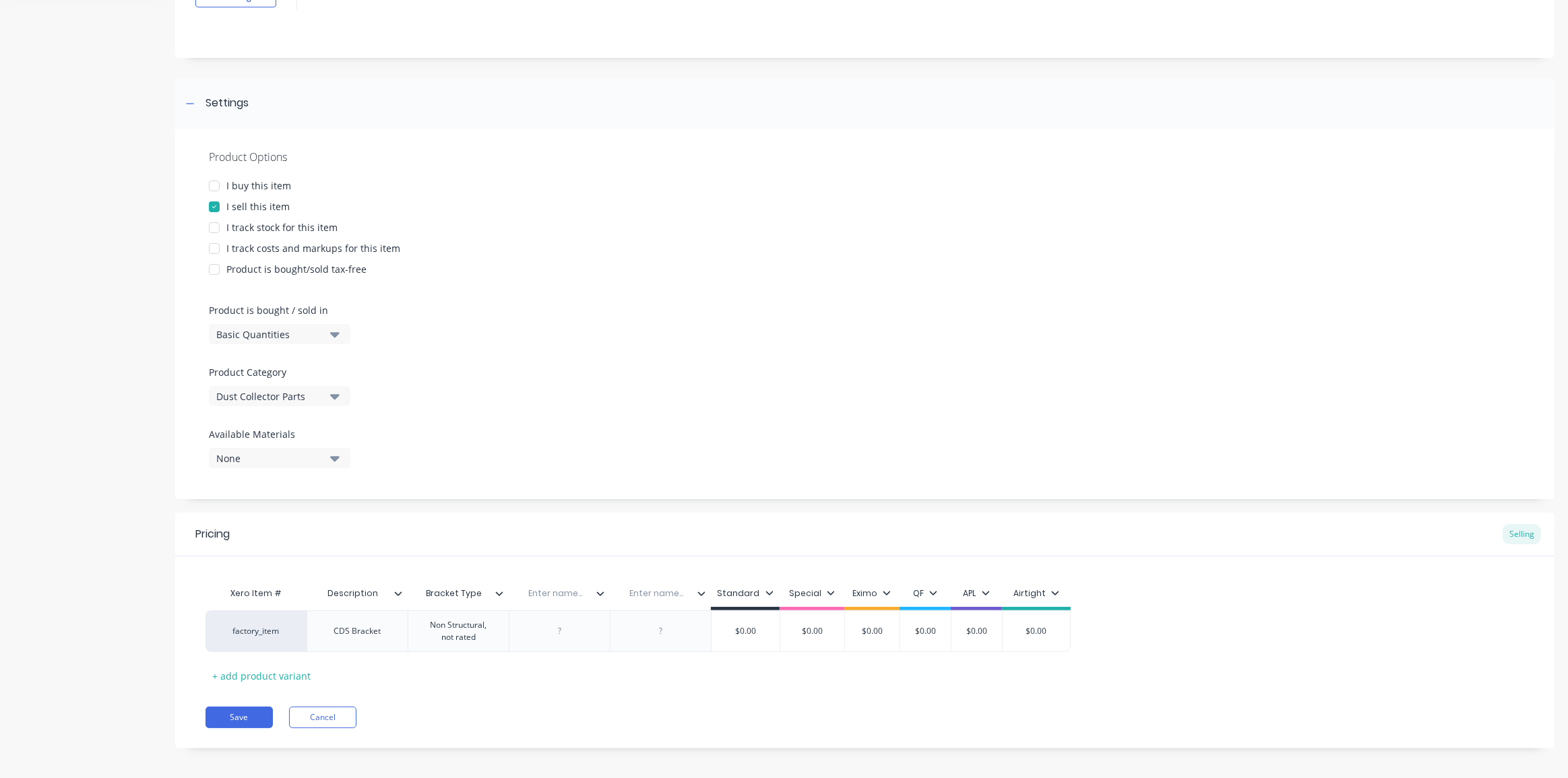
type textarea "x"
click at [614, 591] on input "text" at bounding box center [598, 593] width 93 height 12
type input "Material"
type textarea "x"
click at [609, 634] on div at bounding box center [602, 627] width 68 height 17
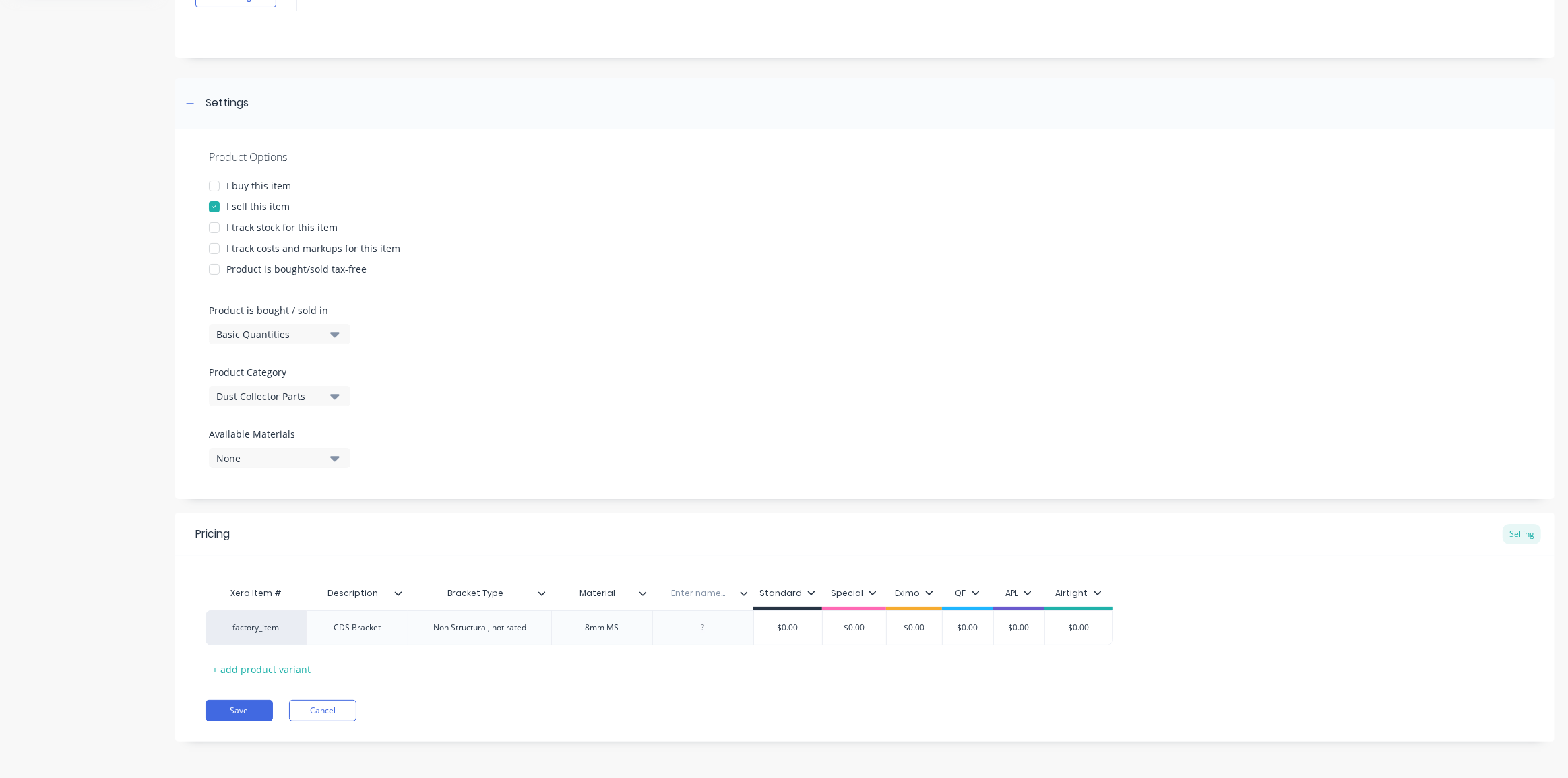
type textarea "x"
click at [696, 672] on div "Xero Item # Description Bracket Type Material Enter name... Standard Special Ex…" at bounding box center [865, 630] width 1318 height 100
click at [711, 598] on input "text" at bounding box center [699, 593] width 93 height 12
type input "Weld"
type textarea "x"
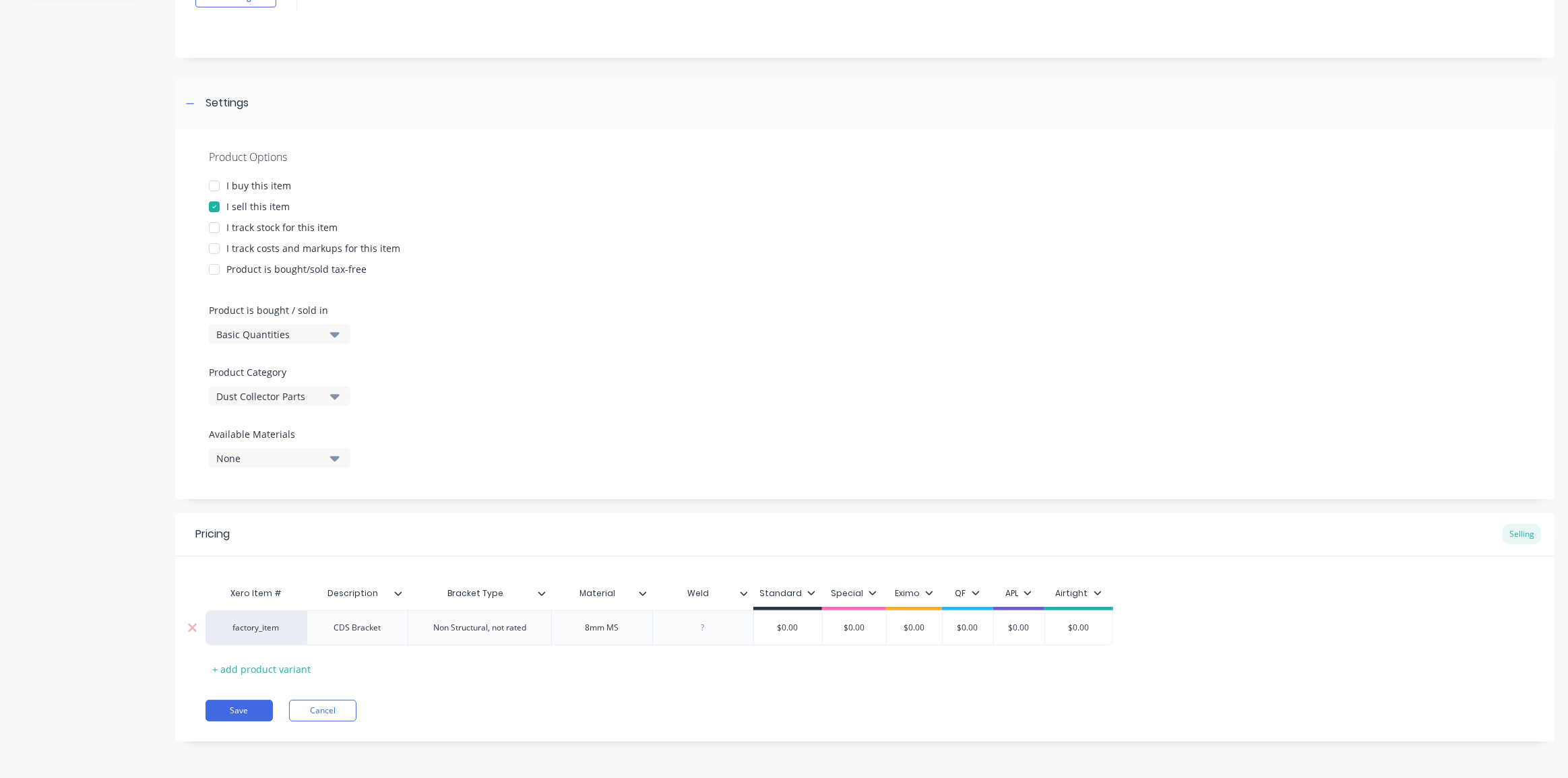
click at [703, 628] on div at bounding box center [703, 627] width 68 height 17
click at [589, 625] on div "8mm MS" at bounding box center [602, 627] width 68 height 17
click at [588, 632] on div "8mm MS" at bounding box center [602, 627] width 68 height 17
click at [585, 624] on div "8mm MS" at bounding box center [602, 627] width 68 height 17
click at [651, 688] on div "Pricing Selling Xero Item # Description Bracket Type Material Weld Standard Spe…" at bounding box center [865, 627] width 1380 height 229
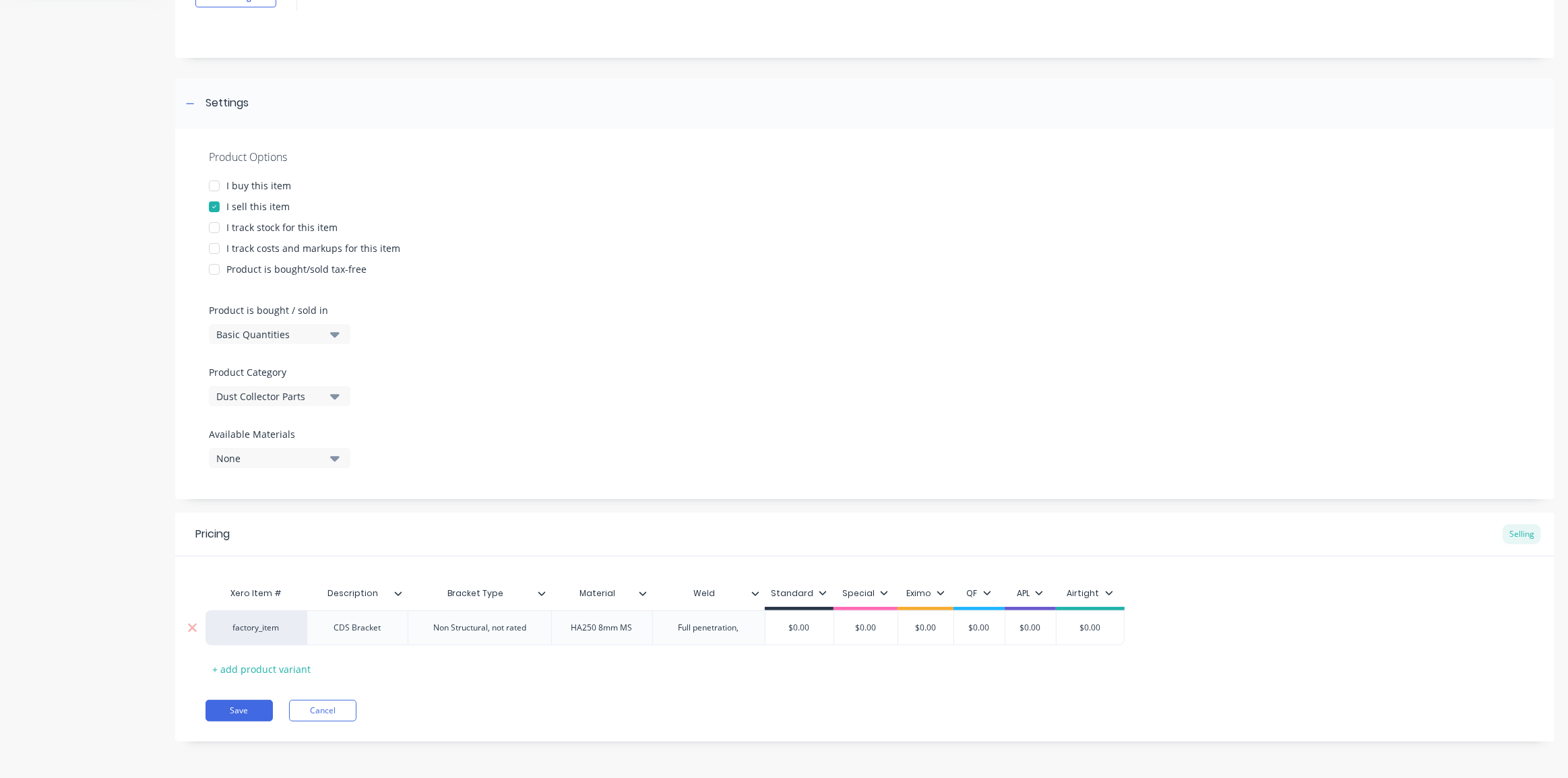
click at [744, 629] on div "Full penetration," at bounding box center [709, 627] width 82 height 17
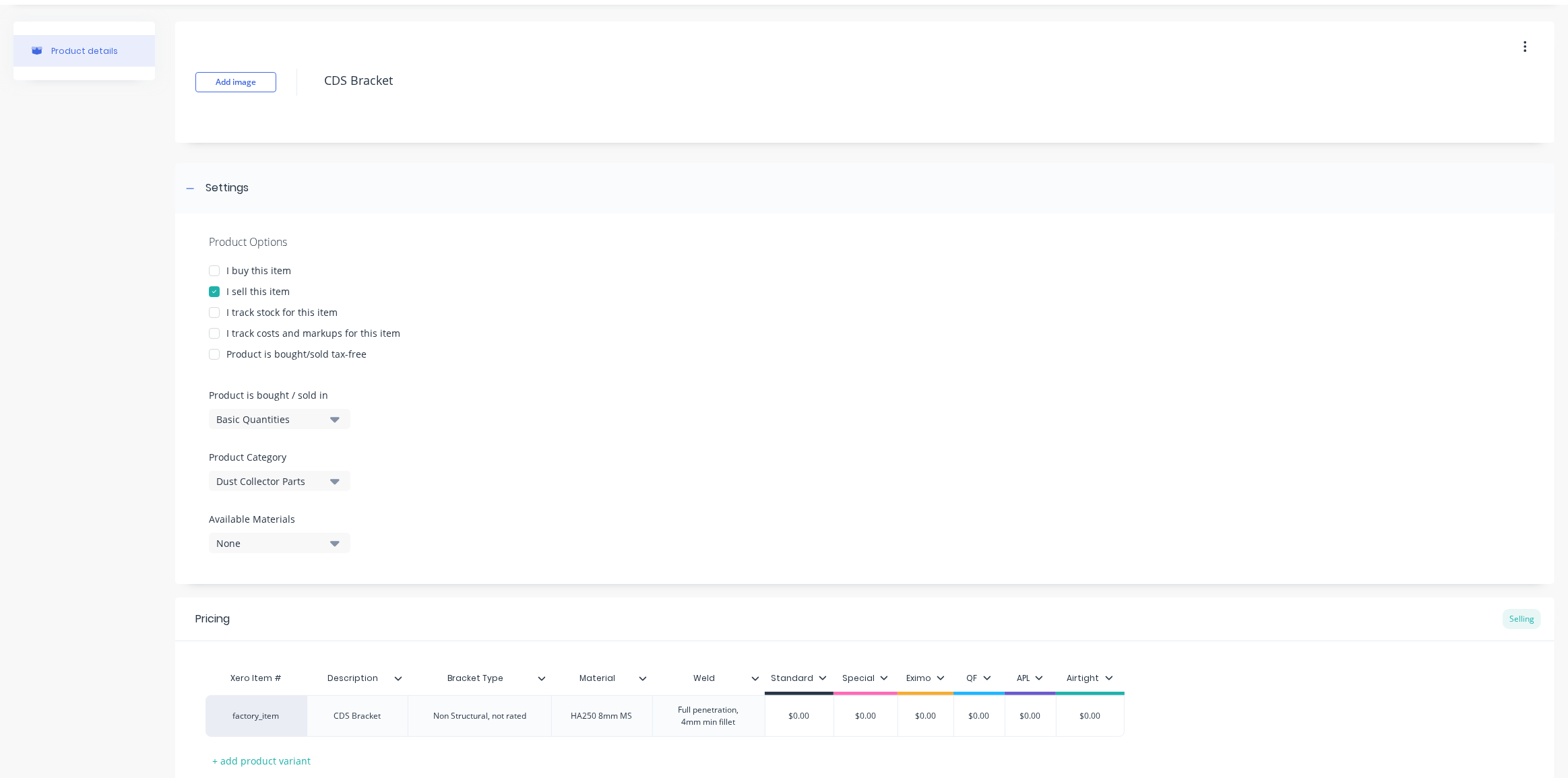
scroll to position [0, 0]
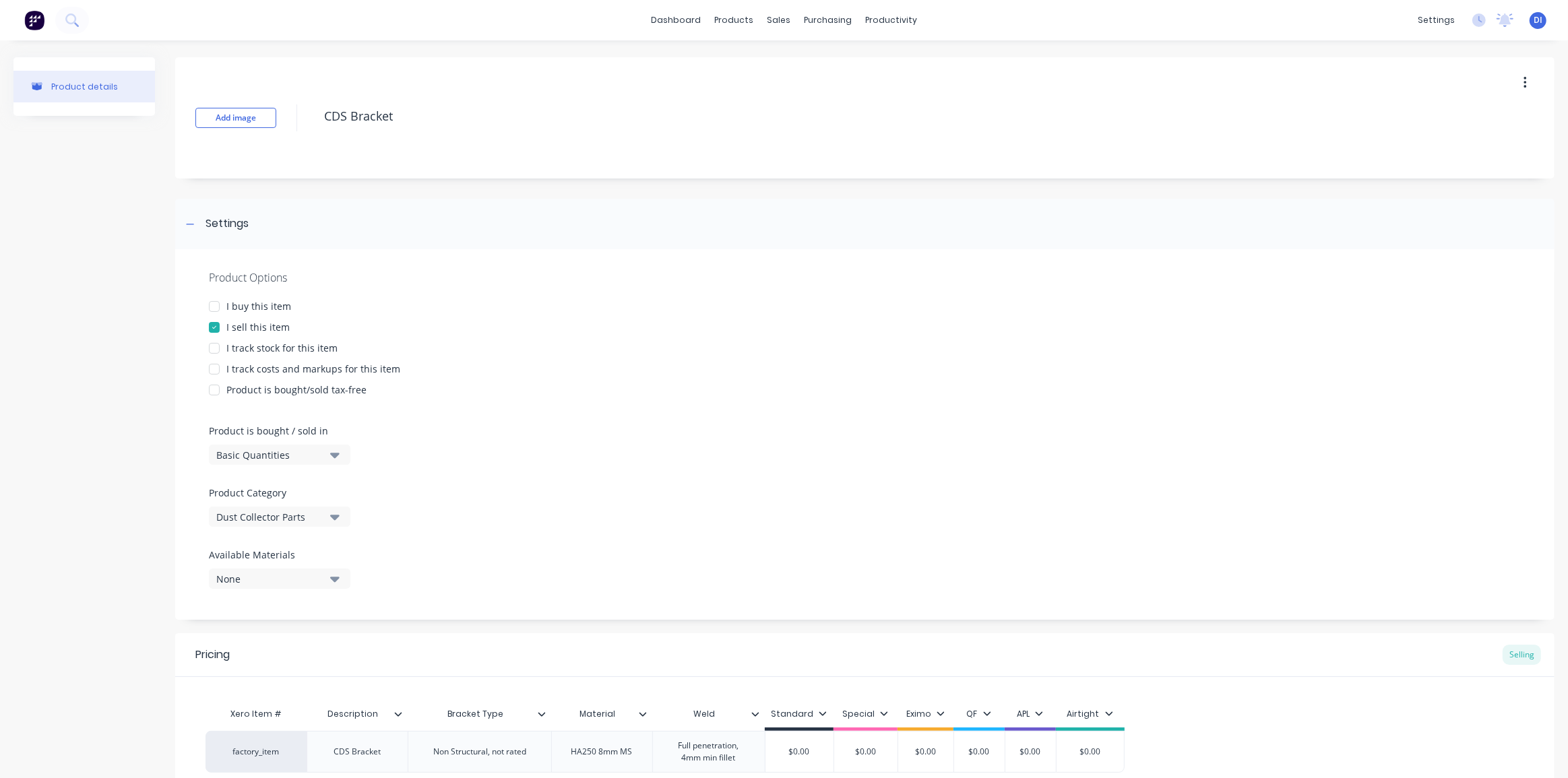
type textarea "x"
click at [794, 656] on div "Pricing Selling" at bounding box center [865, 655] width 1380 height 44
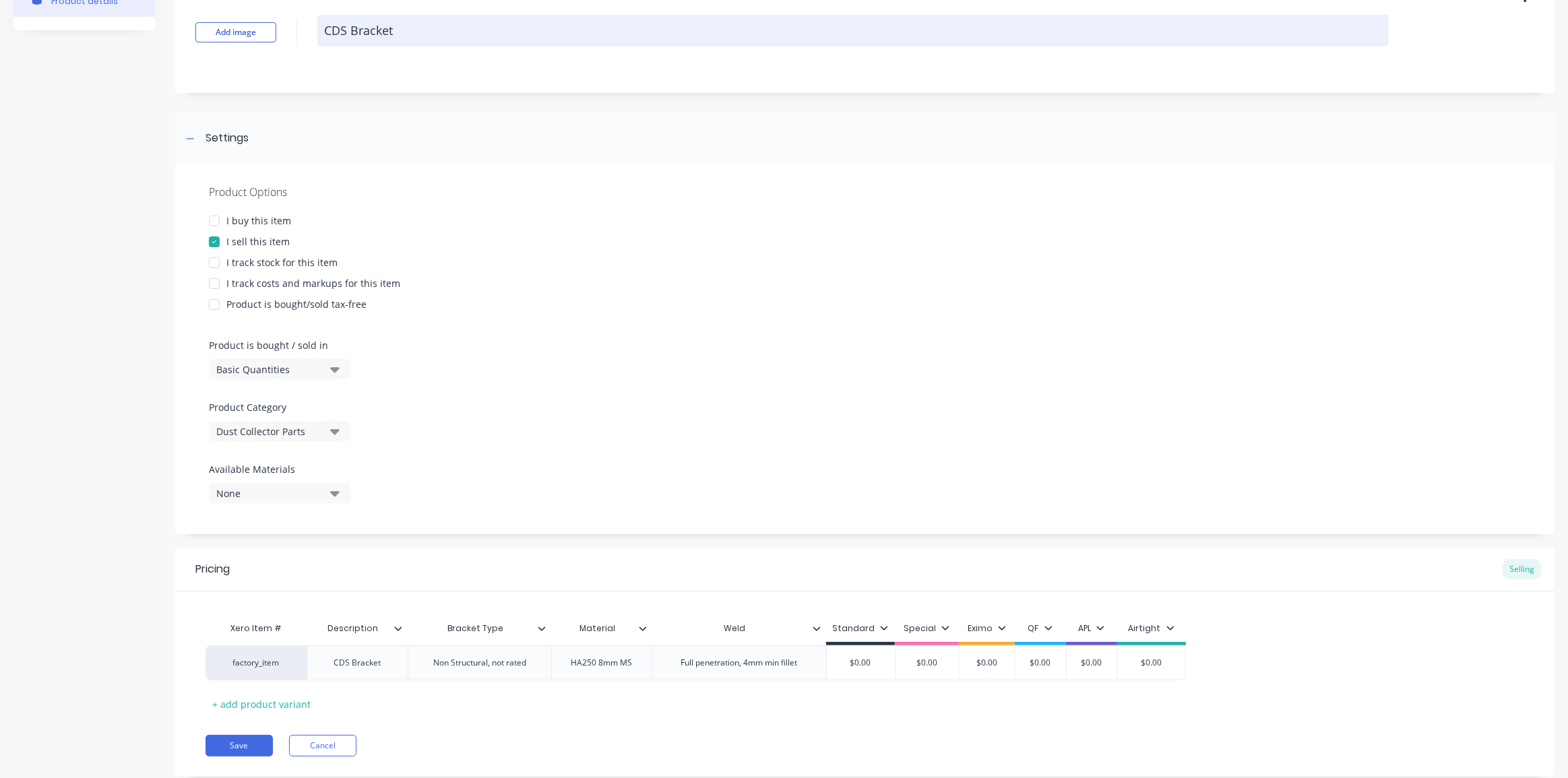
scroll to position [121, 0]
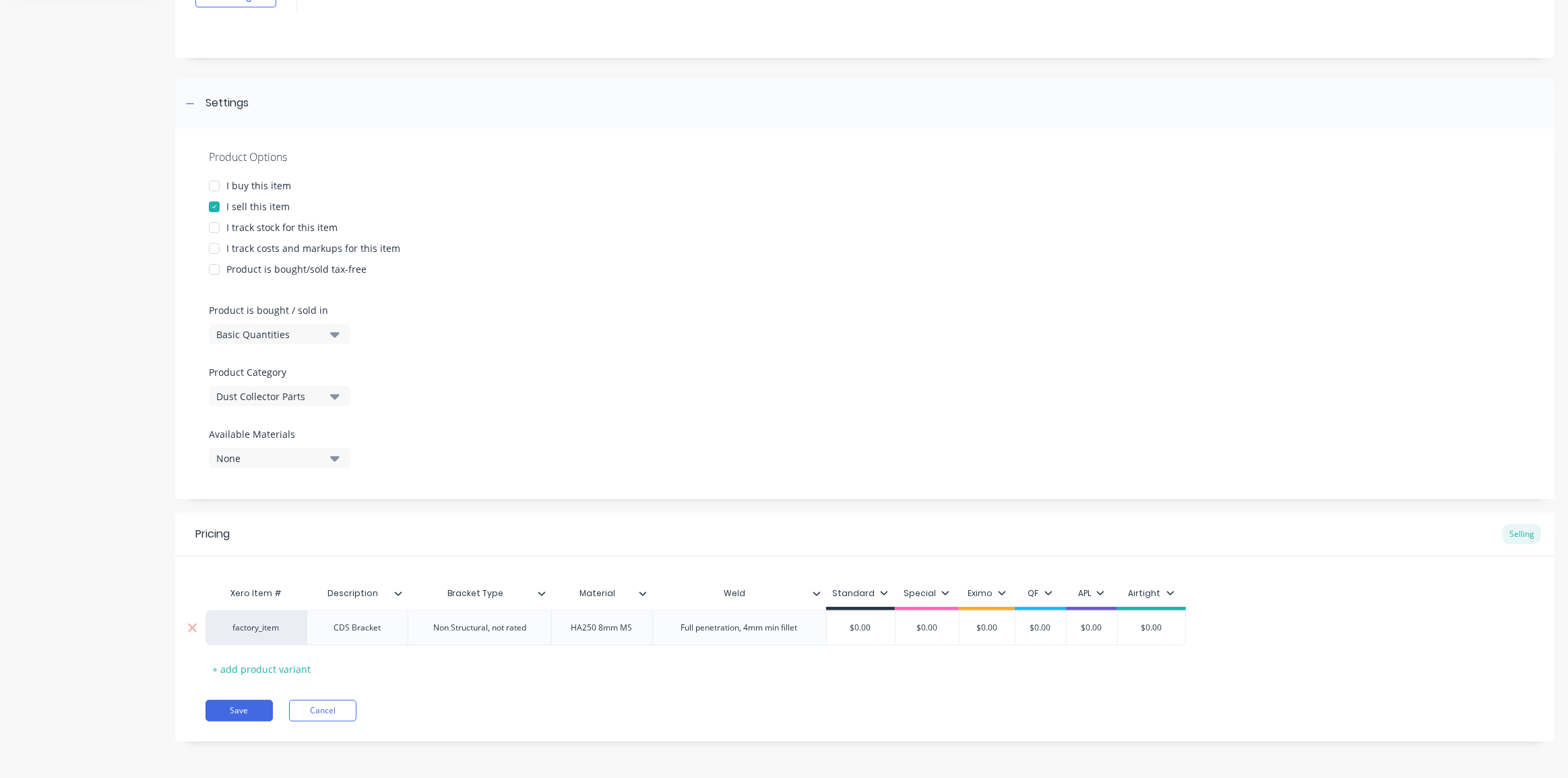
click at [1146, 630] on input "$0.00" at bounding box center [1152, 627] width 68 height 12
click at [1152, 631] on input "$0.00" at bounding box center [1152, 627] width 68 height 12
type input "$9"
type textarea "x"
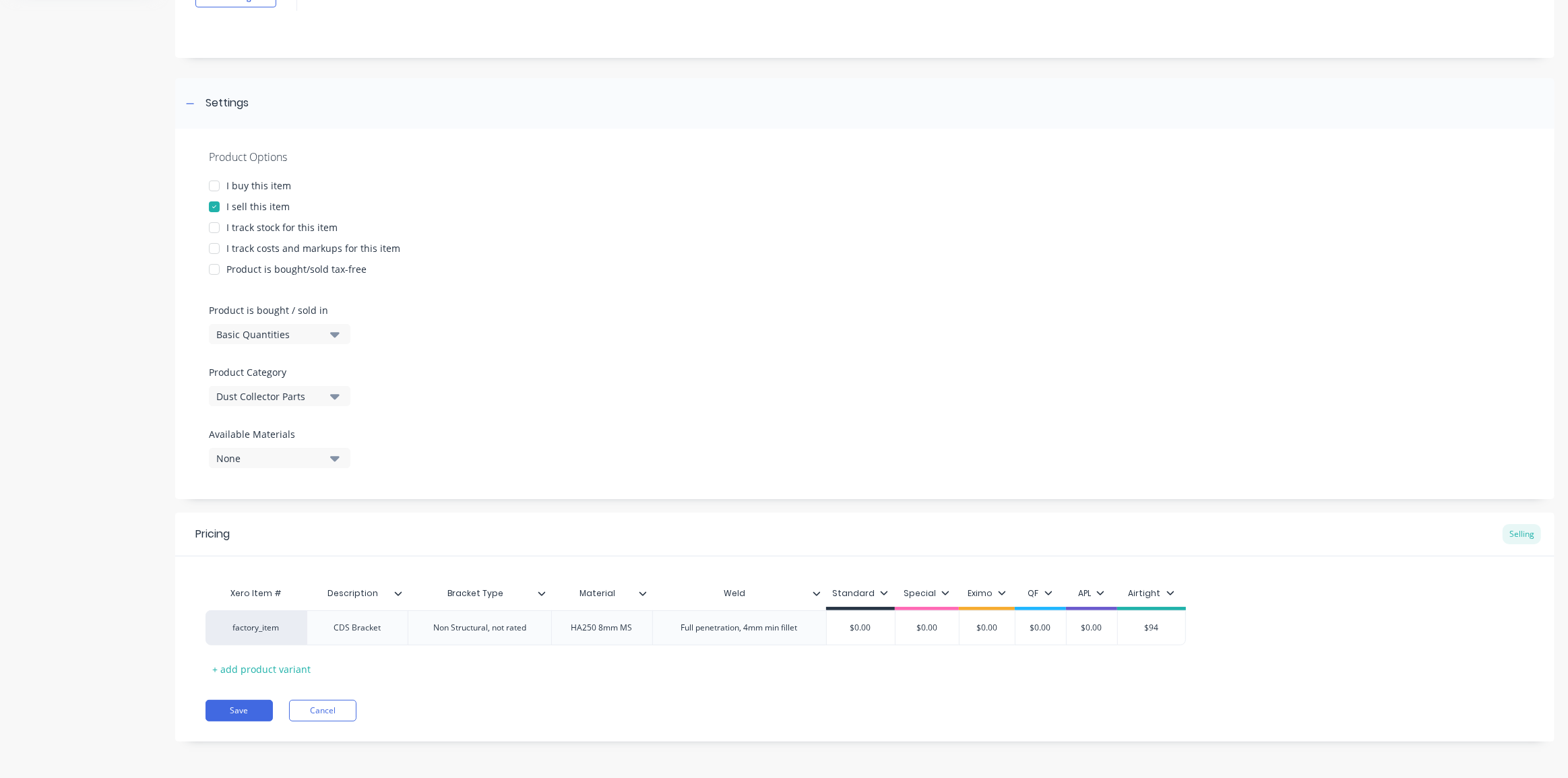
type input "$94"
click at [1280, 663] on div "Xero Item # Description Bracket Type Material Weld Standard Special Eximo QF AP…" at bounding box center [865, 630] width 1318 height 100
click at [242, 715] on button "Save" at bounding box center [240, 711] width 68 height 22
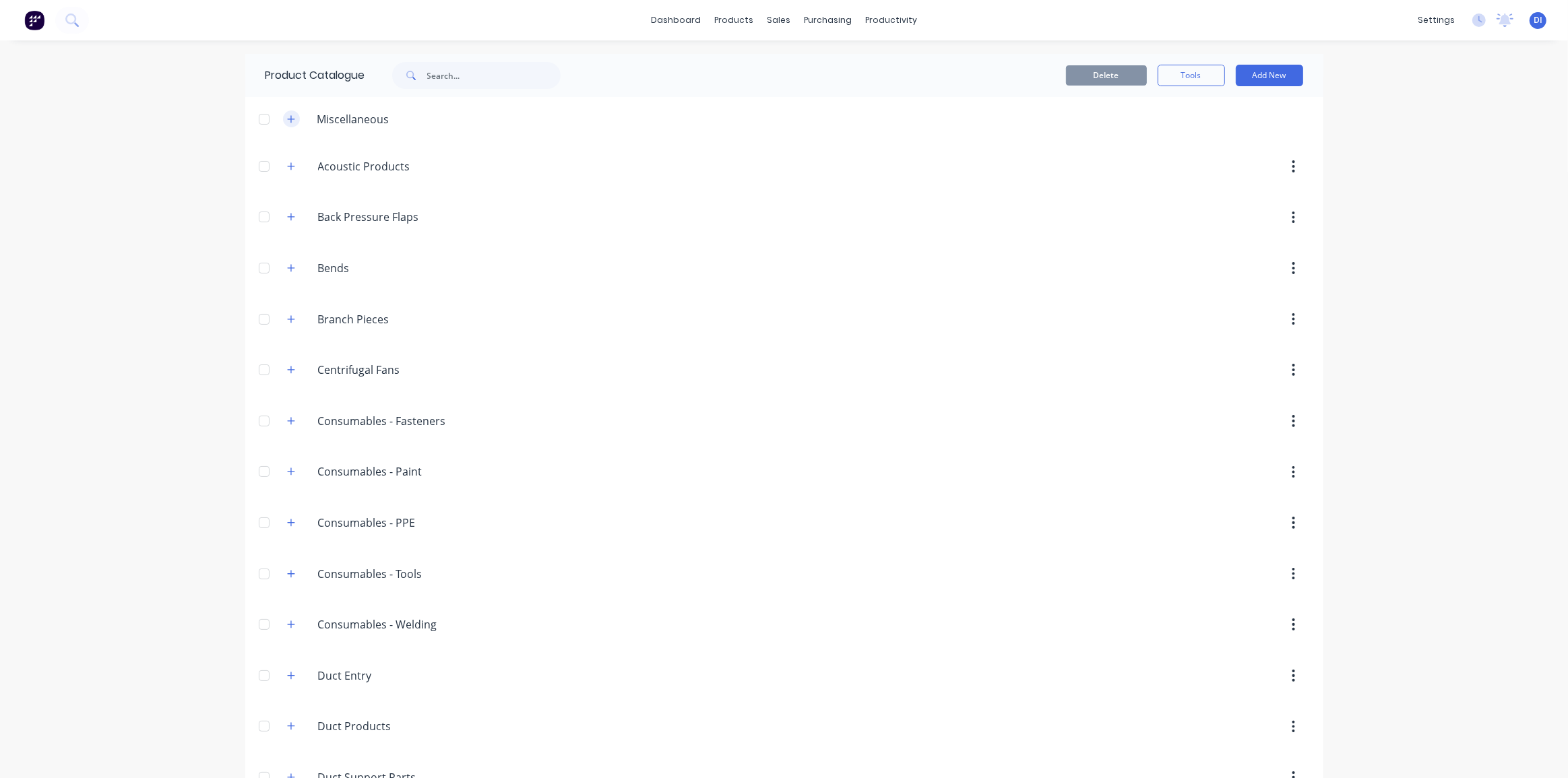
click at [287, 118] on icon "button" at bounding box center [291, 119] width 8 height 9
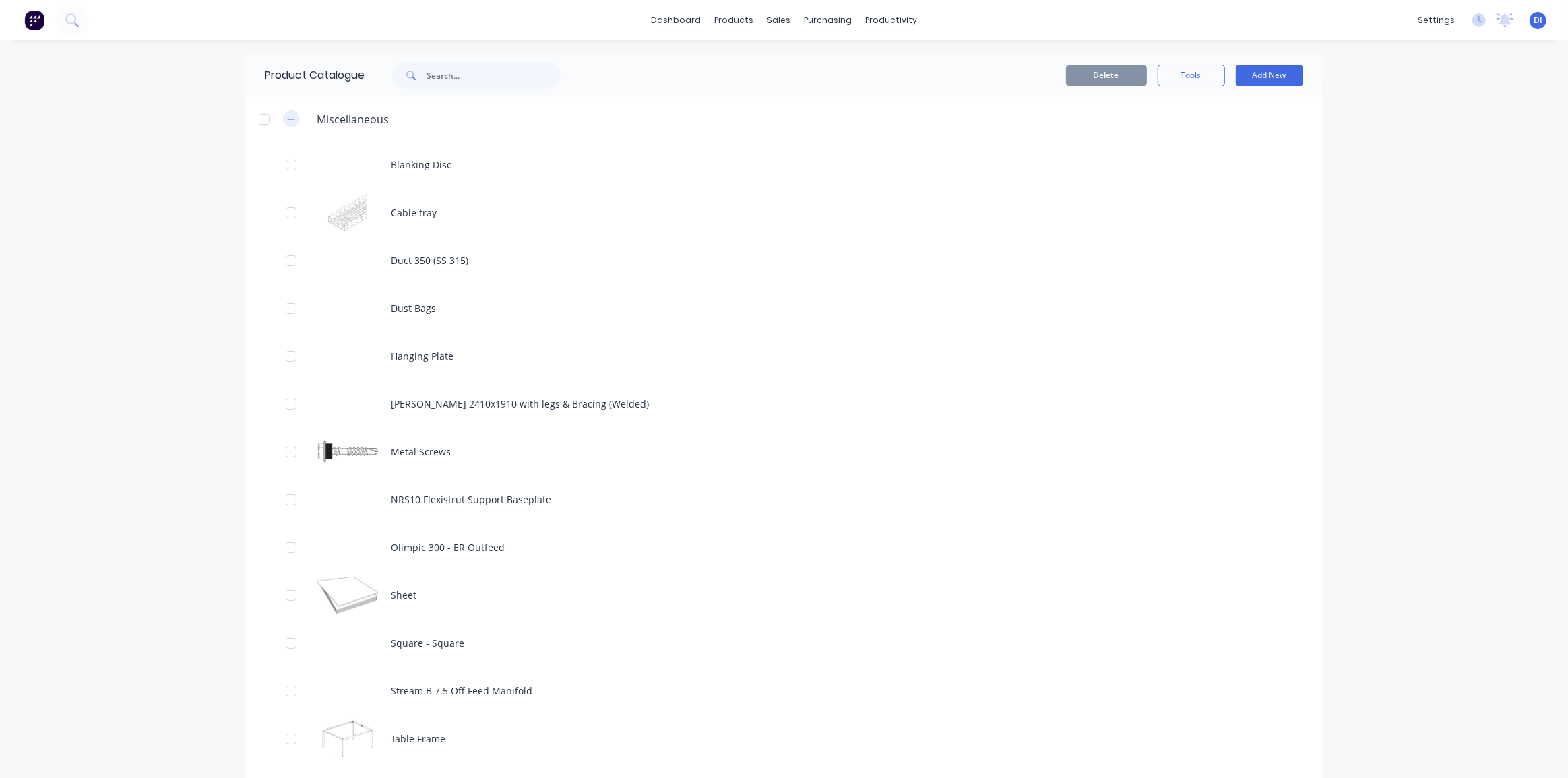
click at [287, 118] on icon "button" at bounding box center [291, 119] width 8 height 9
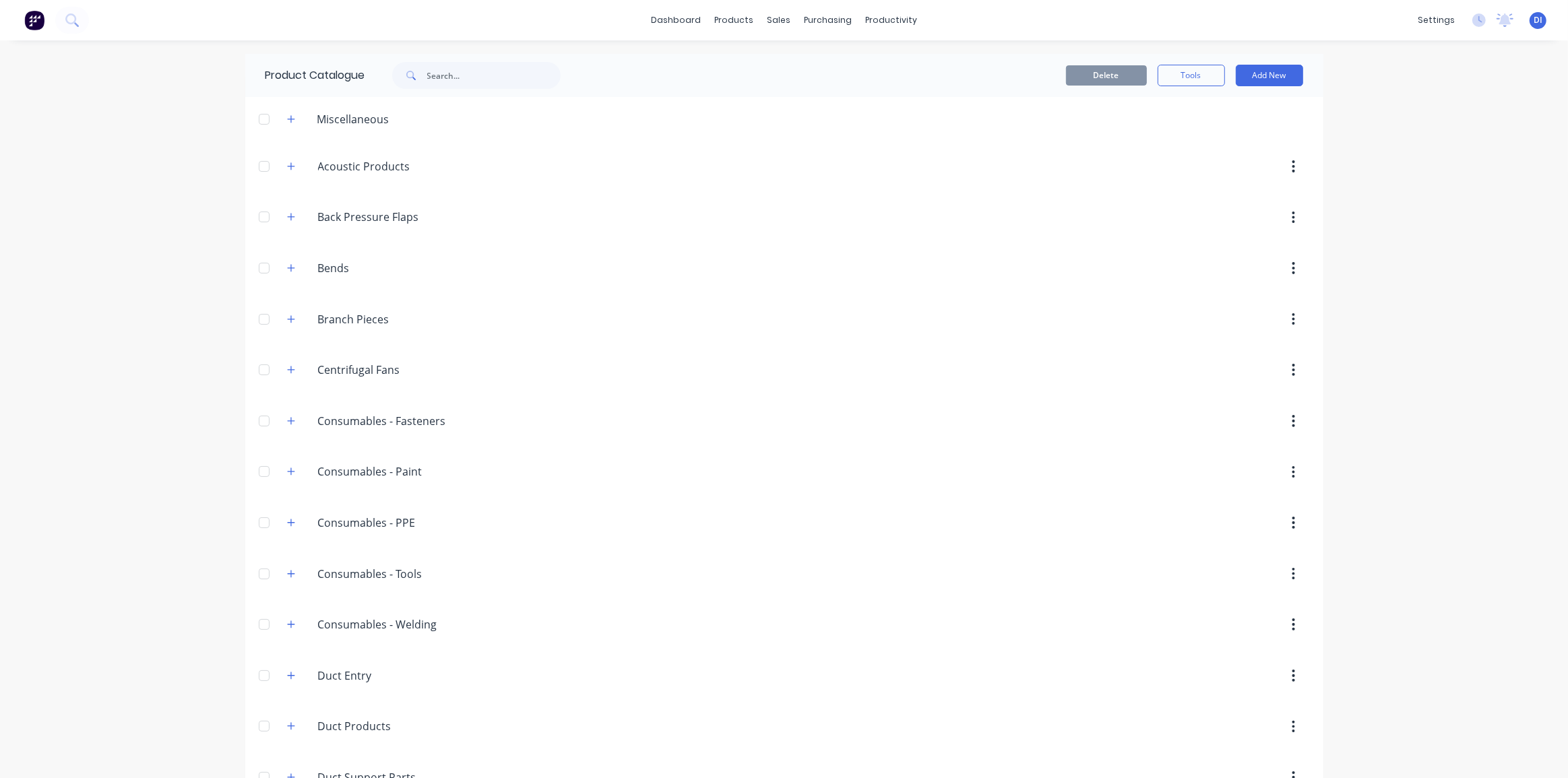
drag, startPoint x: 277, startPoint y: 117, endPoint x: 286, endPoint y: 128, distance: 14.2
click at [278, 117] on div "Miscellaneous" at bounding box center [338, 119] width 124 height 16
click at [288, 121] on icon "button" at bounding box center [291, 119] width 8 height 9
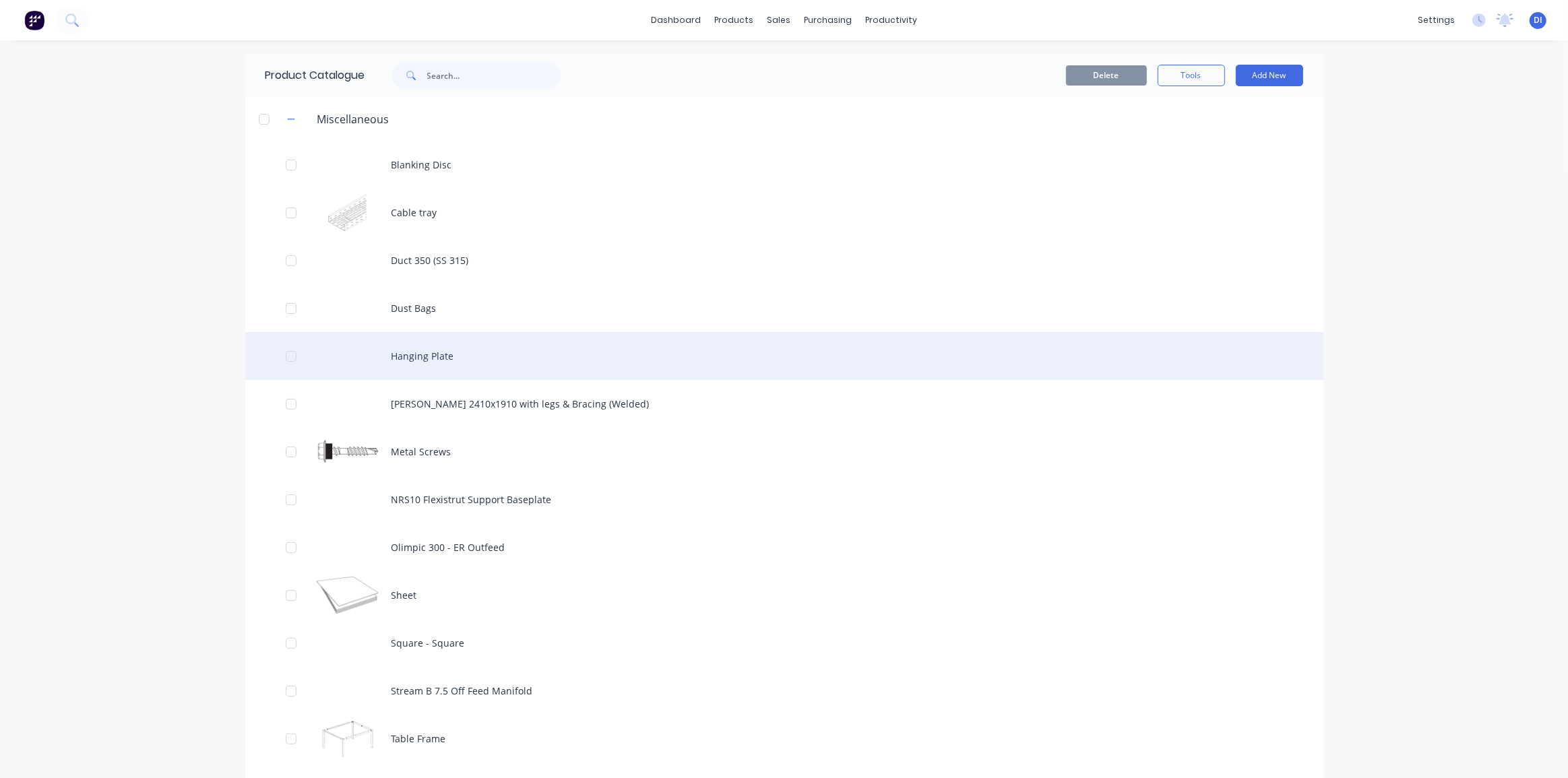
click at [458, 349] on div "Hanging Plate" at bounding box center [784, 356] width 1078 height 48
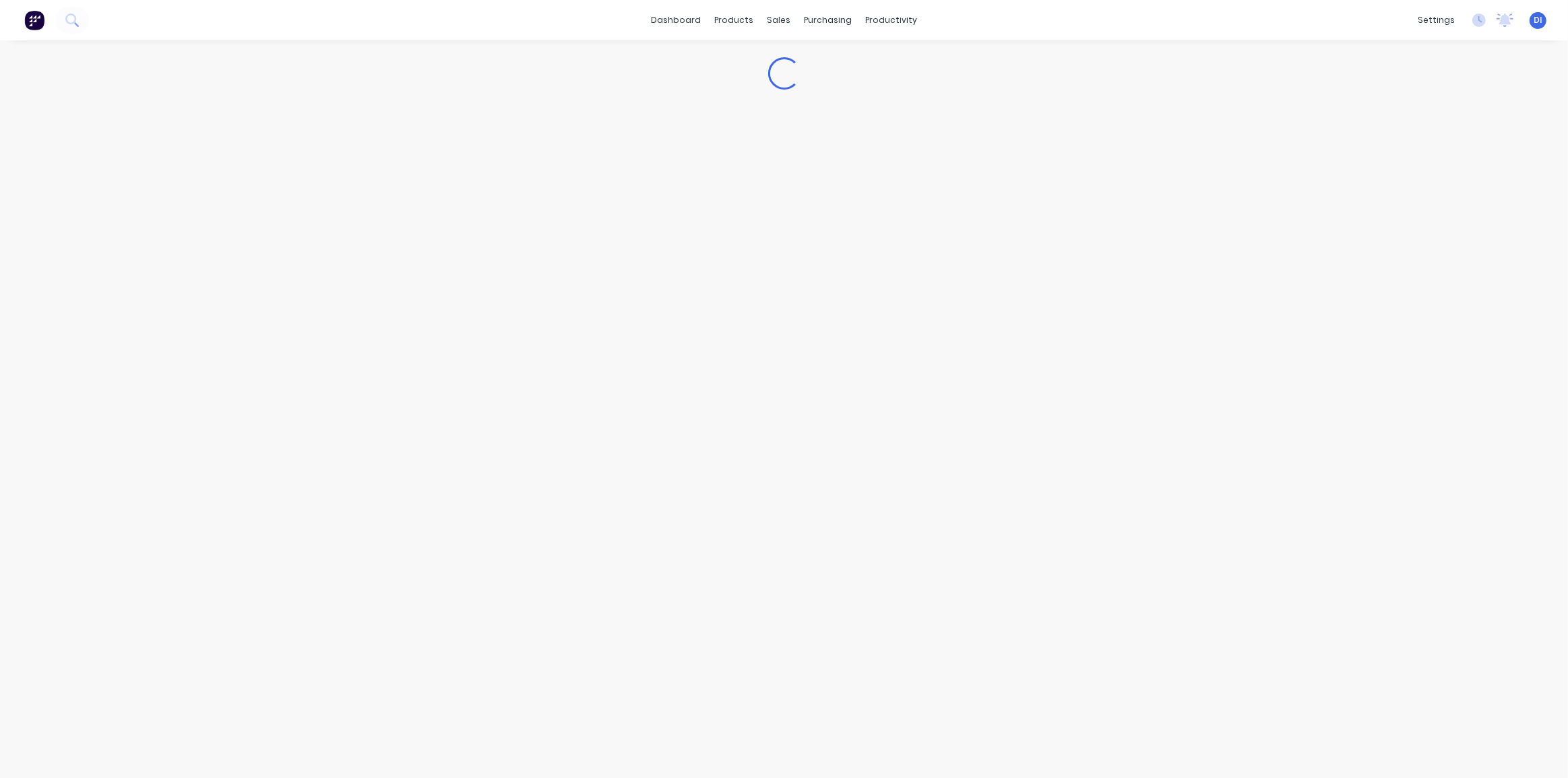
type textarea "x"
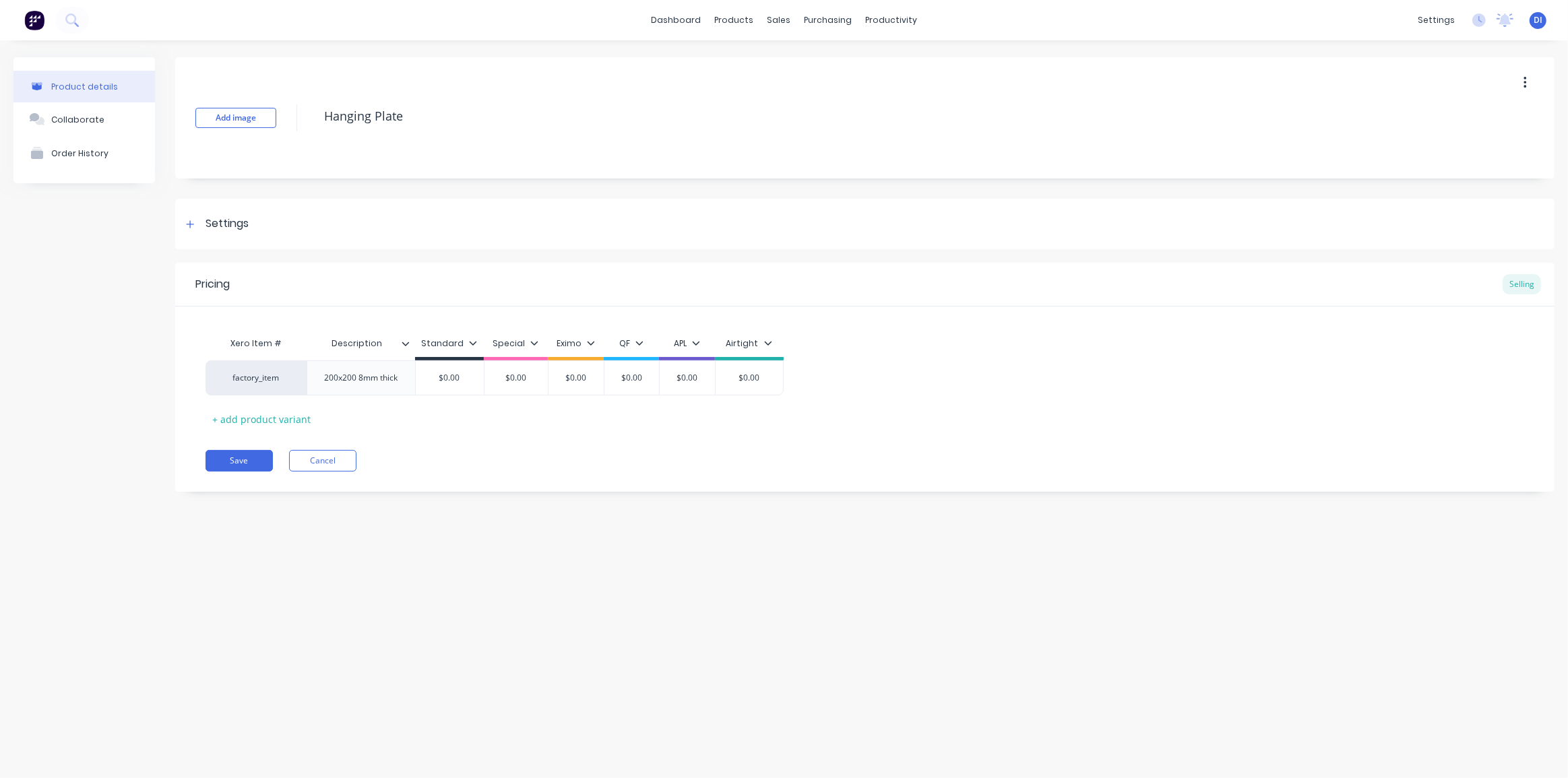
click at [801, 453] on div "Save Cancel" at bounding box center [880, 461] width 1349 height 22
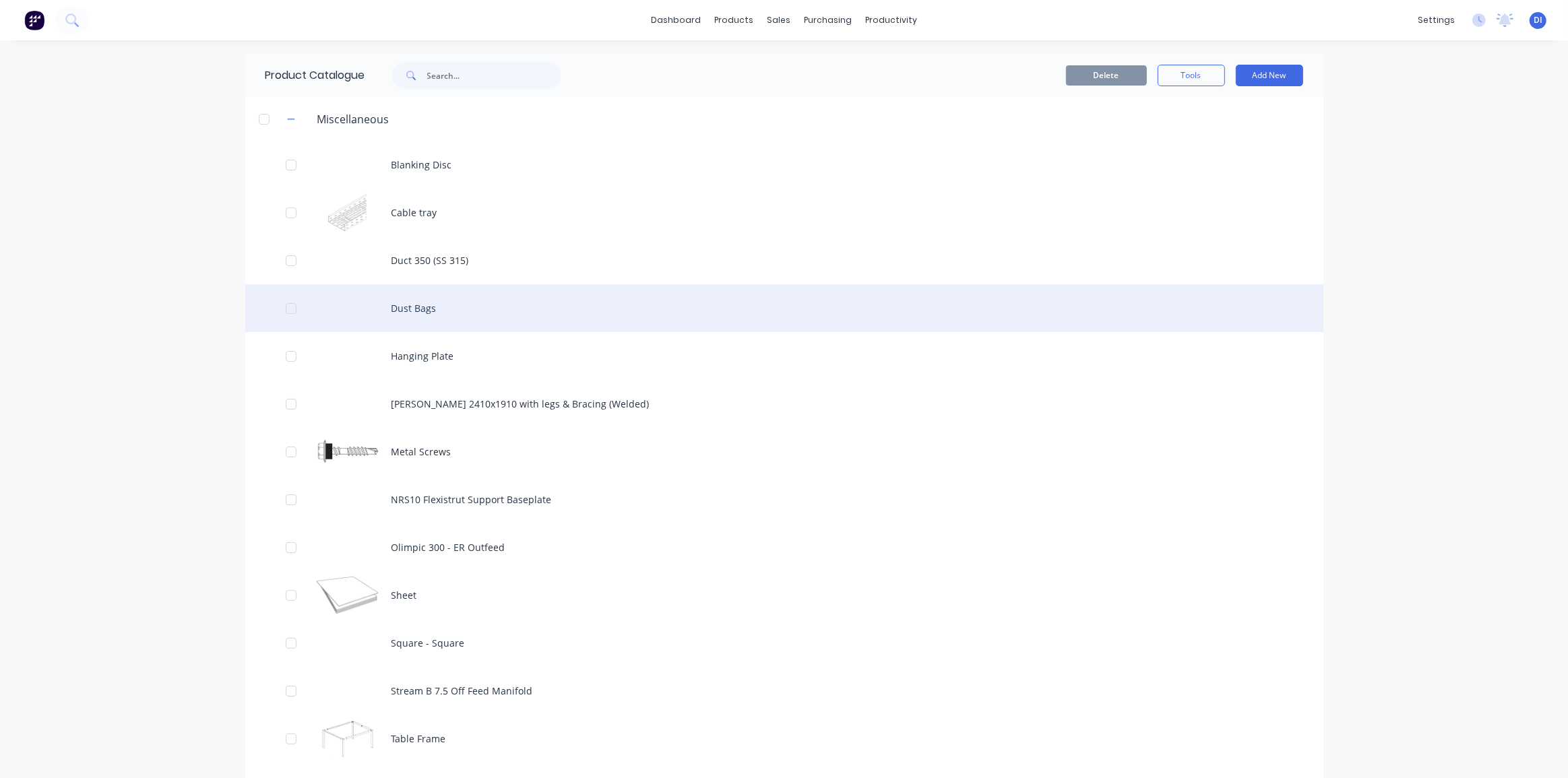
drag, startPoint x: 281, startPoint y: 357, endPoint x: 614, endPoint y: 311, distance: 336.2
click at [281, 357] on div at bounding box center [291, 356] width 27 height 27
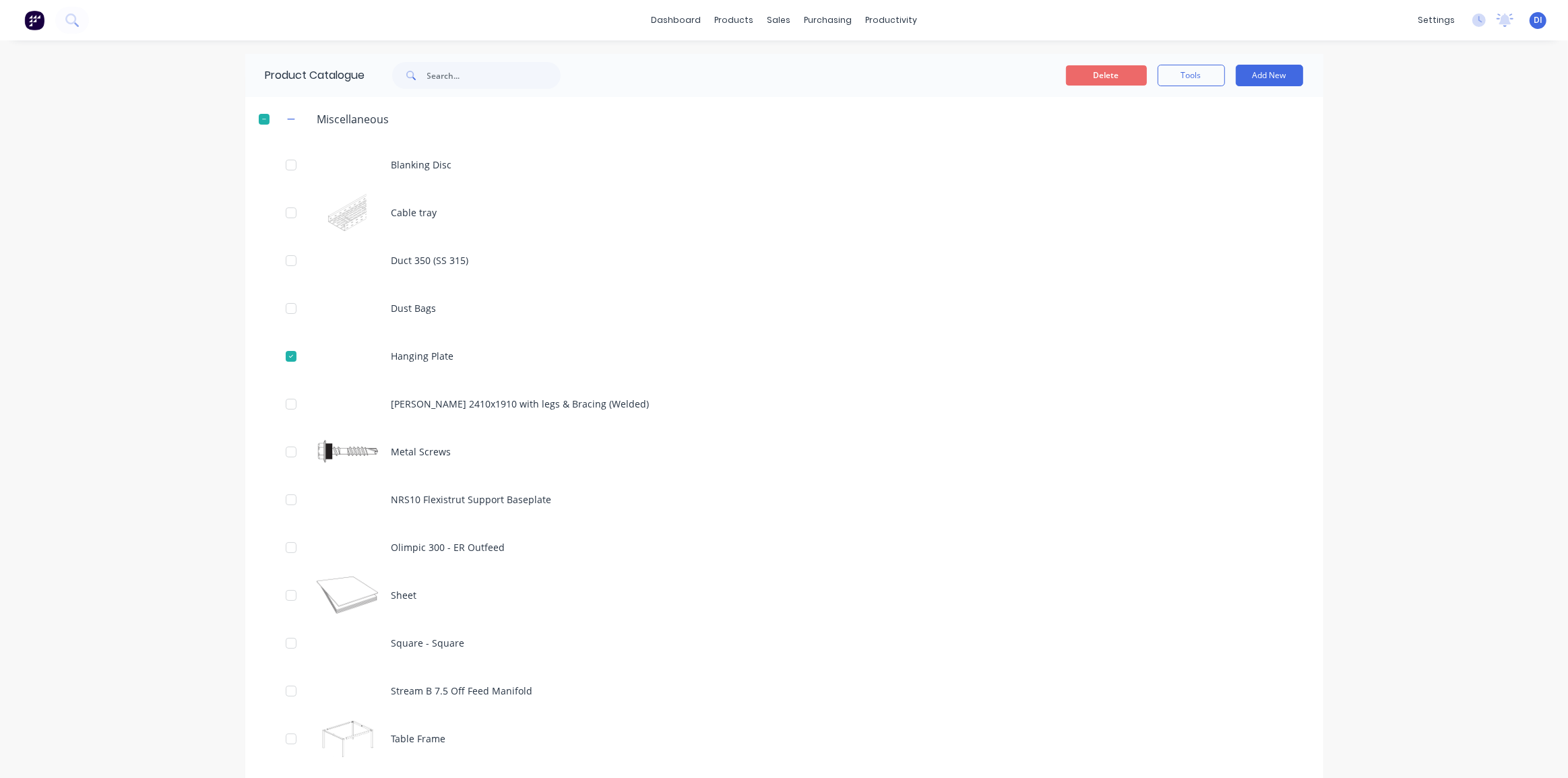
click at [1107, 76] on button "Delete" at bounding box center [1106, 75] width 80 height 20
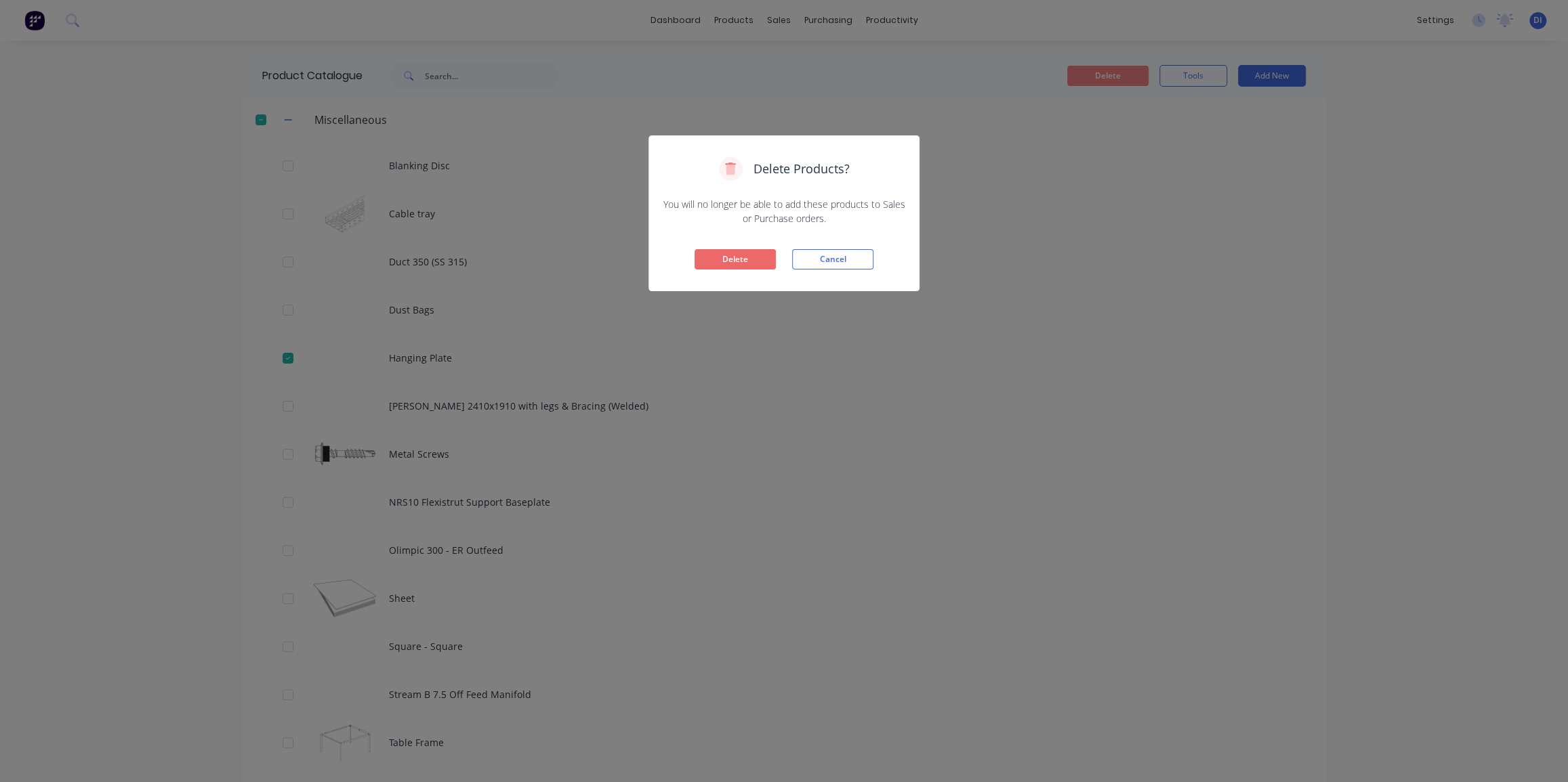
click at [714, 254] on button "Delete" at bounding box center [734, 259] width 81 height 20
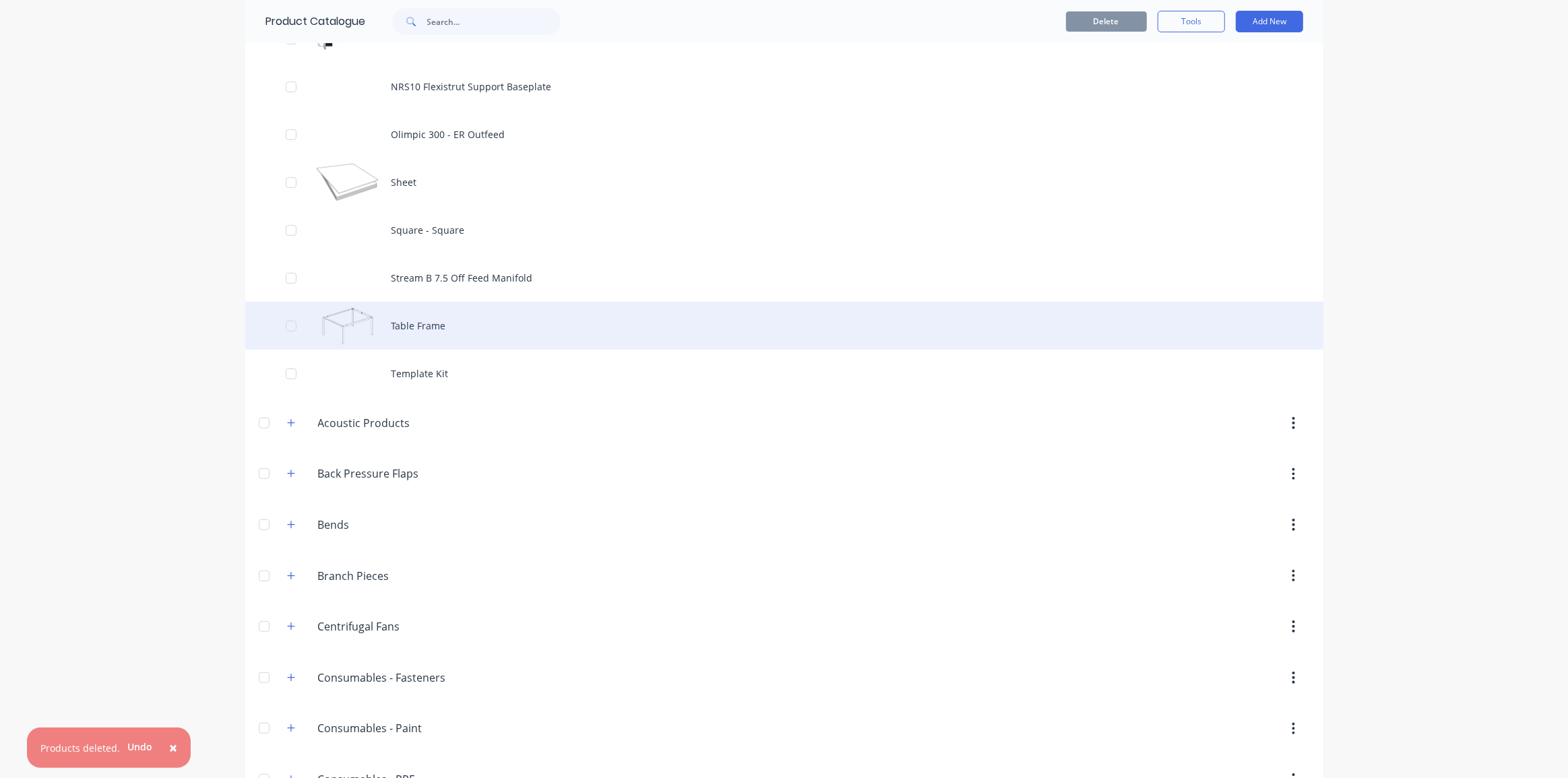
scroll to position [368, 0]
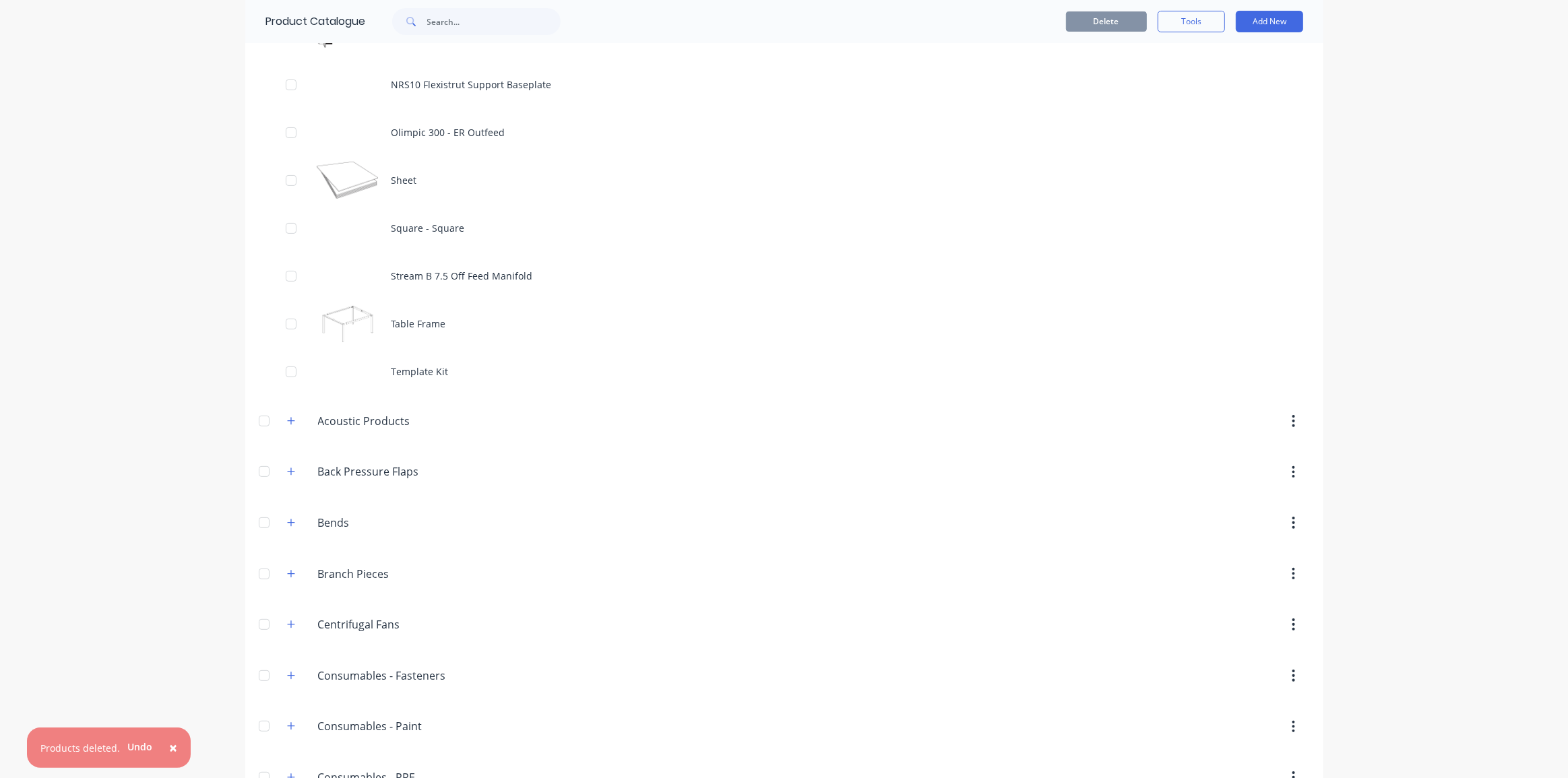
click at [112, 370] on div "× Products deleted. Undo dashboard products sales purchasing productivity dashb…" at bounding box center [784, 389] width 1568 height 778
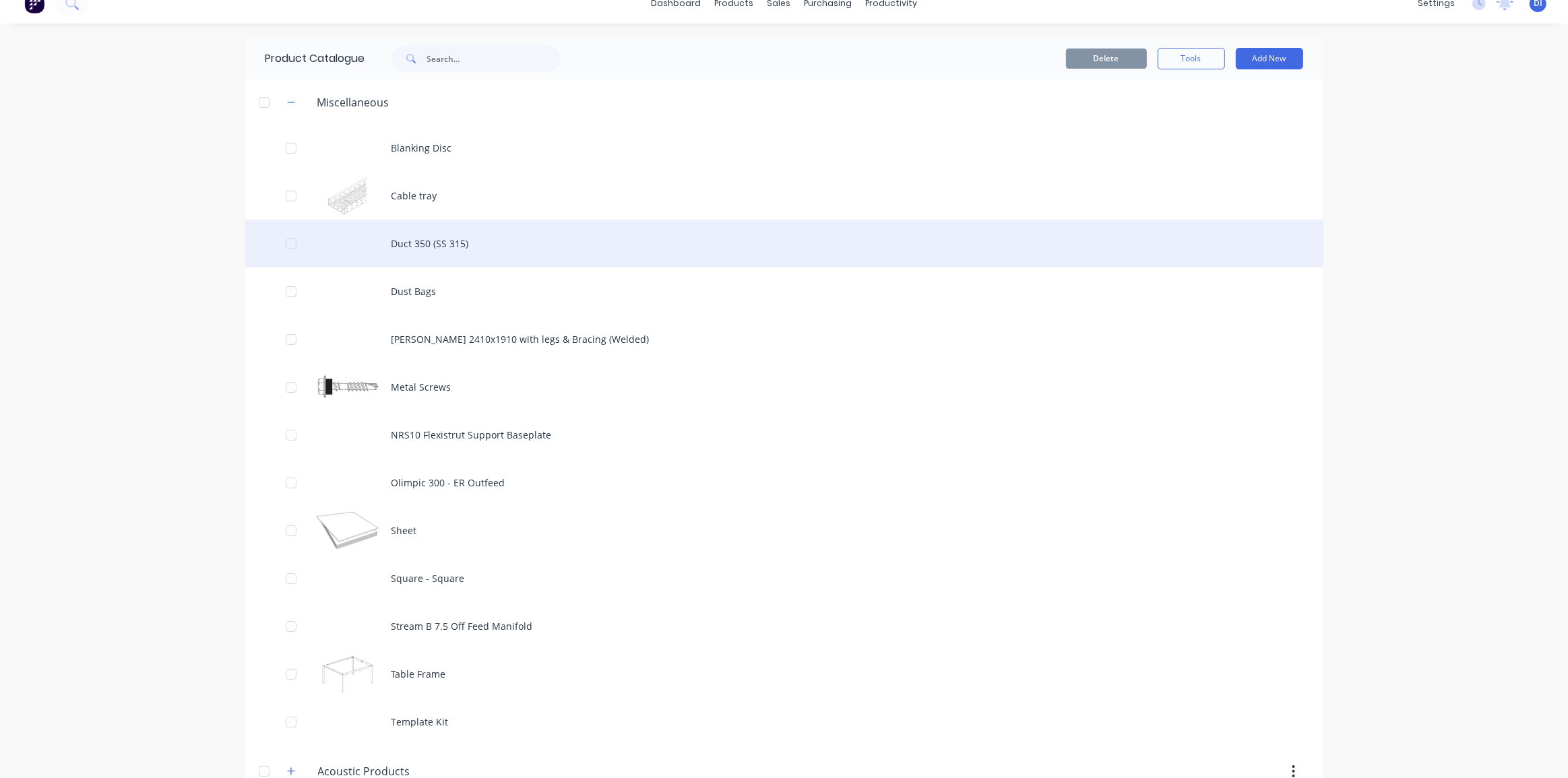
scroll to position [0, 0]
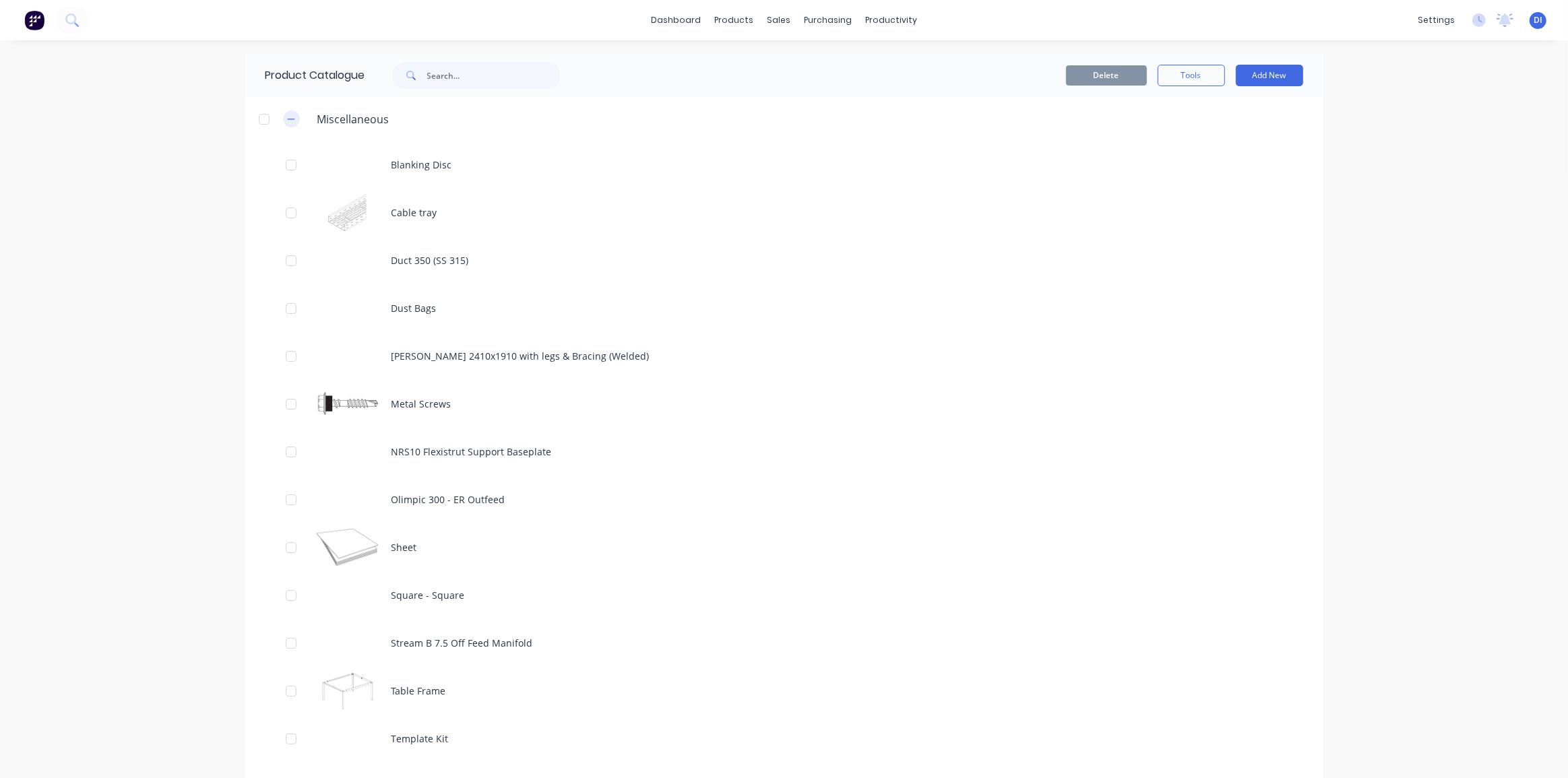
click at [288, 122] on icon "button" at bounding box center [291, 119] width 8 height 9
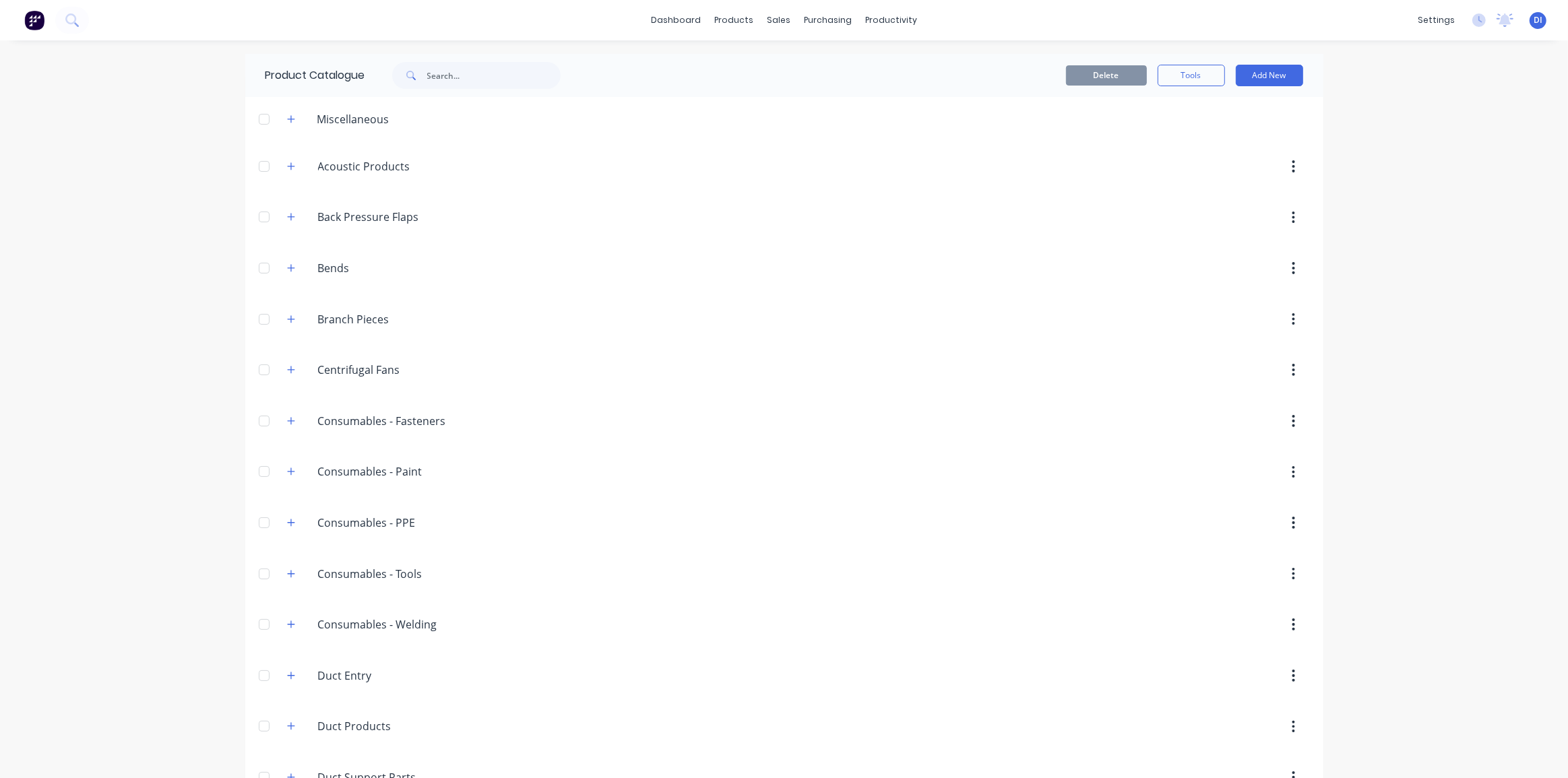
click at [1356, 121] on div "dashboard products sales purchasing productivity dashboard products Product Cat…" at bounding box center [784, 389] width 1568 height 778
click at [1400, 229] on div "dashboard products sales purchasing productivity dashboard products Product Cat…" at bounding box center [784, 389] width 1568 height 778
click at [1413, 96] on div "dashboard products sales purchasing productivity dashboard products Product Cat…" at bounding box center [784, 389] width 1568 height 778
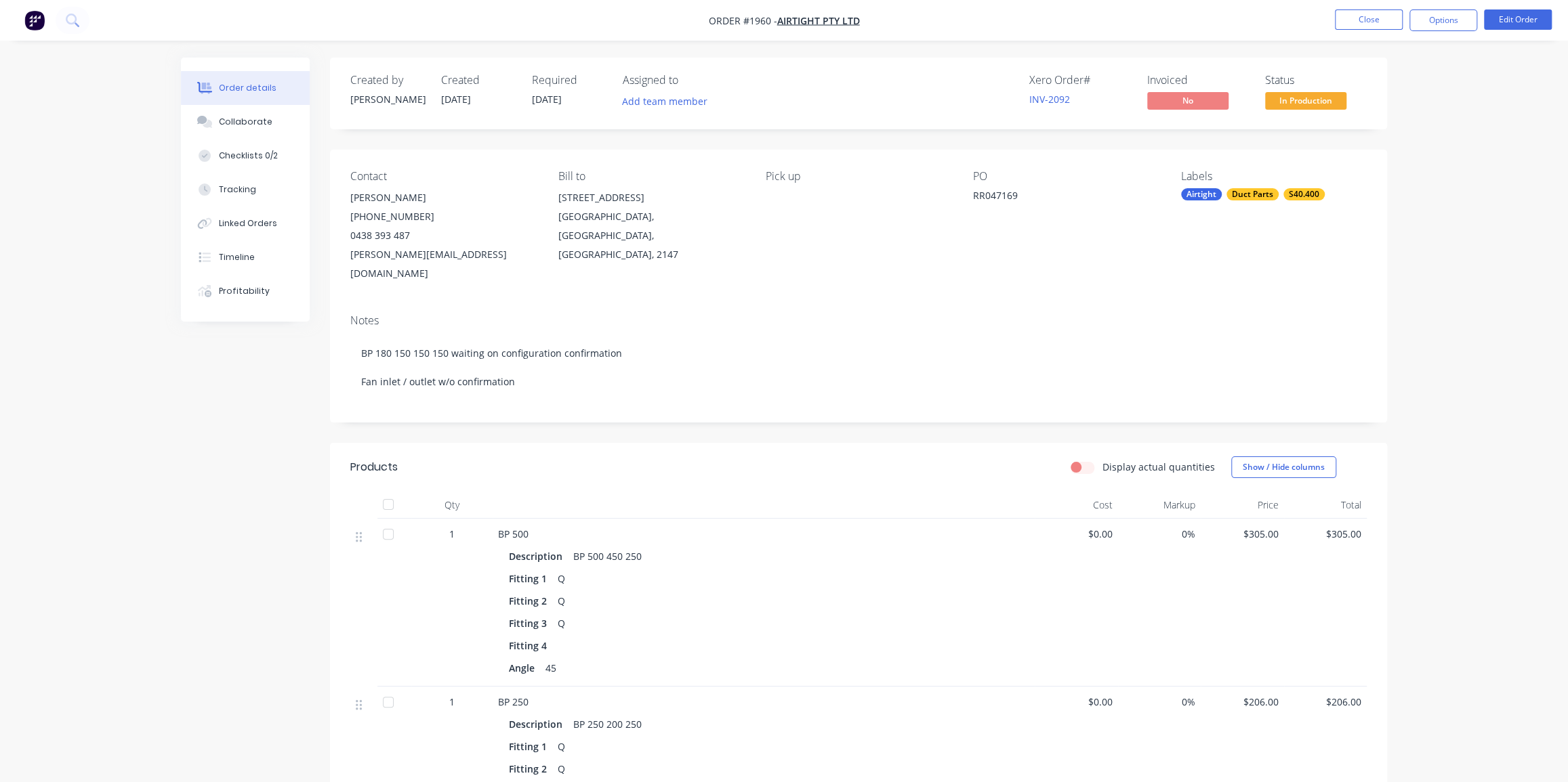
click at [38, 23] on img "button" at bounding box center [35, 20] width 20 height 20
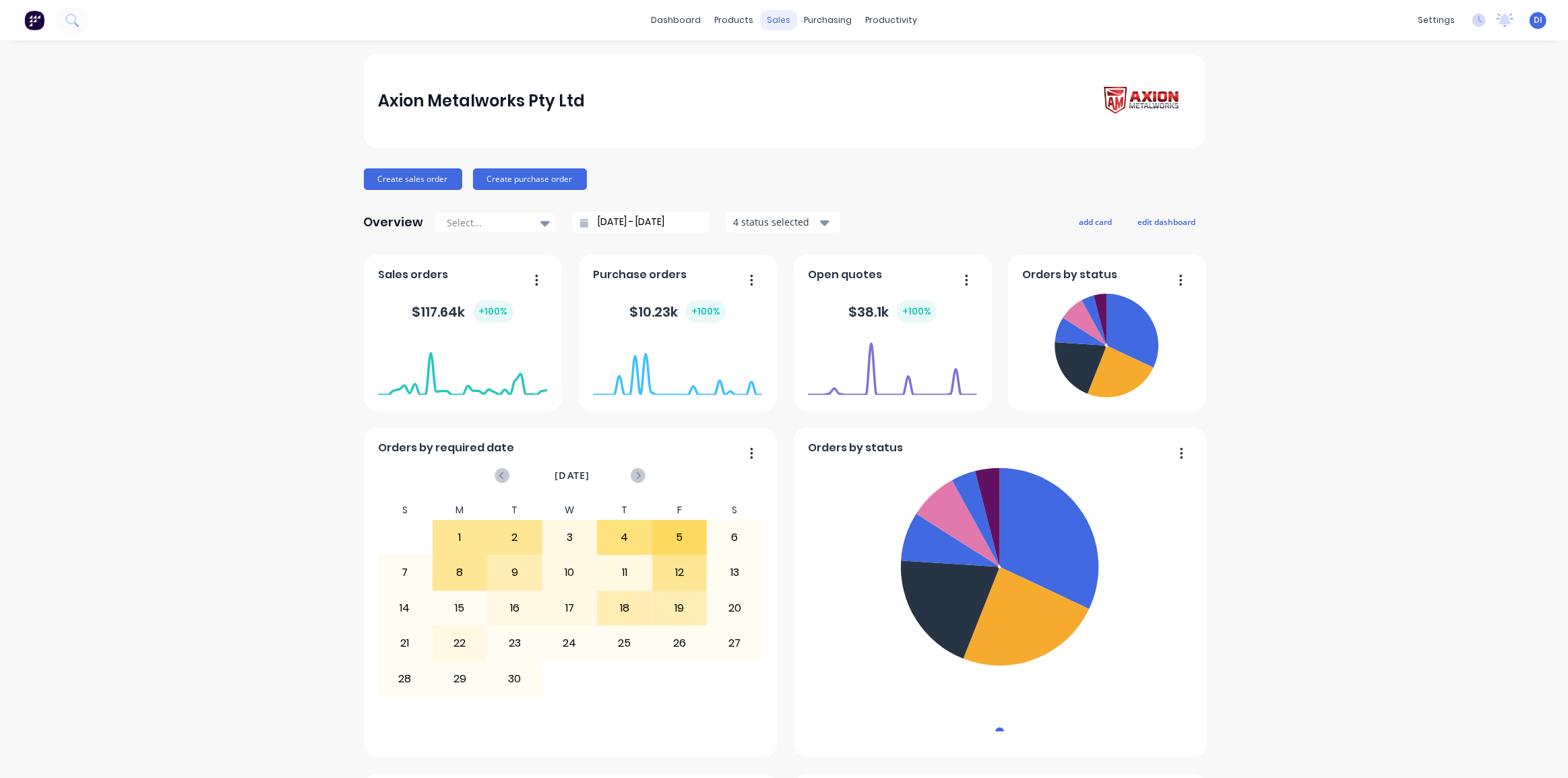
click at [772, 16] on div "sales" at bounding box center [778, 20] width 37 height 20
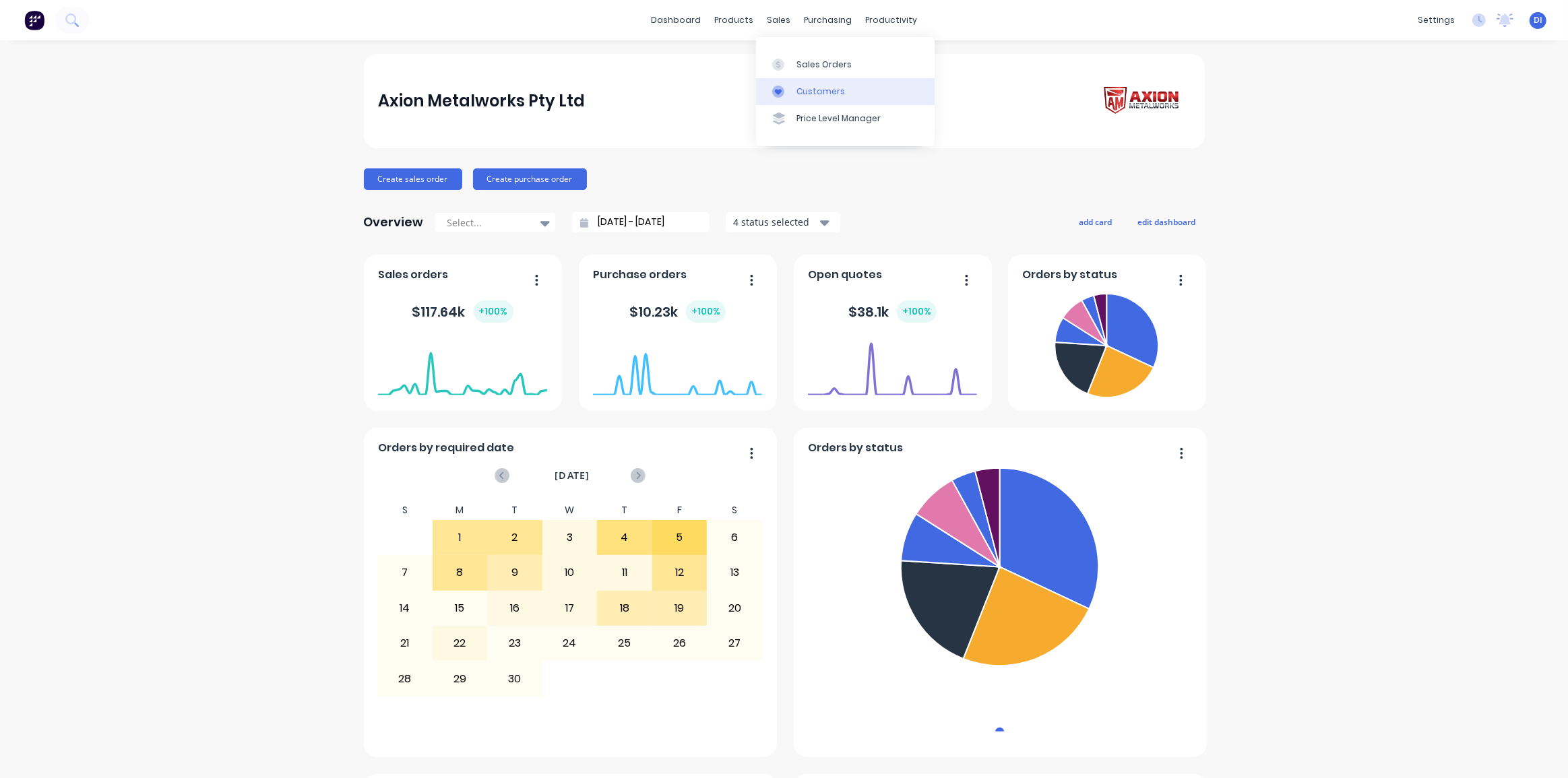
click at [815, 84] on link "Customers" at bounding box center [845, 91] width 178 height 27
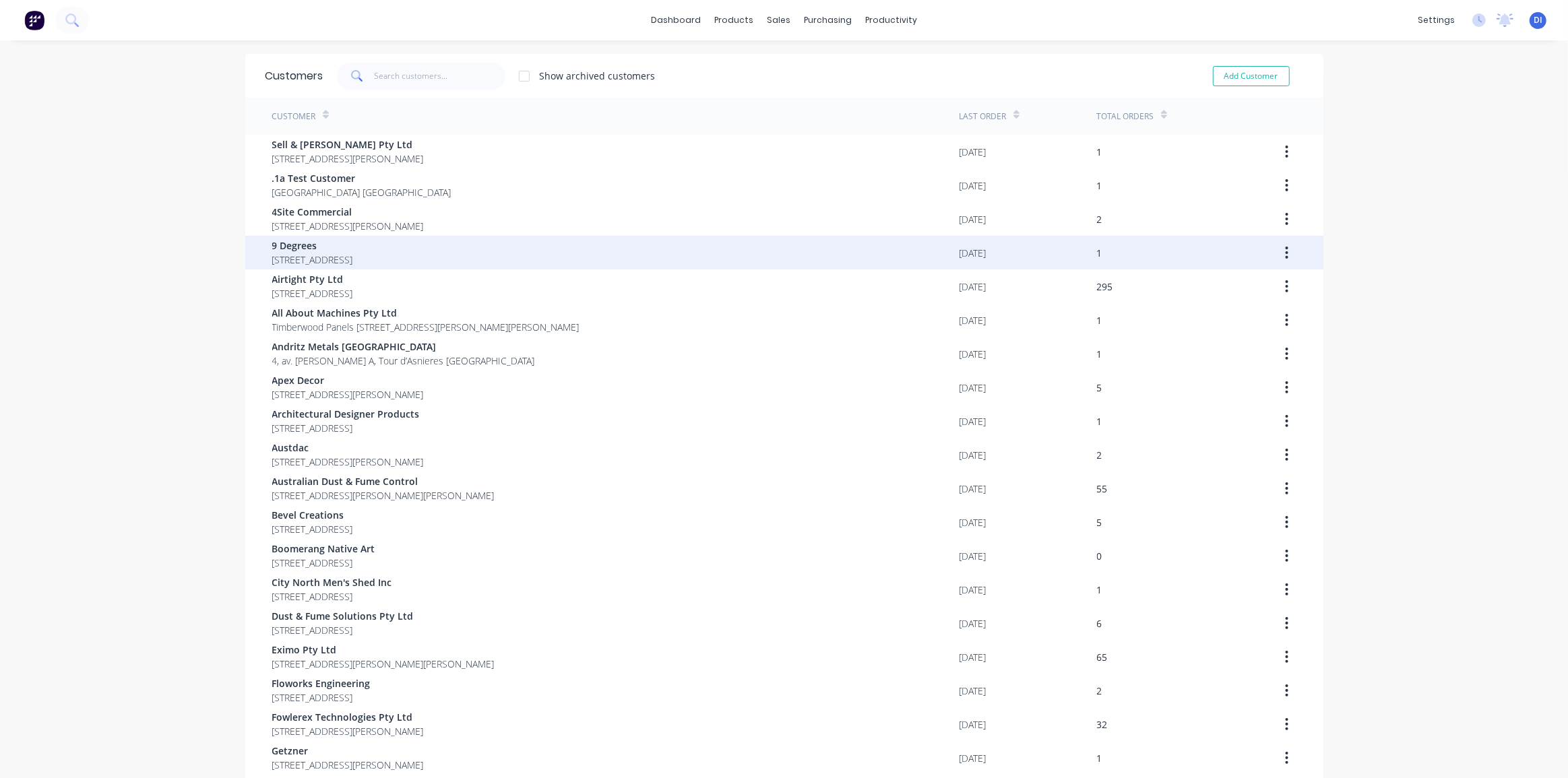
click at [353, 243] on span "9 Degrees" at bounding box center [313, 245] width 80 height 14
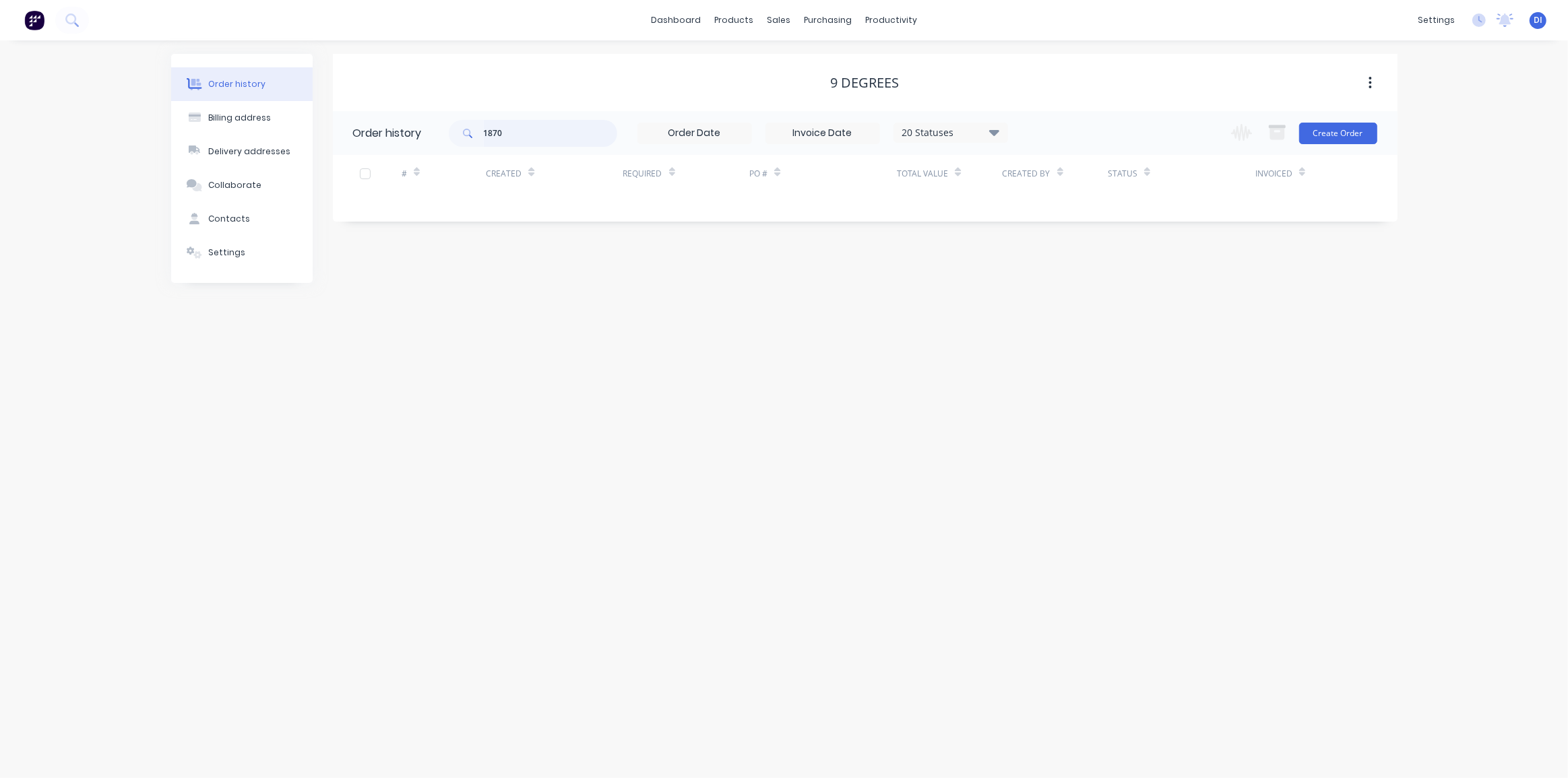
click at [522, 134] on input "1870" at bounding box center [550, 133] width 133 height 27
click at [677, 290] on div "Order history Billing address Delivery addresses Collaborate Contacts Settings …" at bounding box center [784, 409] width 1568 height 738
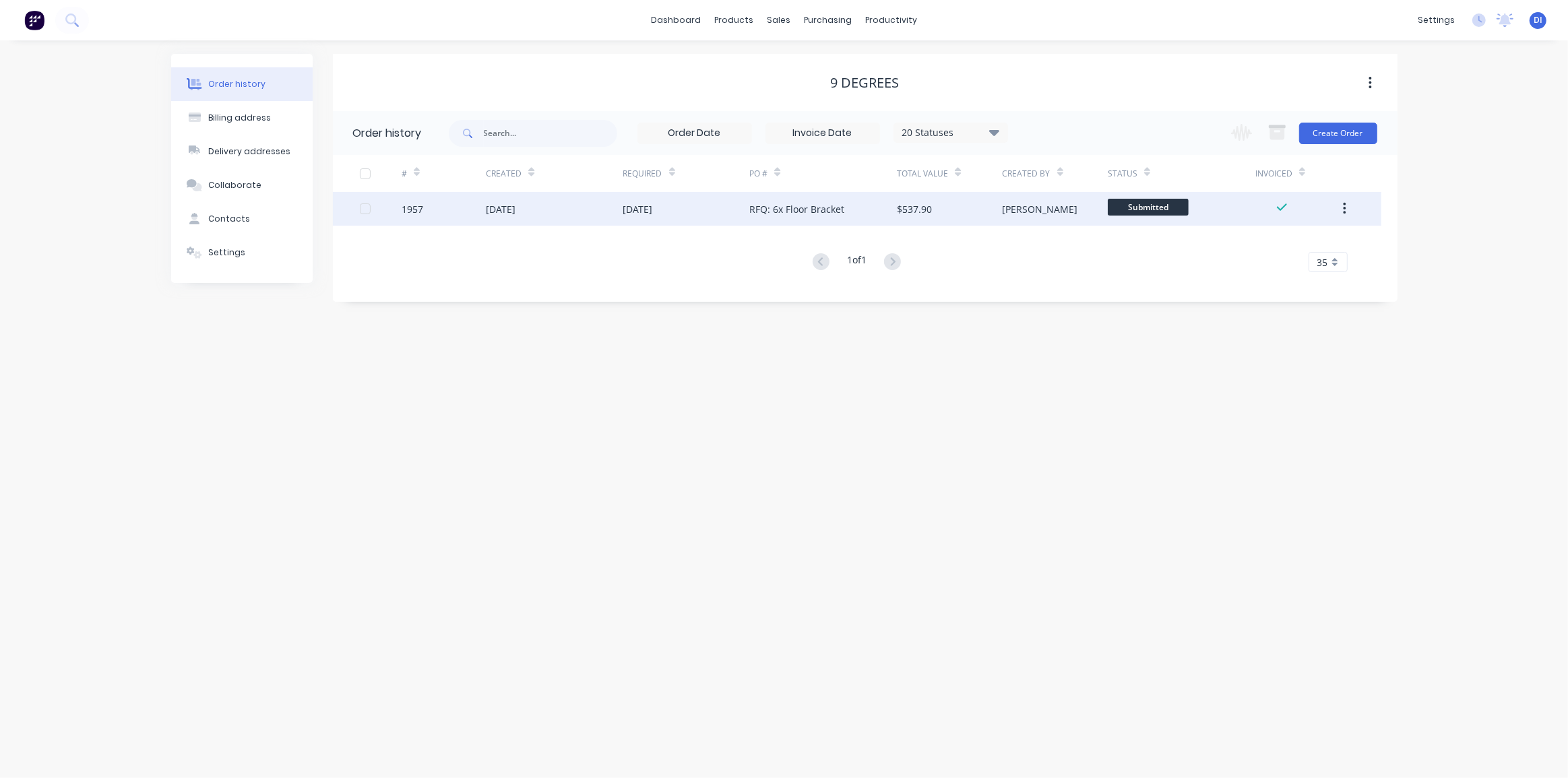
click at [763, 205] on div "RFQ: 6x Floor Bracket" at bounding box center [797, 208] width 95 height 14
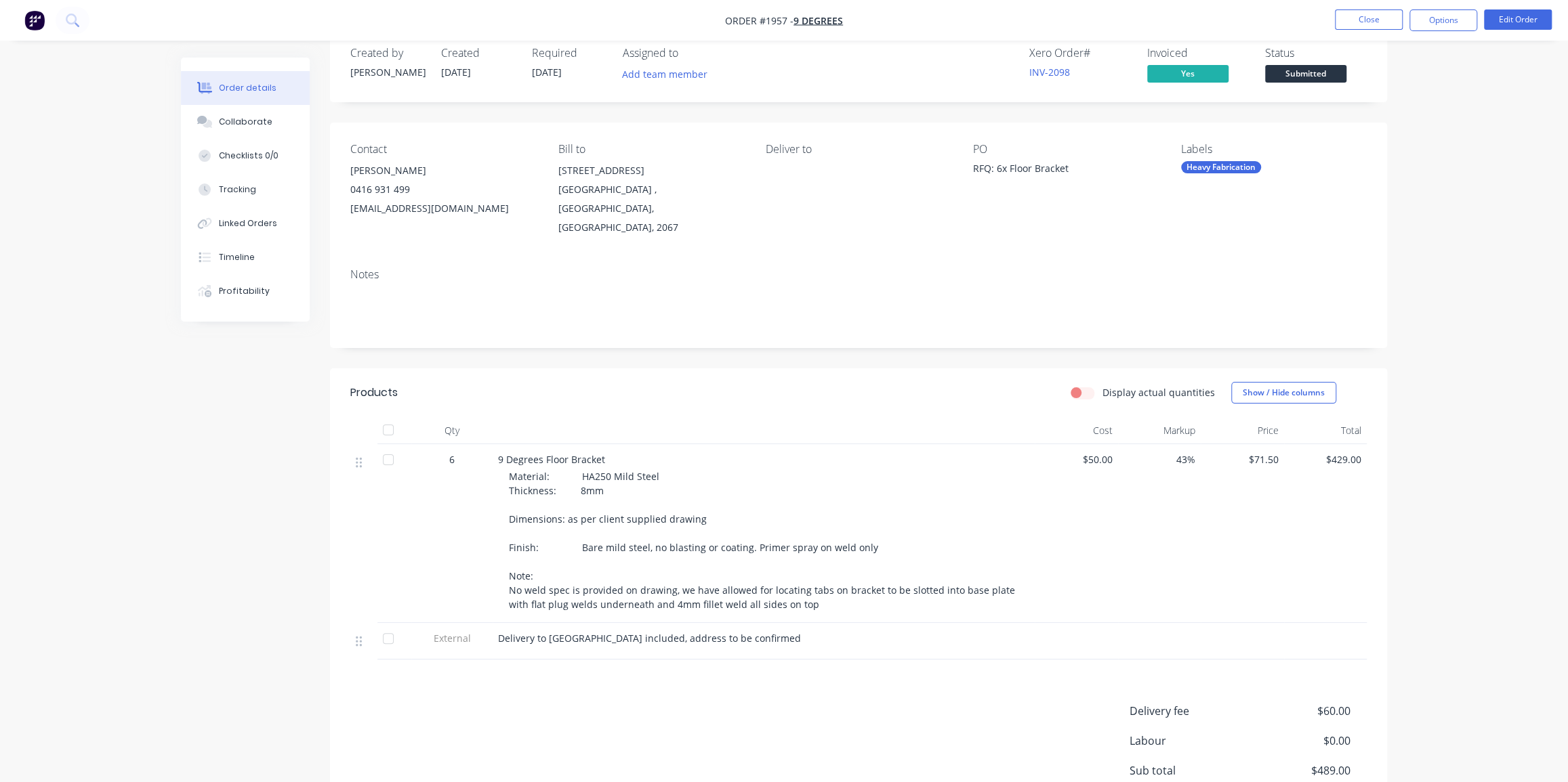
scroll to position [61, 0]
